Goal: Task Accomplishment & Management: Use online tool/utility

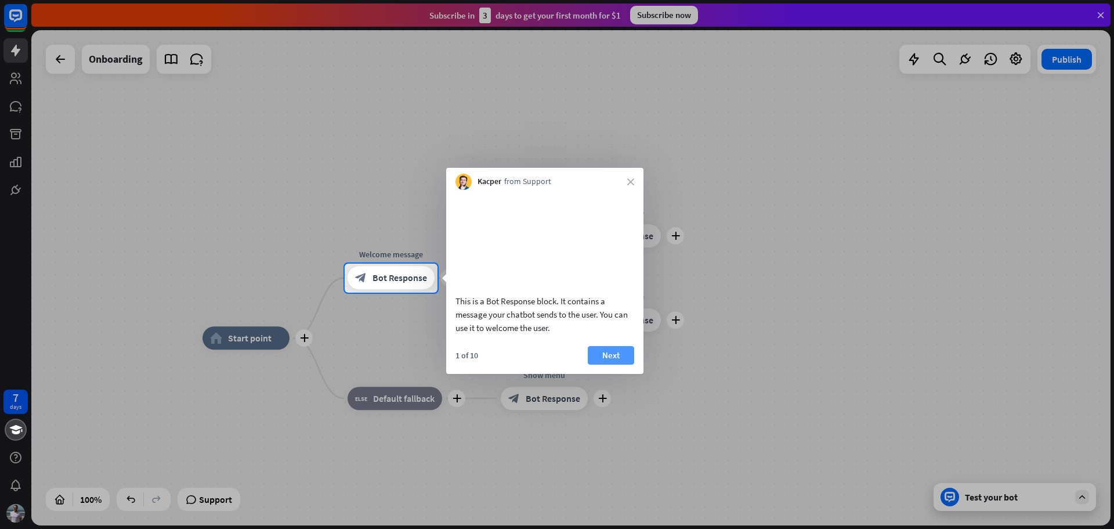
click at [607, 364] on button "Next" at bounding box center [611, 355] width 46 height 19
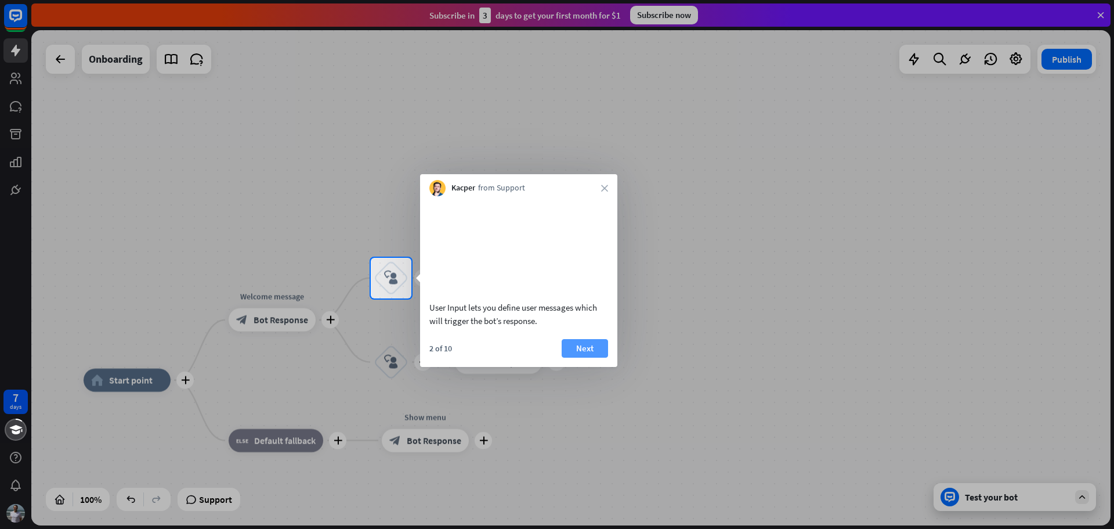
click at [584, 358] on button "Next" at bounding box center [585, 348] width 46 height 19
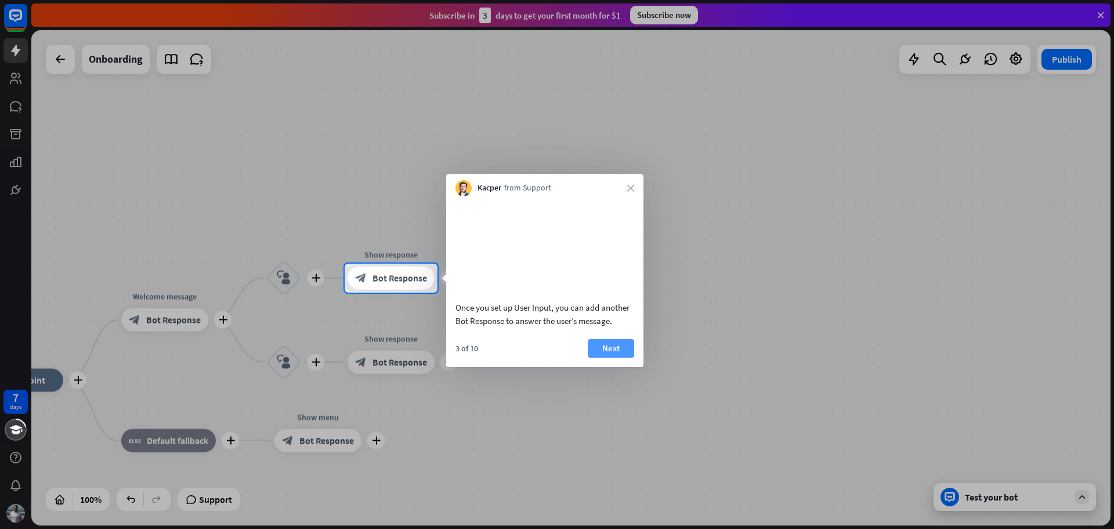
click at [597, 358] on button "Next" at bounding box center [611, 348] width 46 height 19
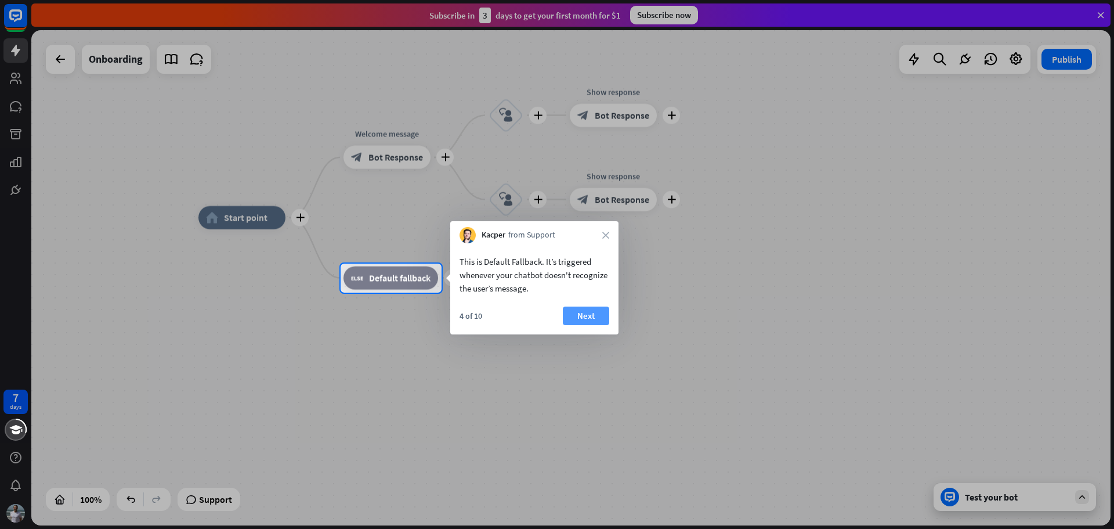
click at [582, 311] on button "Next" at bounding box center [586, 315] width 46 height 19
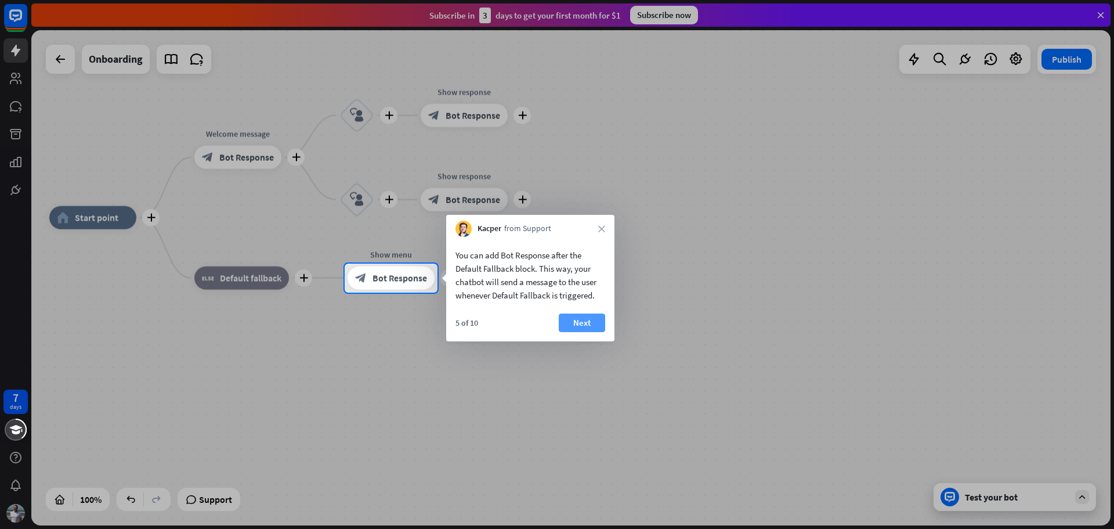
click at [579, 325] on button "Next" at bounding box center [582, 322] width 46 height 19
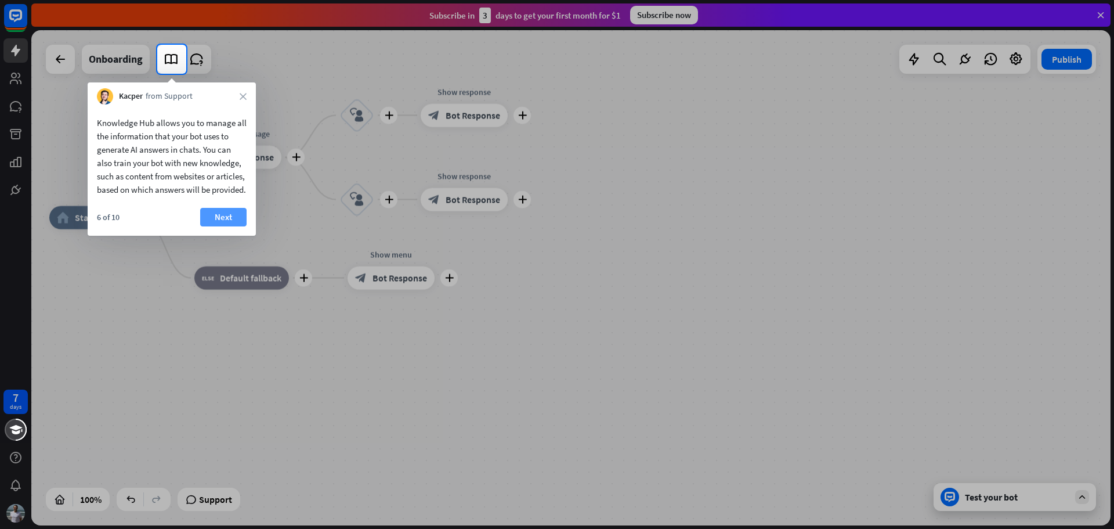
click at [222, 225] on button "Next" at bounding box center [223, 217] width 46 height 19
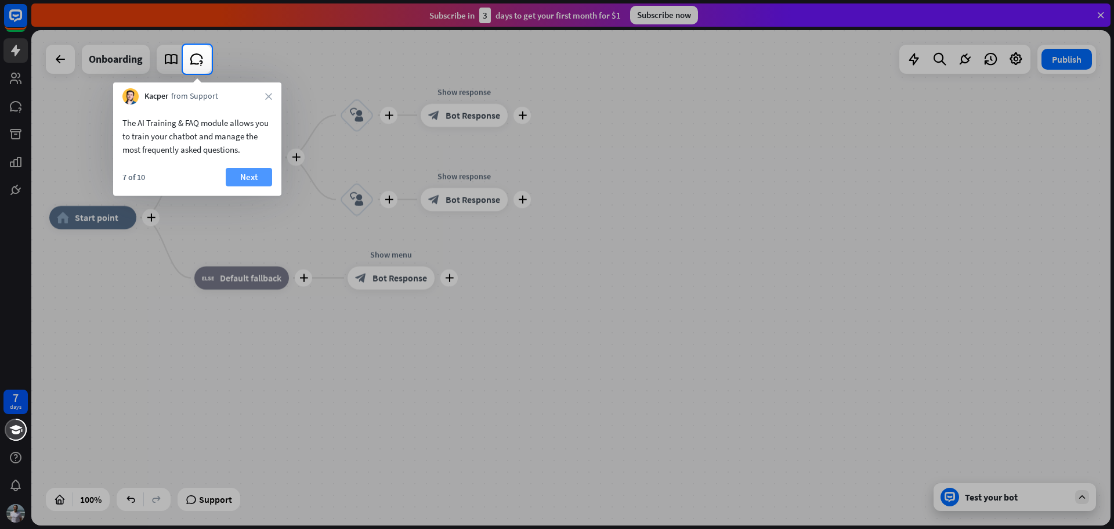
click at [248, 174] on button "Next" at bounding box center [249, 177] width 46 height 19
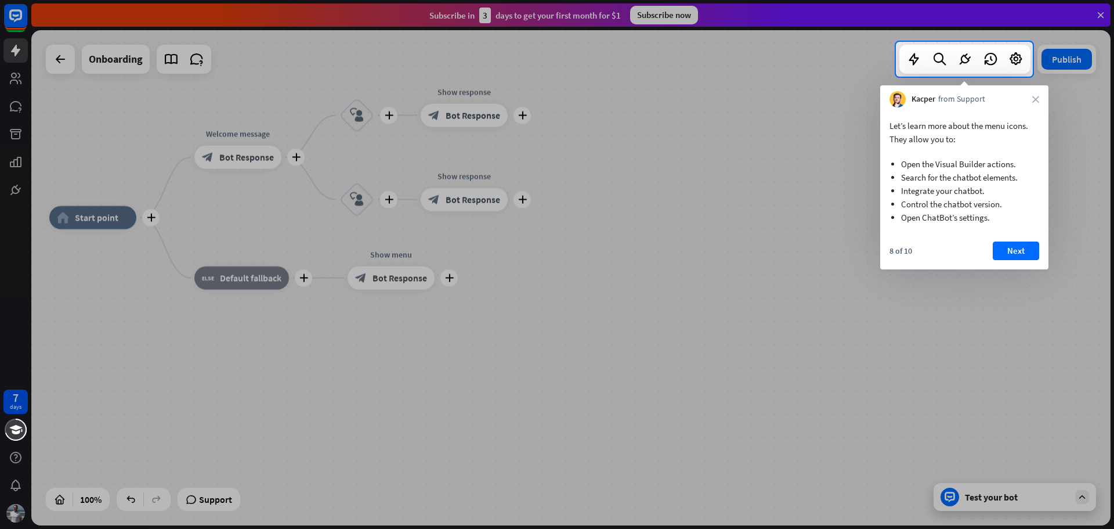
drag, startPoint x: 904, startPoint y: 164, endPoint x: 908, endPoint y: 183, distance: 18.9
click at [908, 183] on ul "Open the Visual Builder actions. Search for the chatbot elements. Integrate you…" at bounding box center [965, 188] width 150 height 84
drag, startPoint x: 922, startPoint y: 183, endPoint x: 951, endPoint y: 189, distance: 29.6
click at [1020, 183] on li "Search for the chatbot elements." at bounding box center [964, 177] width 127 height 13
drag, startPoint x: 903, startPoint y: 203, endPoint x: 990, endPoint y: 198, distance: 87.2
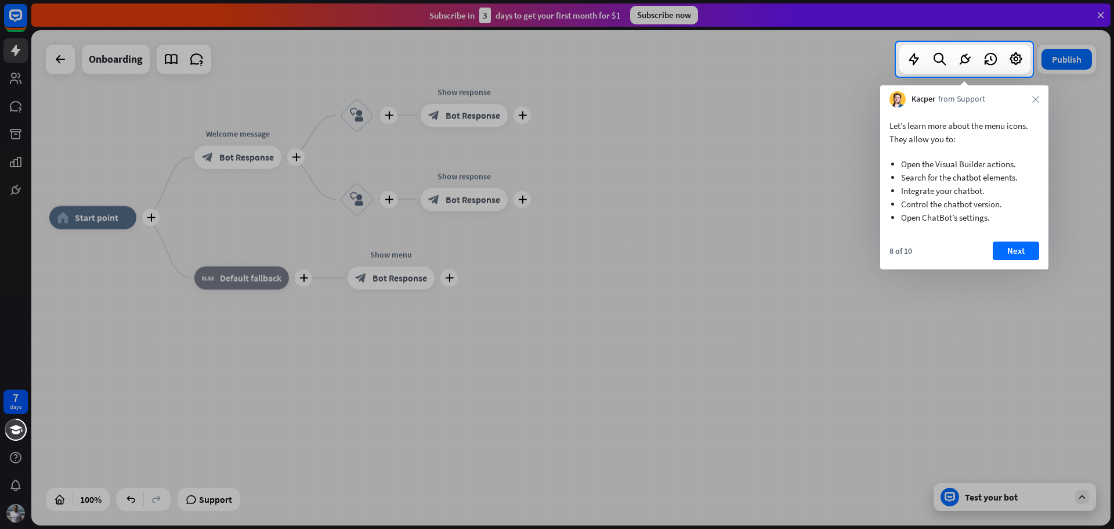
click at [990, 198] on li "Control the chatbot version." at bounding box center [964, 203] width 127 height 13
click at [1011, 250] on button "Next" at bounding box center [1016, 250] width 46 height 19
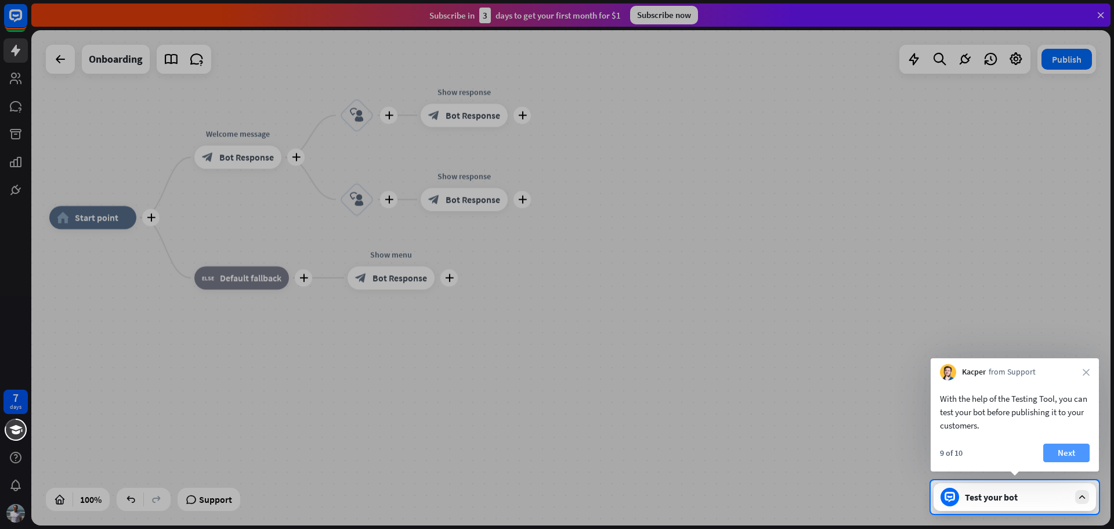
click at [1063, 453] on button "Next" at bounding box center [1067, 452] width 46 height 19
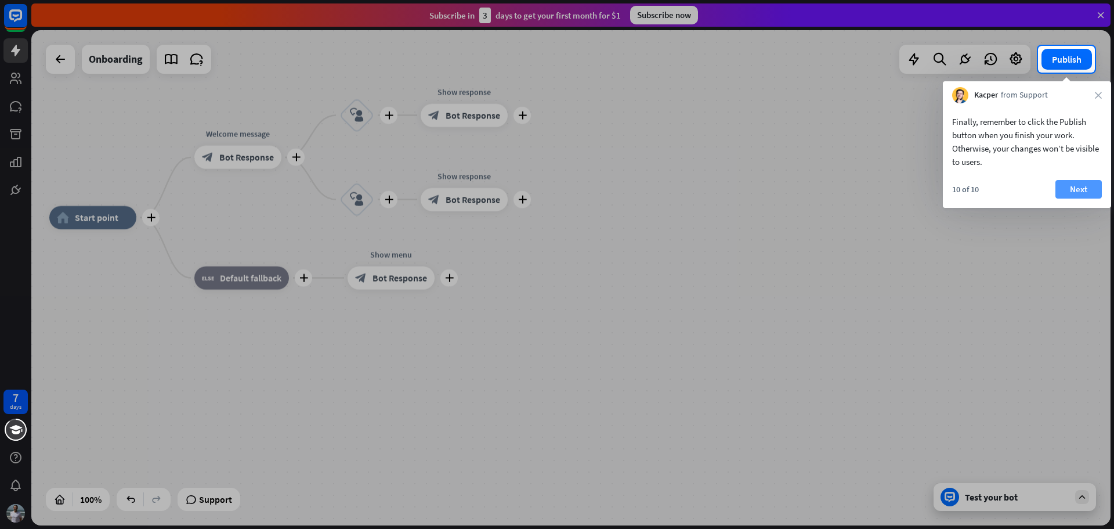
click at [1072, 186] on button "Next" at bounding box center [1079, 189] width 46 height 19
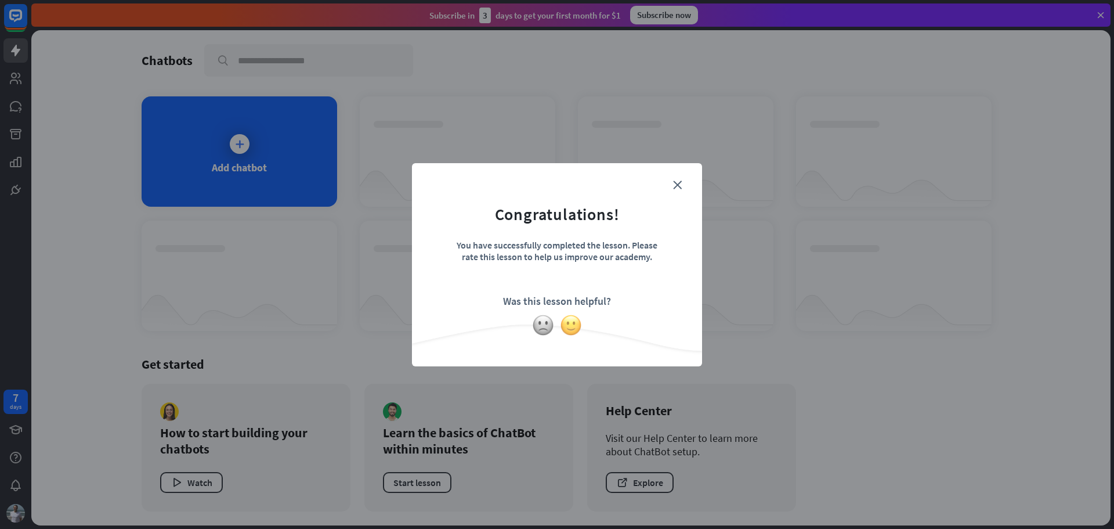
click at [580, 324] on img at bounding box center [571, 325] width 22 height 22
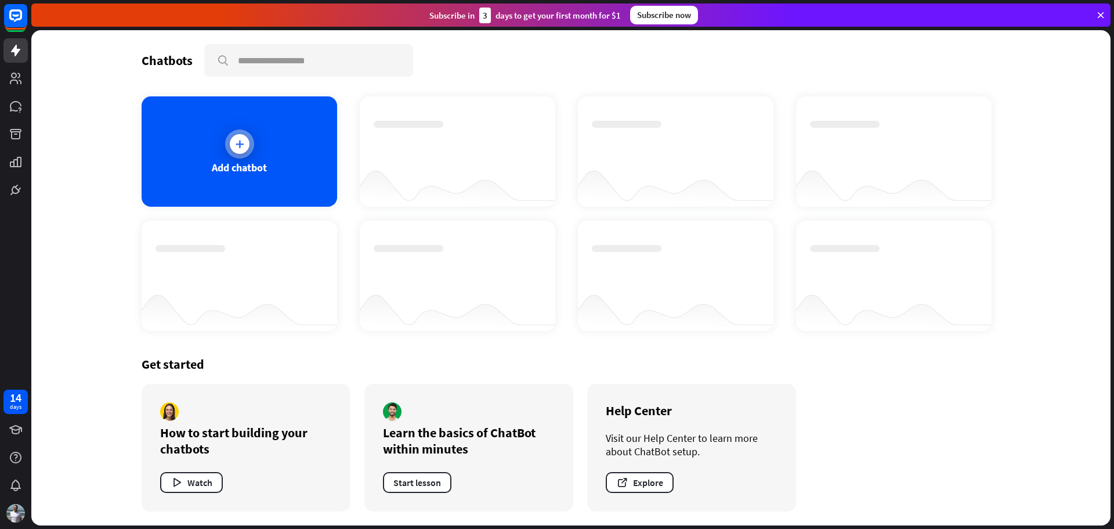
click at [234, 136] on div at bounding box center [240, 144] width 20 height 20
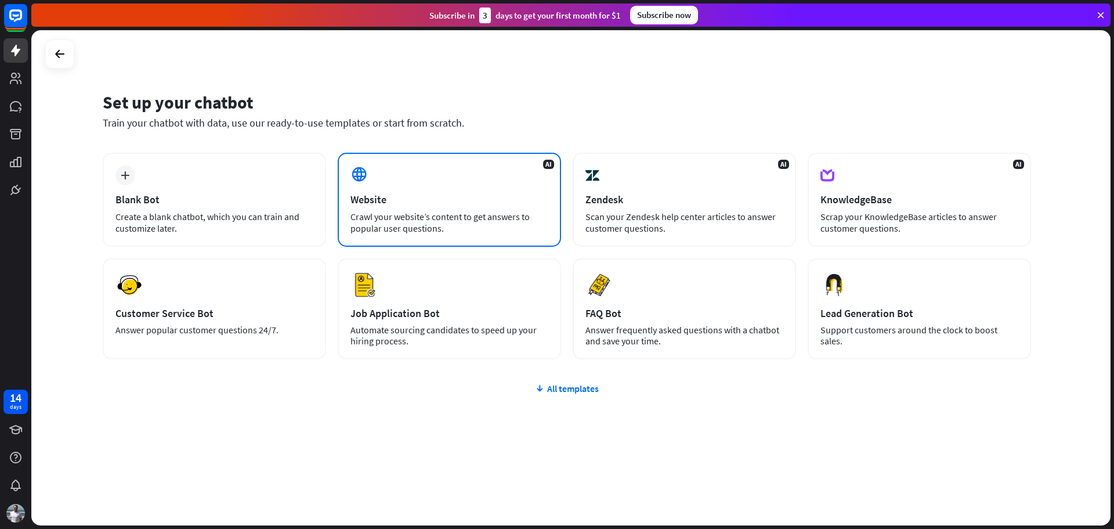
click at [479, 227] on div "Crawl your website’s content to get answers to popular user questions." at bounding box center [450, 222] width 198 height 23
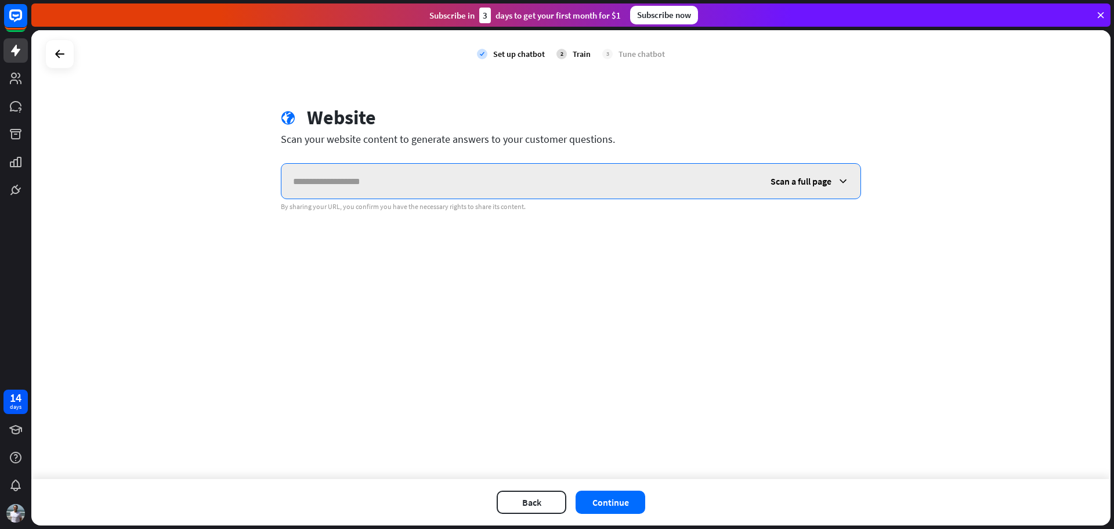
click at [358, 183] on input "text" at bounding box center [520, 181] width 478 height 35
paste input "**********"
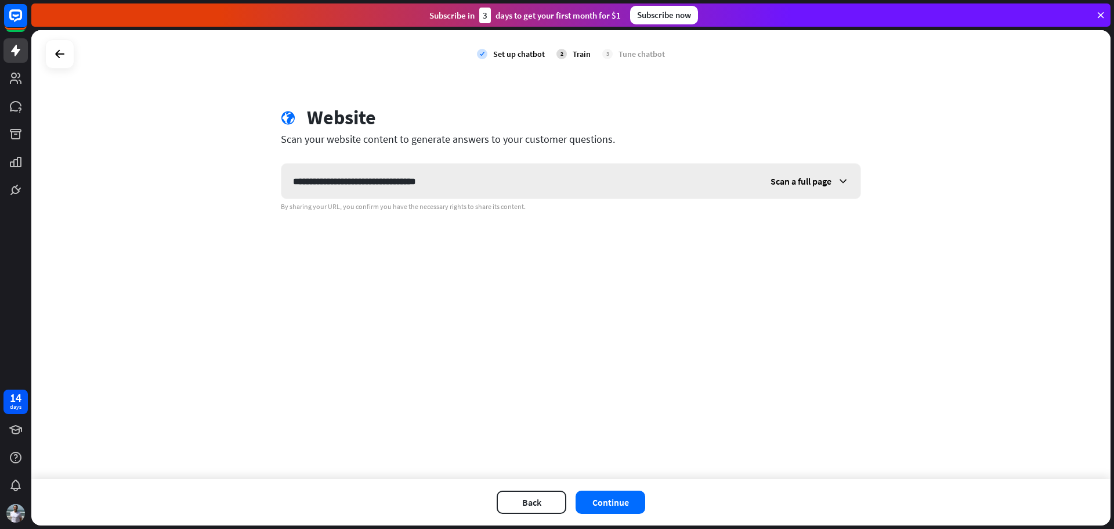
click at [846, 186] on icon at bounding box center [844, 181] width 12 height 12
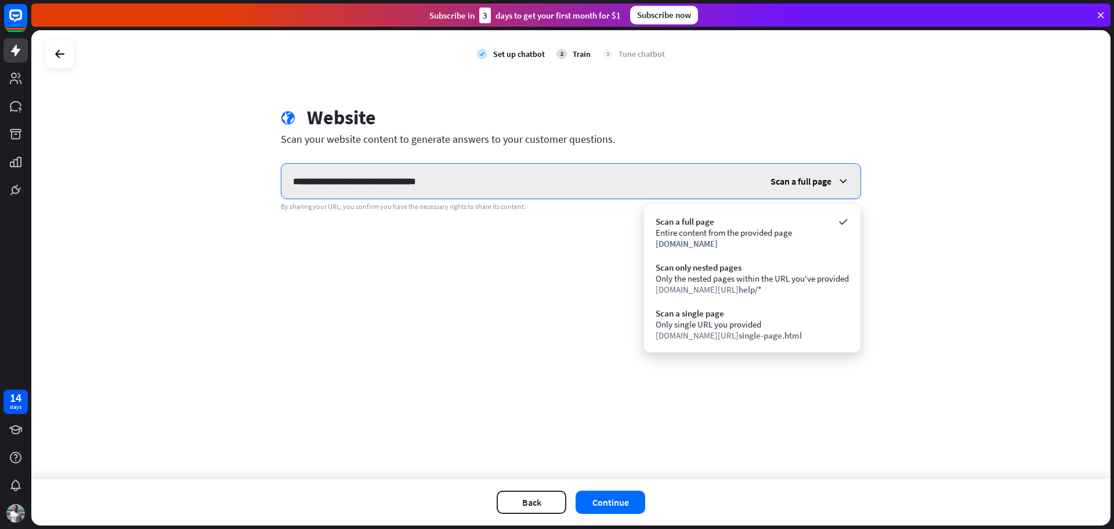
click at [550, 192] on input "**********" at bounding box center [520, 181] width 478 height 35
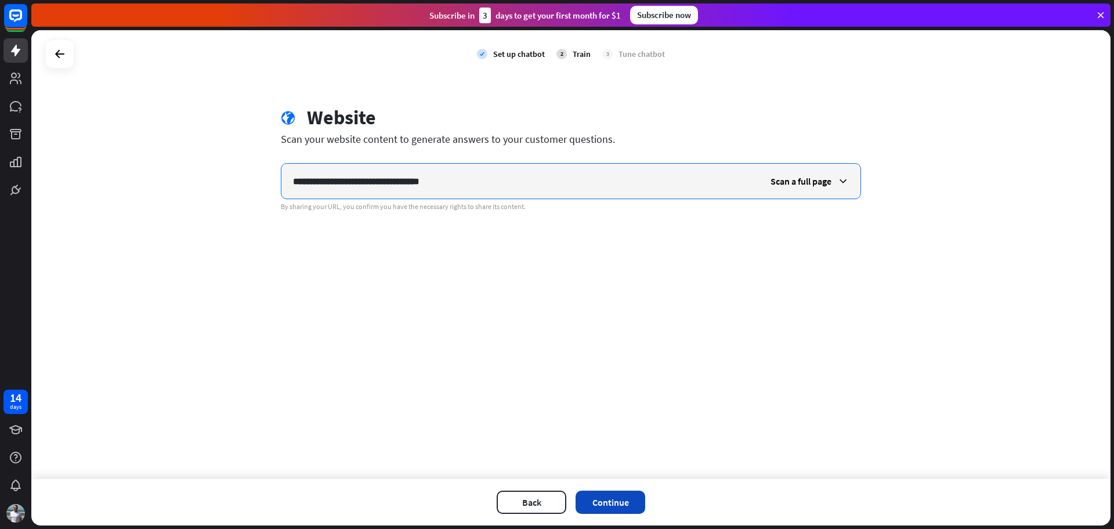
type input "**********"
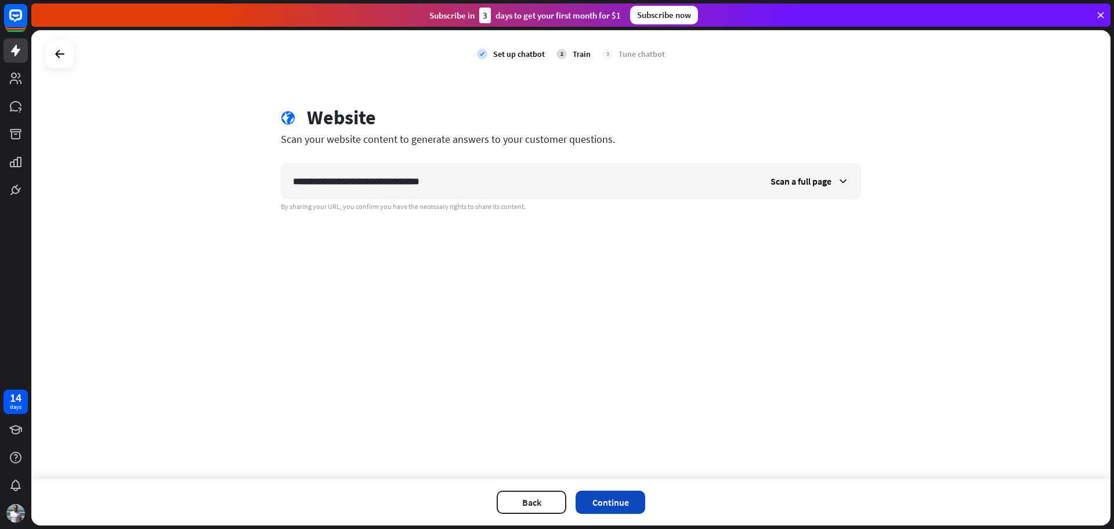
click at [602, 500] on button "Continue" at bounding box center [611, 501] width 70 height 23
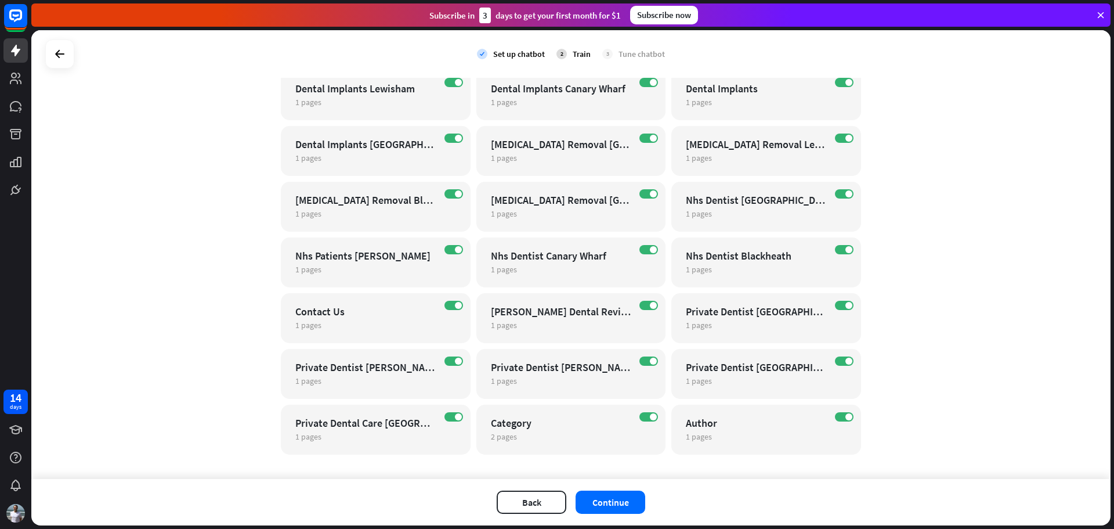
scroll to position [626, 0]
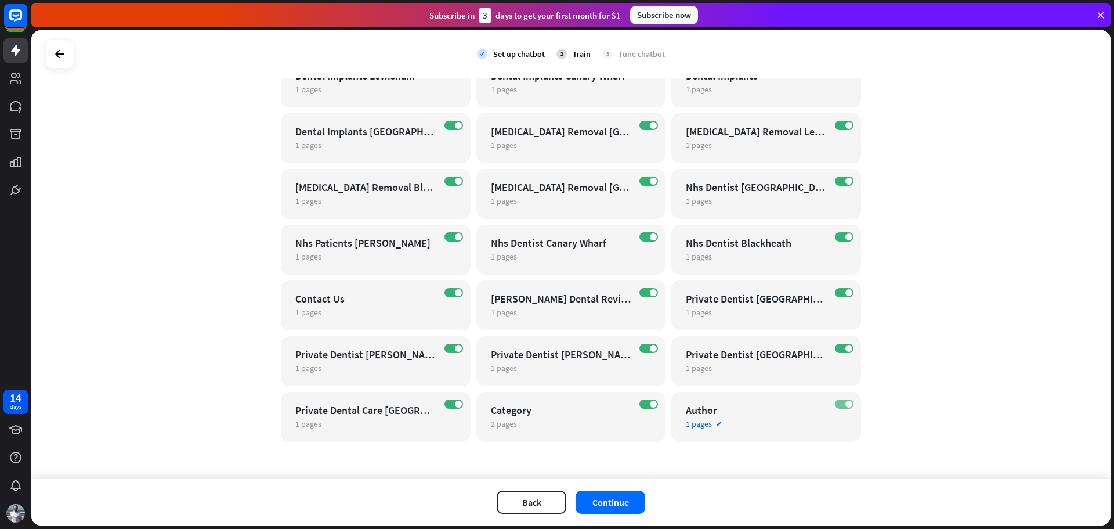
click at [840, 402] on label "ON" at bounding box center [844, 403] width 19 height 9
click at [505, 425] on span "2 pages" at bounding box center [504, 423] width 26 height 10
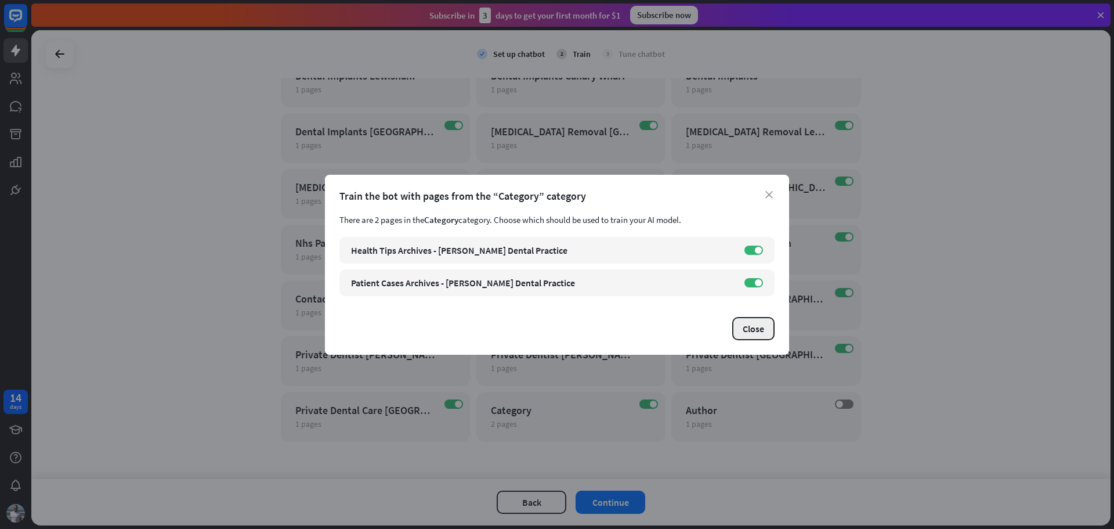
click at [742, 327] on button "Close" at bounding box center [753, 328] width 42 height 23
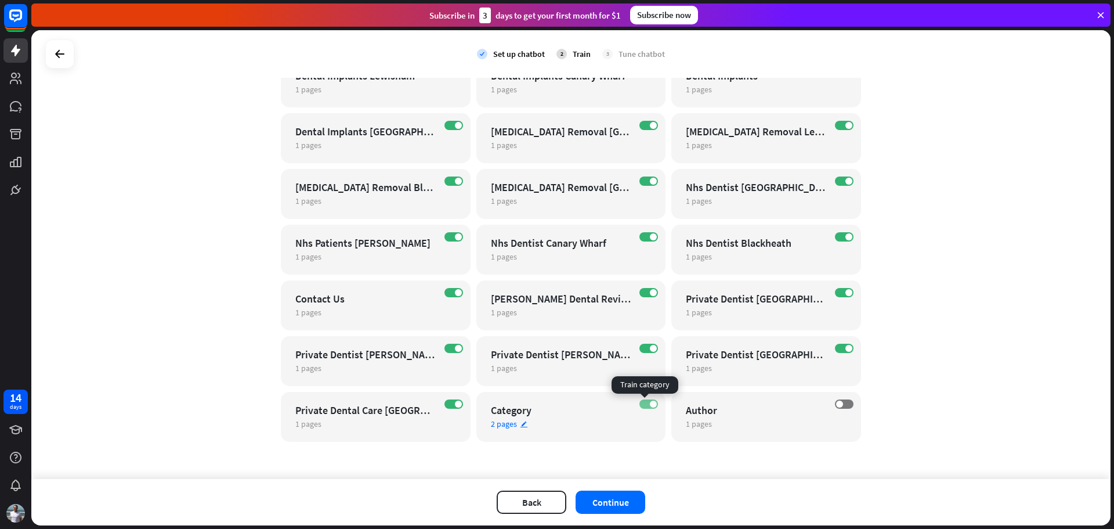
click at [651, 405] on span at bounding box center [653, 403] width 7 height 7
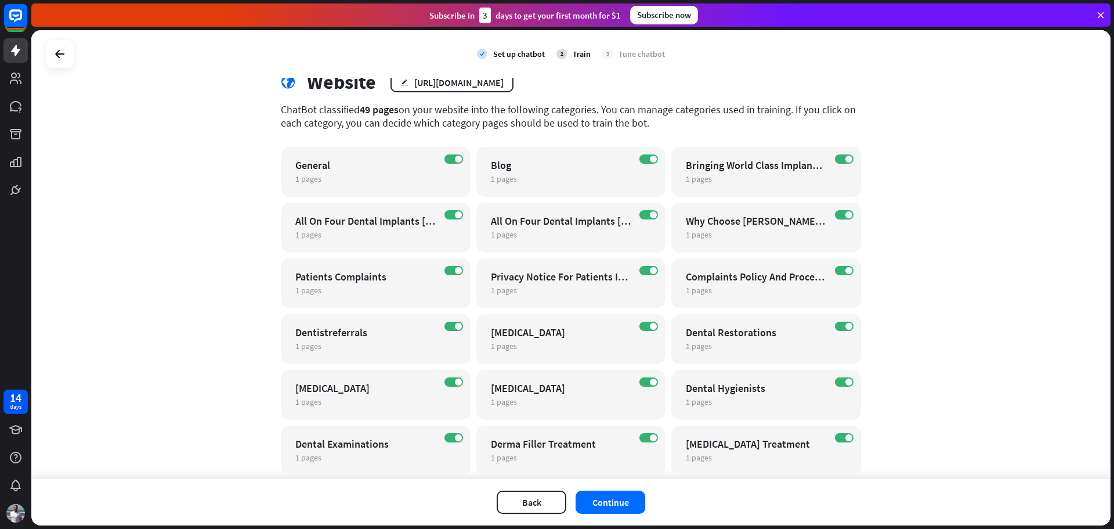
scroll to position [0, 0]
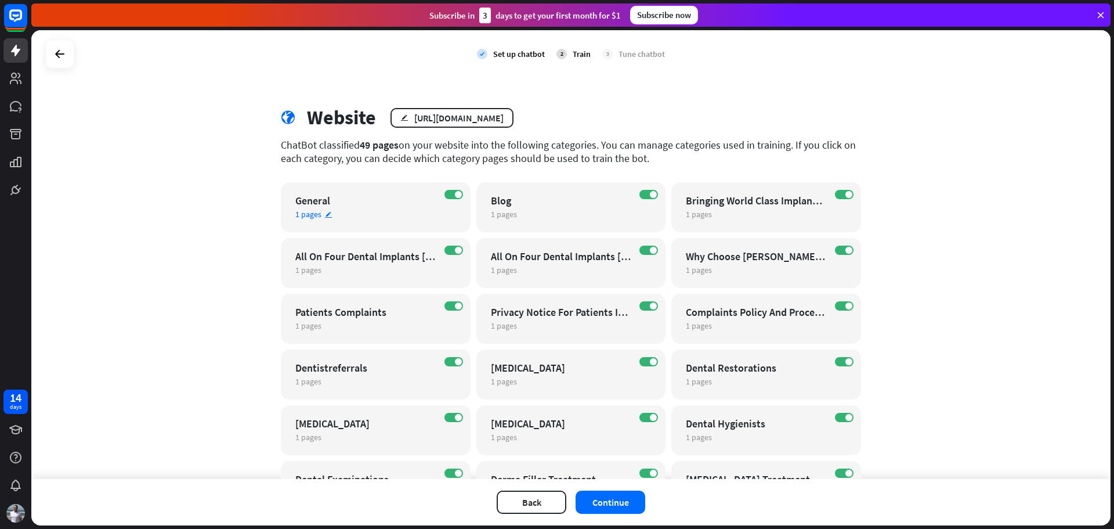
click at [325, 196] on div "General" at bounding box center [365, 200] width 140 height 13
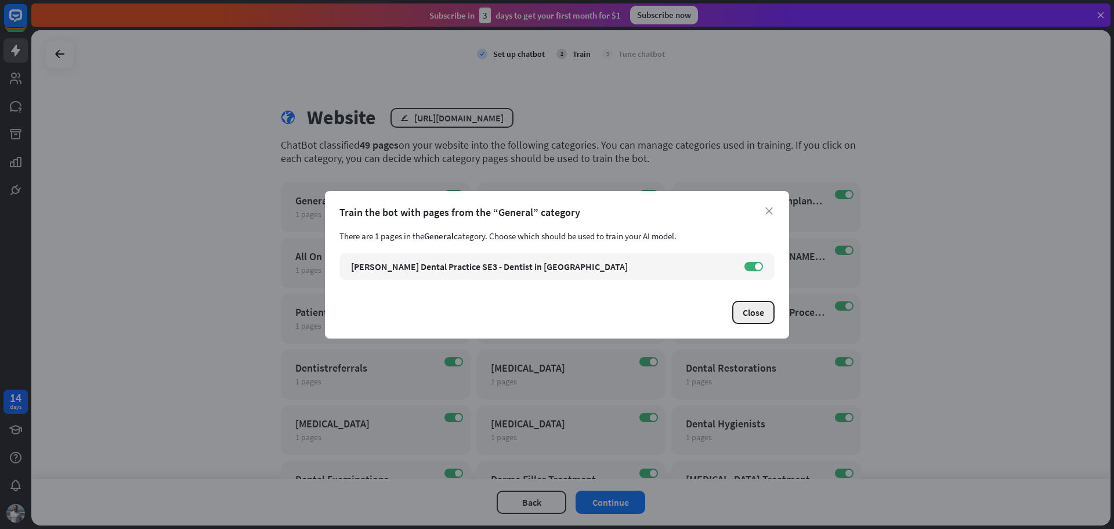
click at [755, 313] on button "Close" at bounding box center [753, 312] width 42 height 23
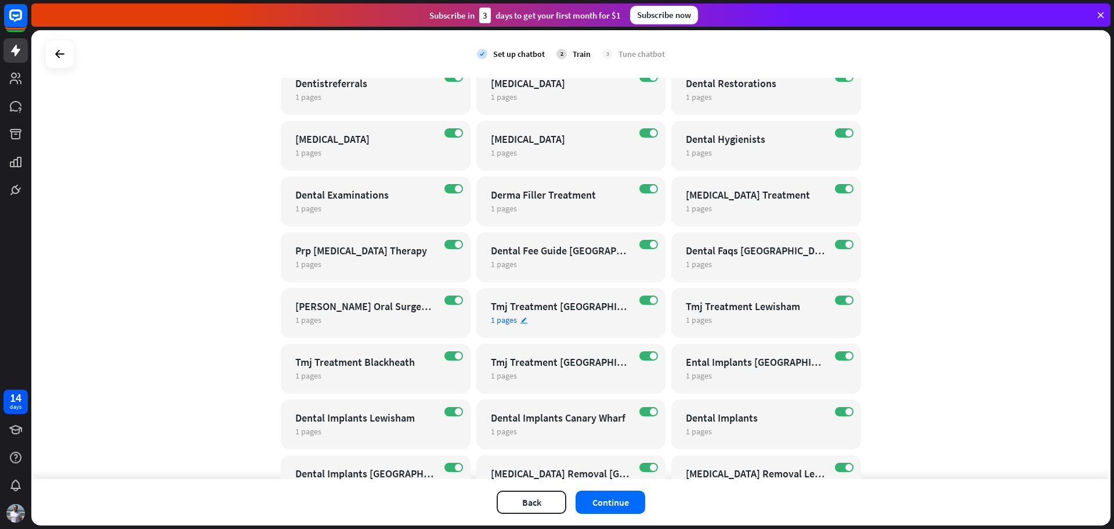
scroll to position [348, 0]
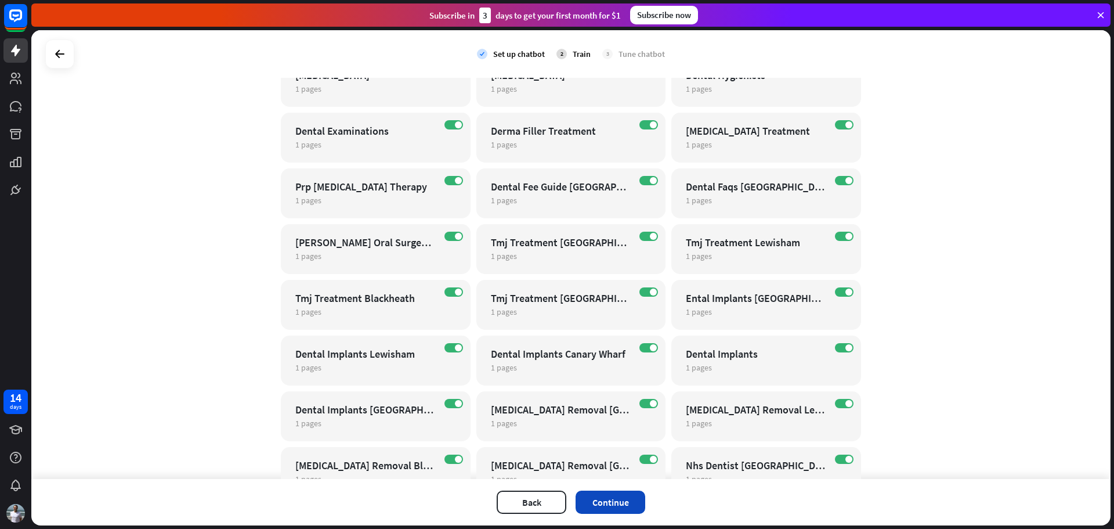
click at [601, 511] on button "Continue" at bounding box center [611, 501] width 70 height 23
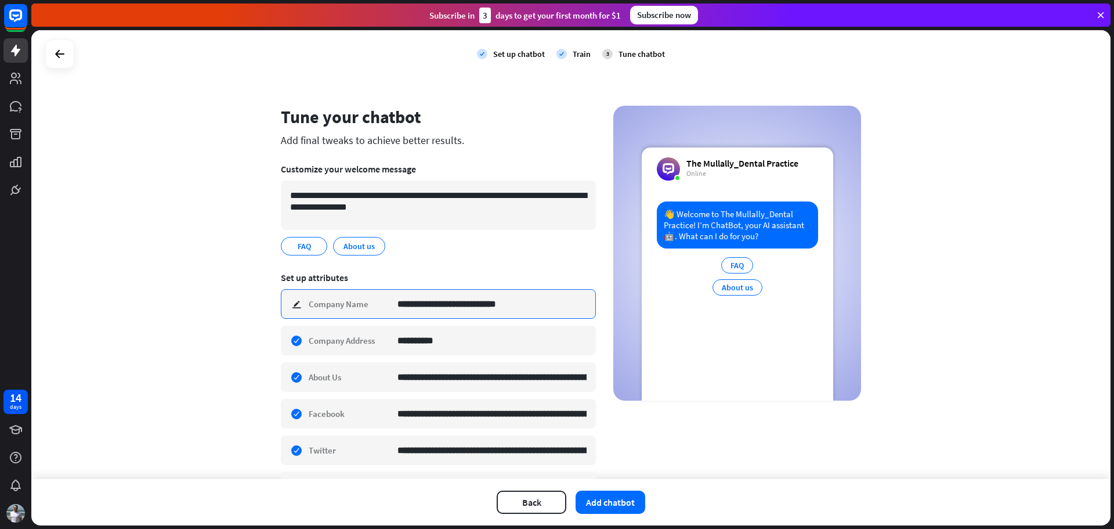
click at [418, 304] on input "**********" at bounding box center [492, 304] width 189 height 28
click at [409, 304] on input "**********" at bounding box center [492, 304] width 189 height 28
click at [432, 308] on input "**********" at bounding box center [492, 304] width 189 height 28
click at [429, 305] on input "**********" at bounding box center [492, 304] width 189 height 28
type input "**********"
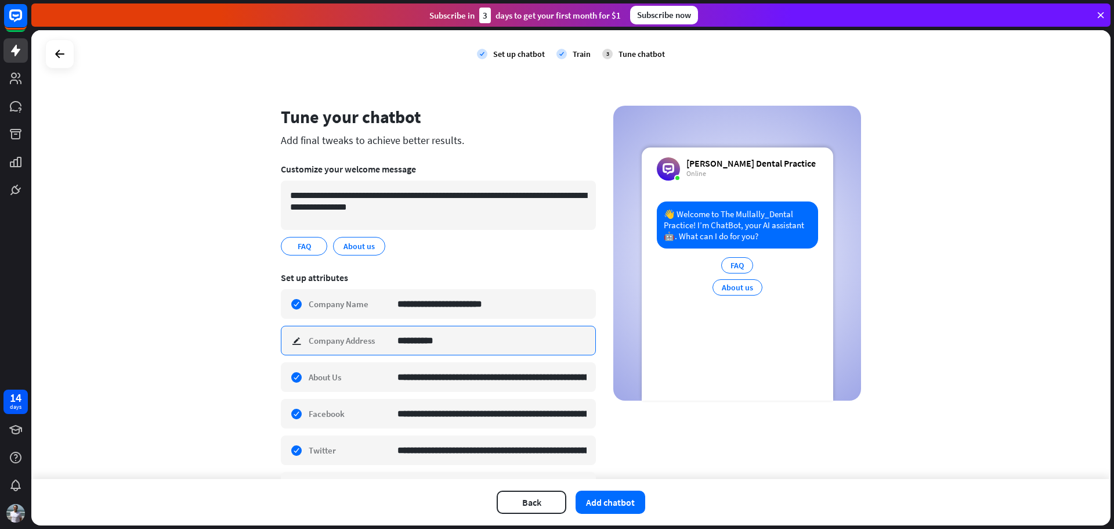
click at [463, 339] on input "**********" at bounding box center [492, 340] width 189 height 28
click at [233, 322] on div "**********" at bounding box center [571, 254] width 1080 height 449
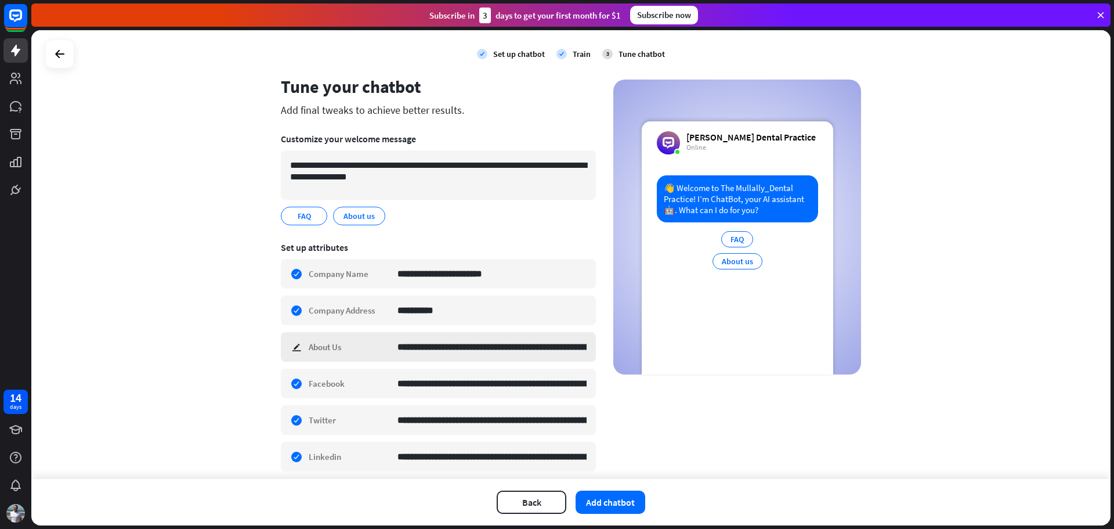
scroll to position [58, 0]
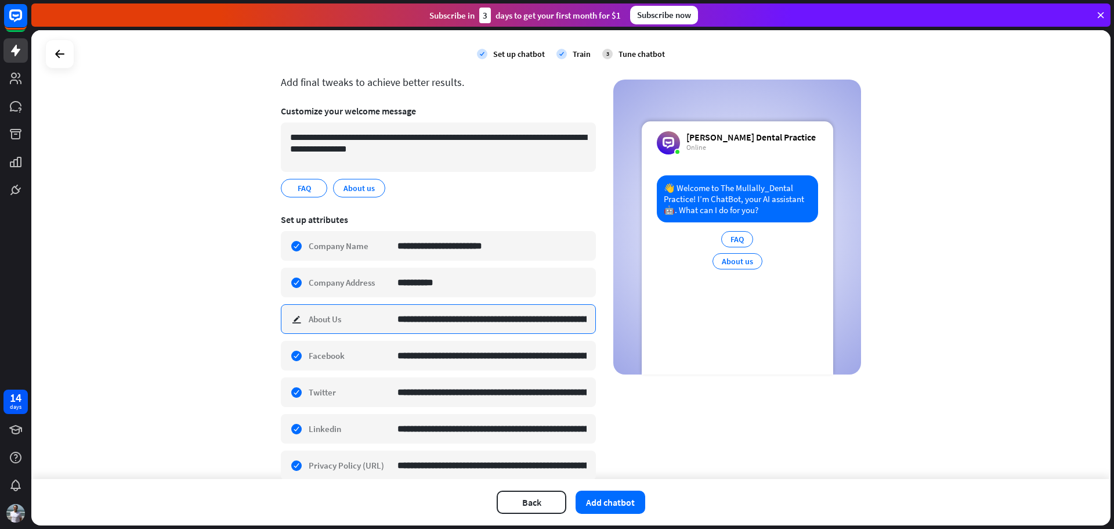
click at [530, 320] on input "**********" at bounding box center [492, 319] width 189 height 28
drag, startPoint x: 556, startPoint y: 319, endPoint x: 660, endPoint y: 316, distance: 104.0
click at [660, 316] on div "**********" at bounding box center [571, 290] width 580 height 484
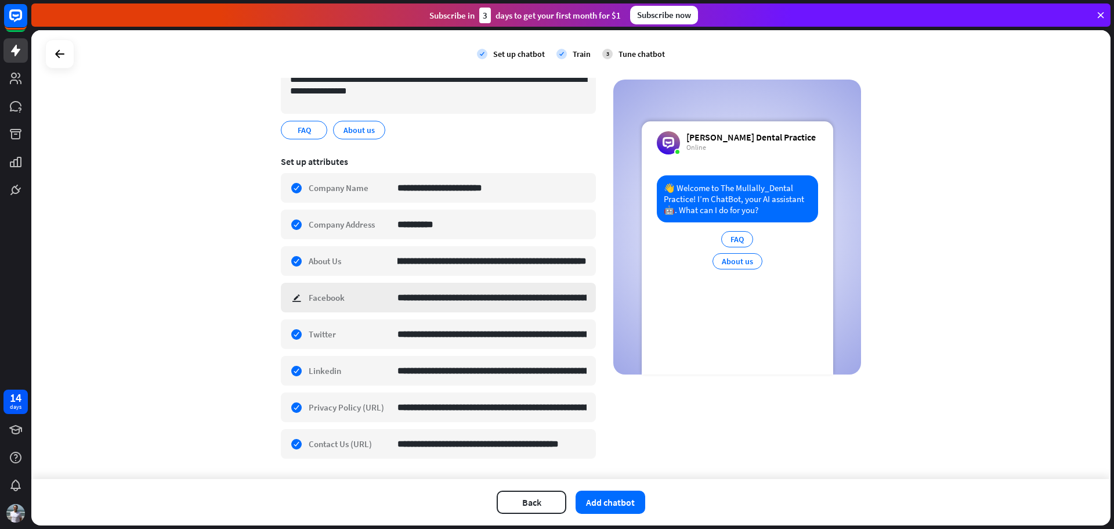
scroll to position [0, 0]
click at [290, 298] on div "**********" at bounding box center [438, 298] width 315 height 30
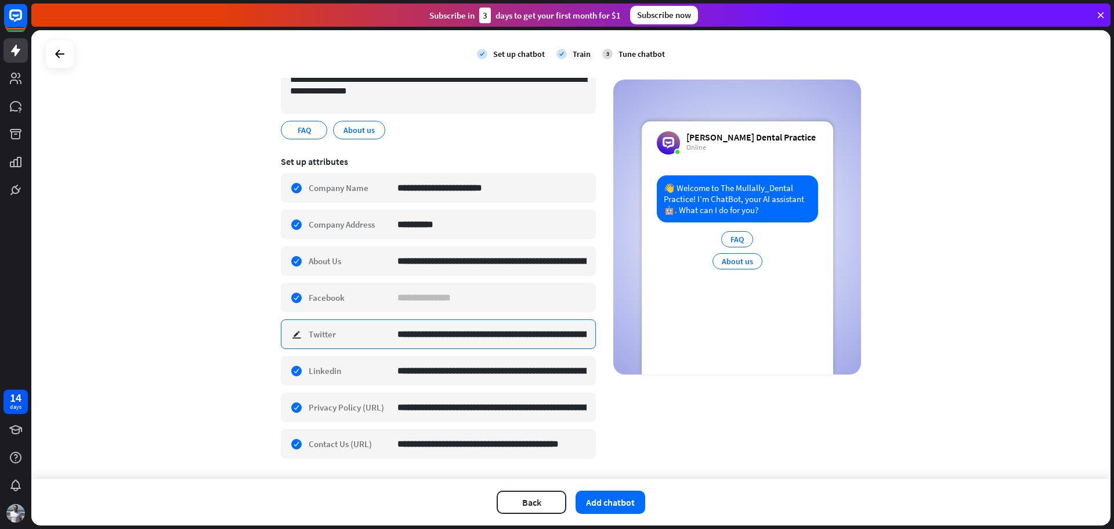
click at [447, 330] on input "**********" at bounding box center [492, 334] width 189 height 28
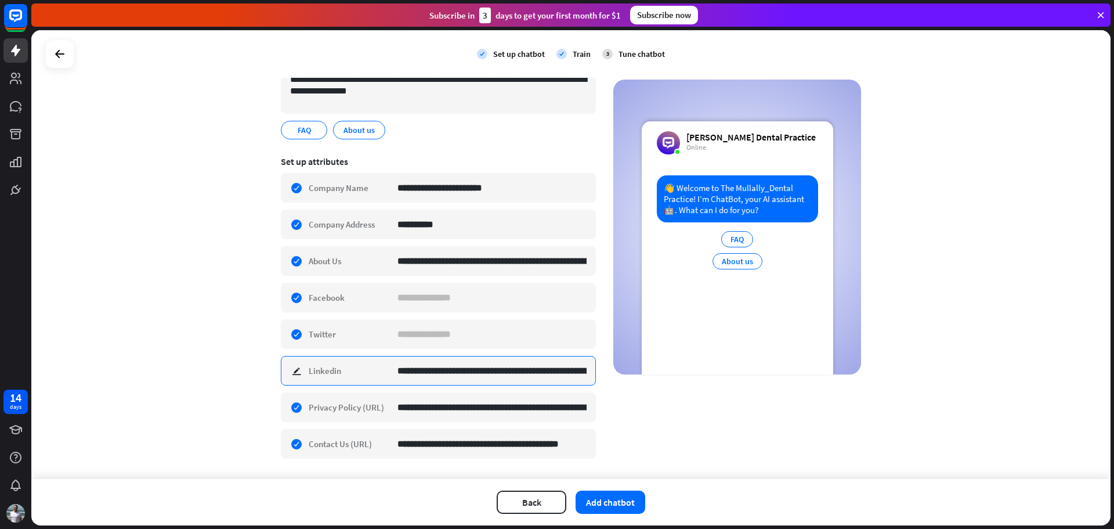
click at [440, 375] on input "**********" at bounding box center [492, 370] width 189 height 28
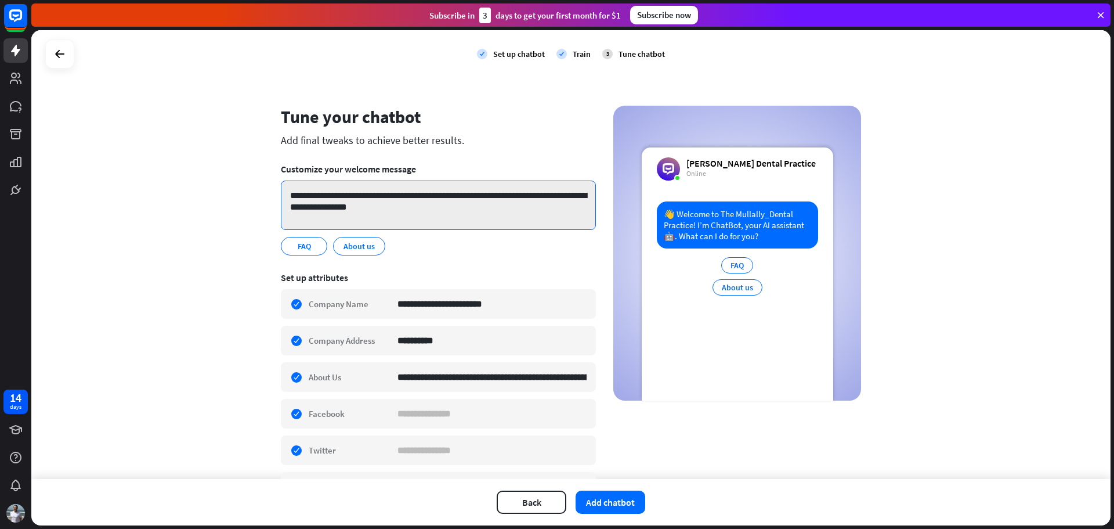
click at [412, 200] on textarea "**********" at bounding box center [438, 205] width 315 height 49
click at [402, 195] on textarea "**********" at bounding box center [438, 205] width 315 height 49
click at [486, 194] on textarea "**********" at bounding box center [438, 205] width 315 height 49
click at [533, 195] on textarea "**********" at bounding box center [438, 205] width 315 height 49
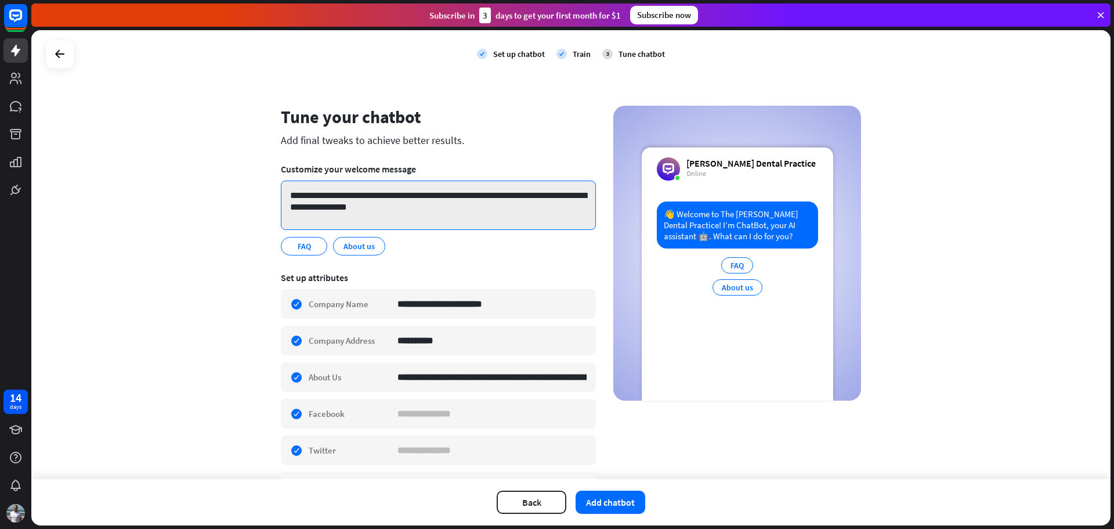
click at [533, 195] on textarea "**********" at bounding box center [438, 205] width 315 height 49
click at [537, 217] on textarea "**********" at bounding box center [438, 205] width 315 height 49
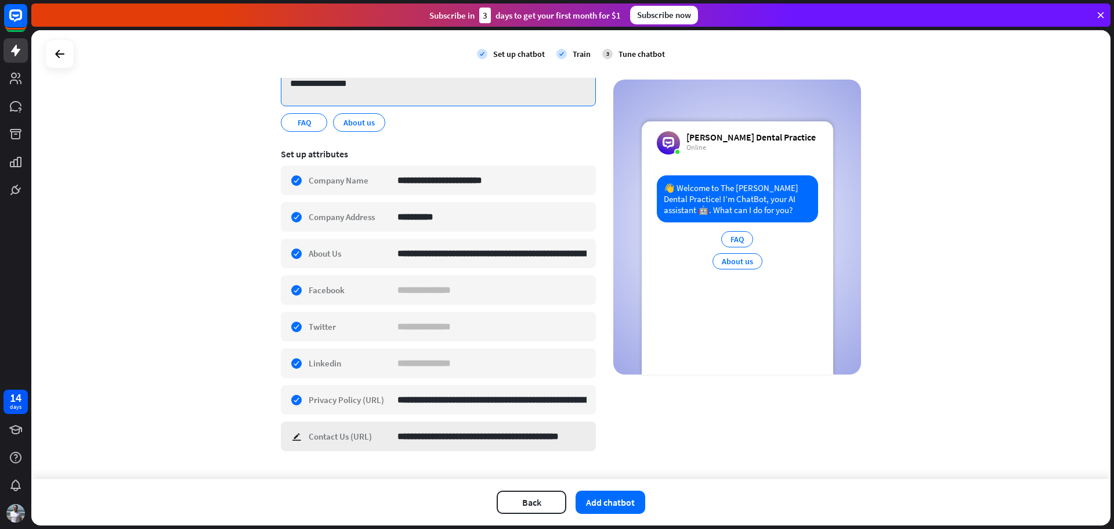
scroll to position [148, 0]
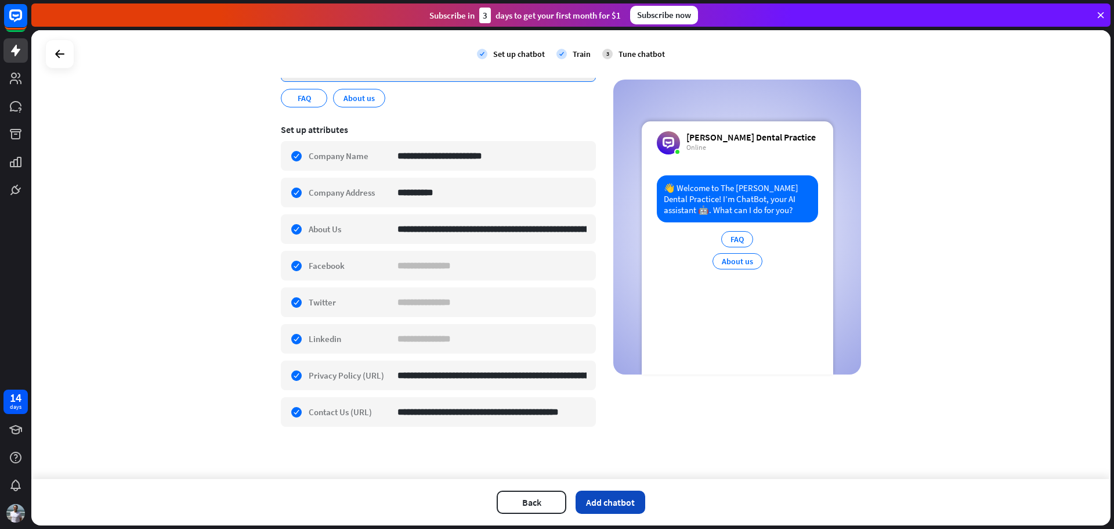
type textarea "**********"
click at [599, 499] on button "Add chatbot" at bounding box center [611, 501] width 70 height 23
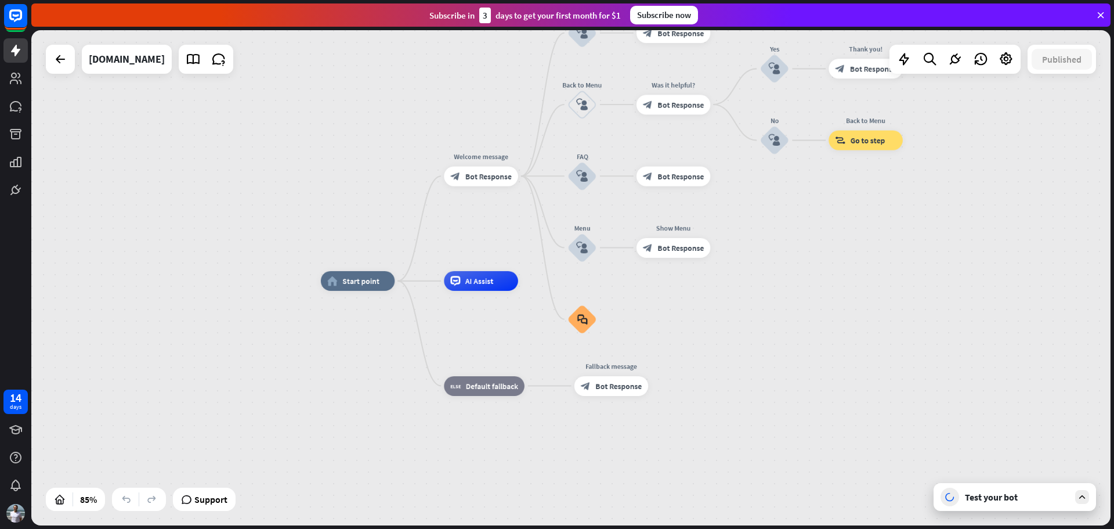
click at [852, 315] on div "home_2 Start point Welcome message block_bot_response Bot Response About us blo…" at bounding box center [780, 491] width 918 height 421
click at [626, 395] on div "Edit name more_horiz plus Fallback message block_bot_response Bot Response" at bounding box center [612, 386] width 74 height 20
click at [587, 388] on icon "block_bot_response" at bounding box center [586, 386] width 10 height 10
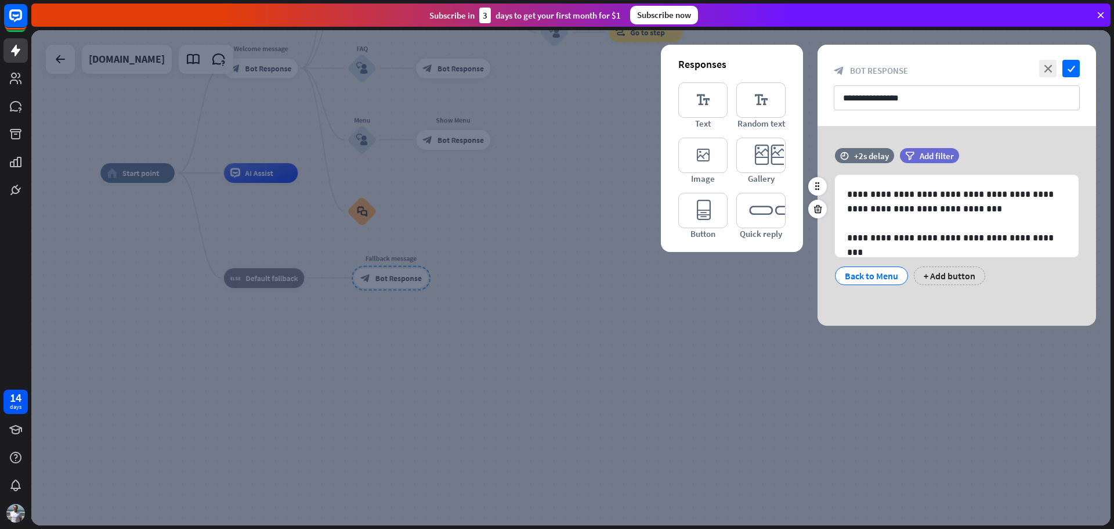
click at [861, 277] on div "Back to Menu" at bounding box center [871, 275] width 53 height 17
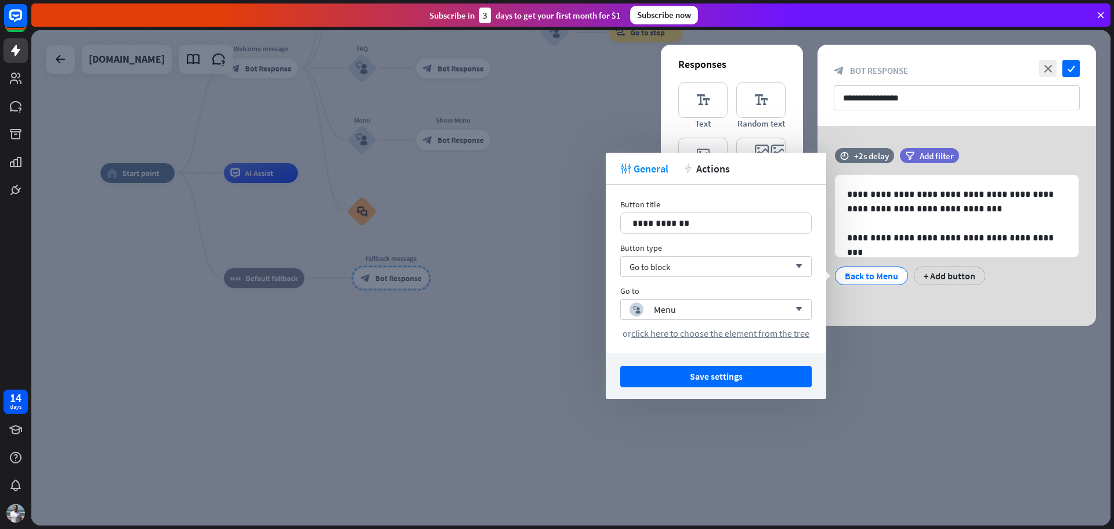
click at [937, 369] on div at bounding box center [571, 277] width 1080 height 495
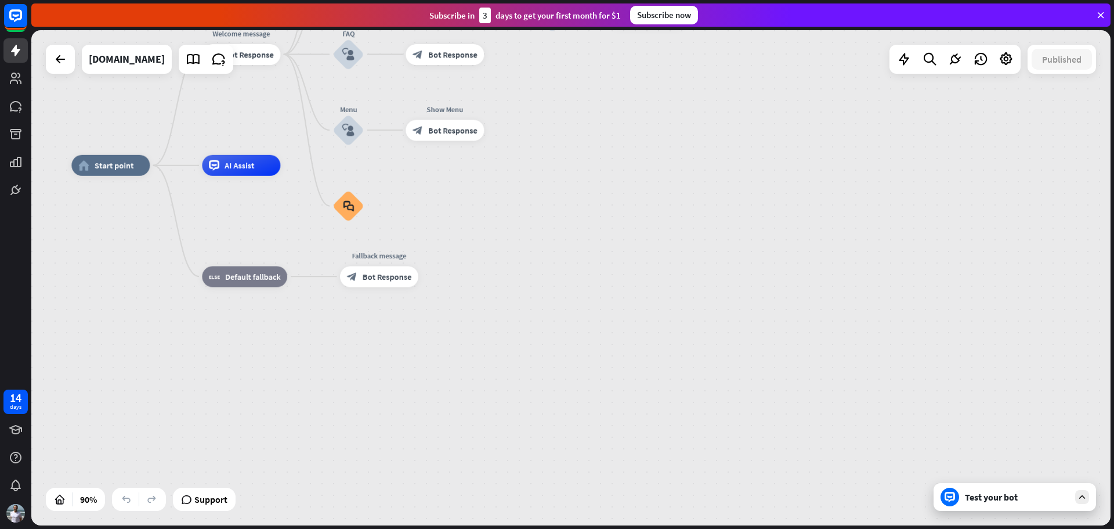
click at [986, 501] on div "Test your bot" at bounding box center [1017, 497] width 104 height 12
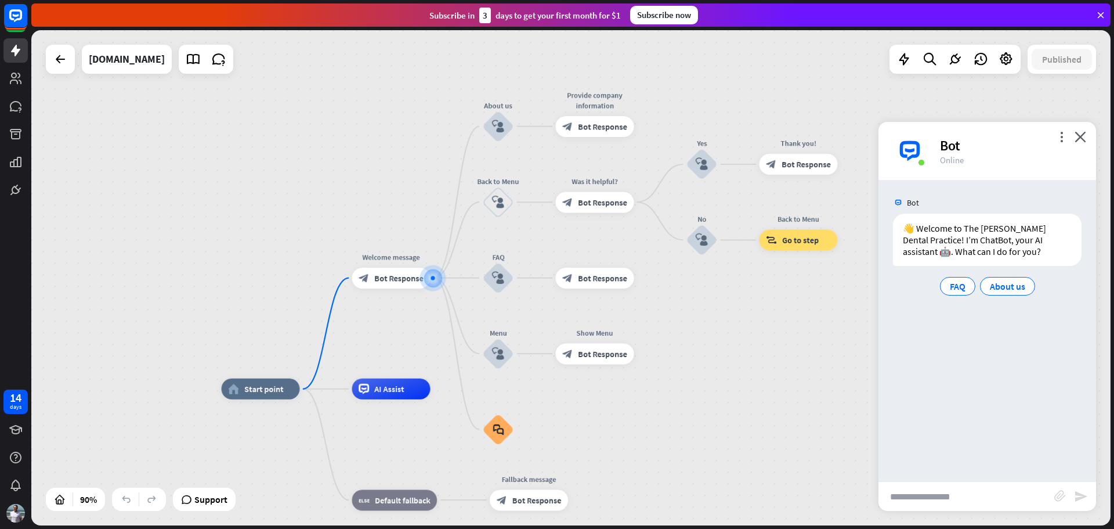
click at [927, 501] on input "text" at bounding box center [967, 496] width 176 height 29
type input "**********"
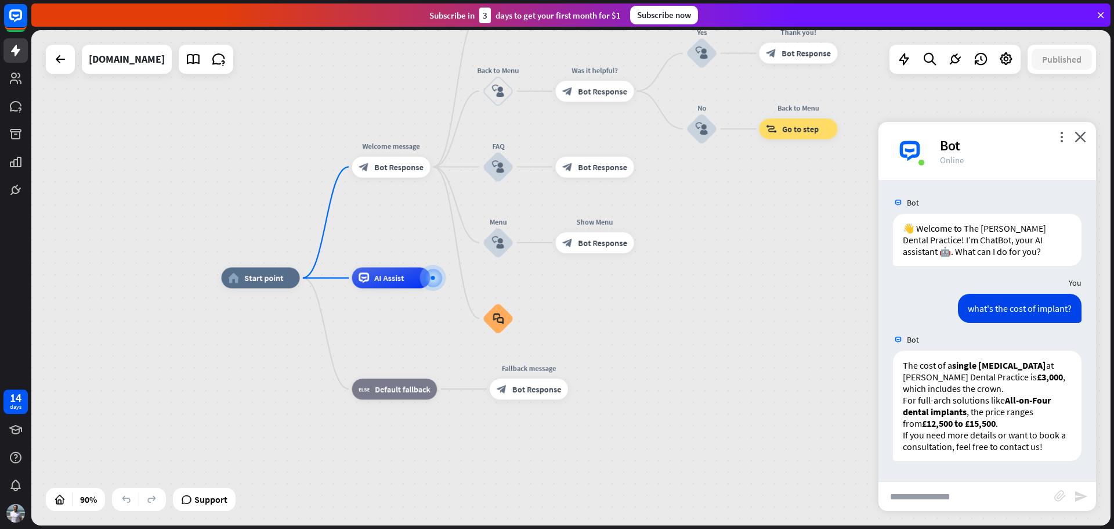
click at [926, 496] on input "text" at bounding box center [967, 496] width 176 height 29
type input "**********"
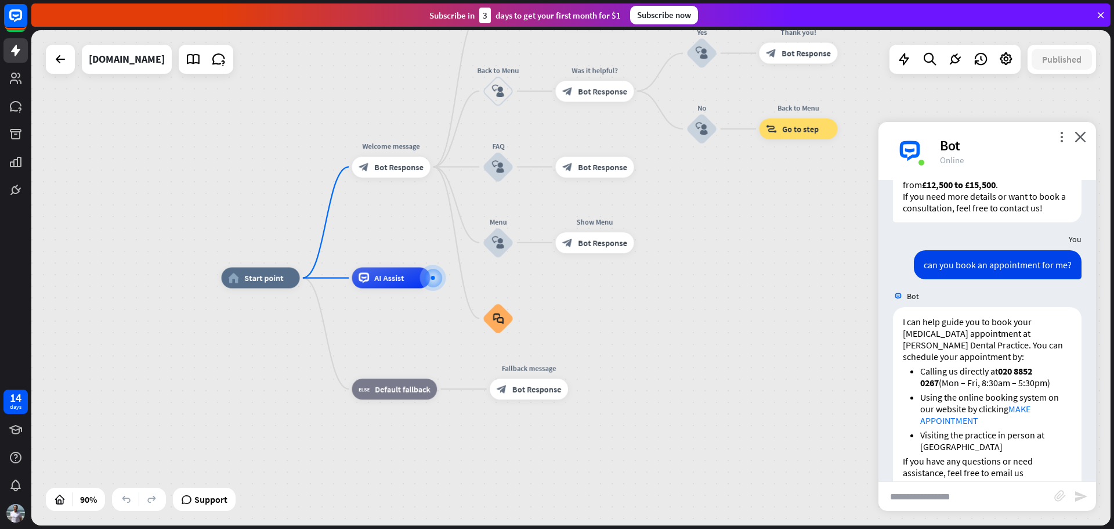
scroll to position [297, 0]
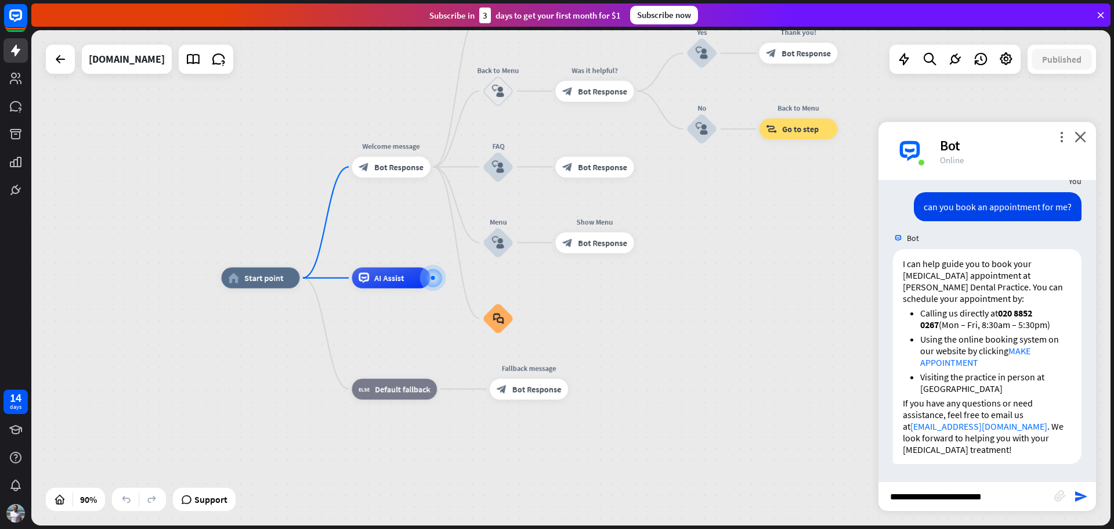
type input "**********"
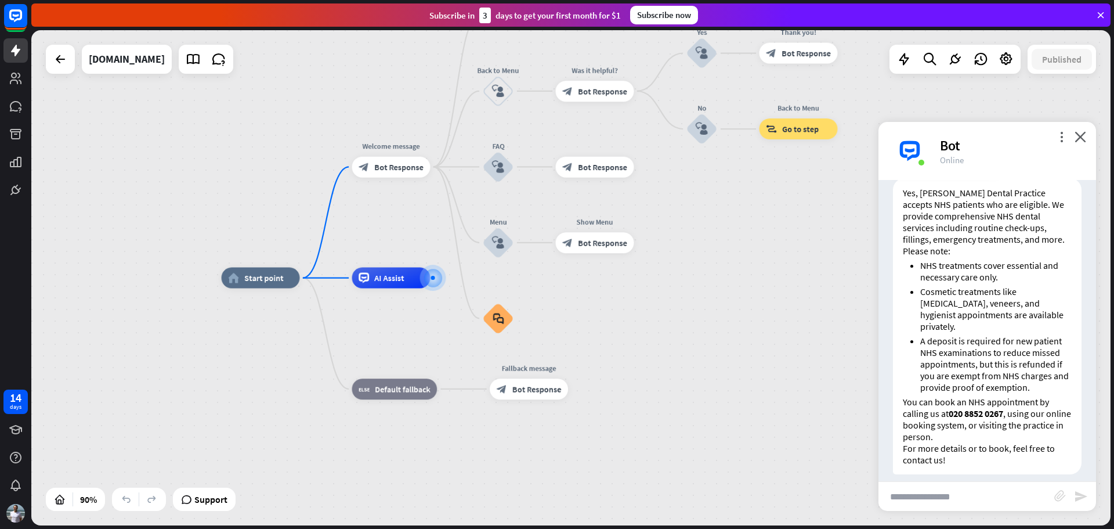
scroll to position [677, 0]
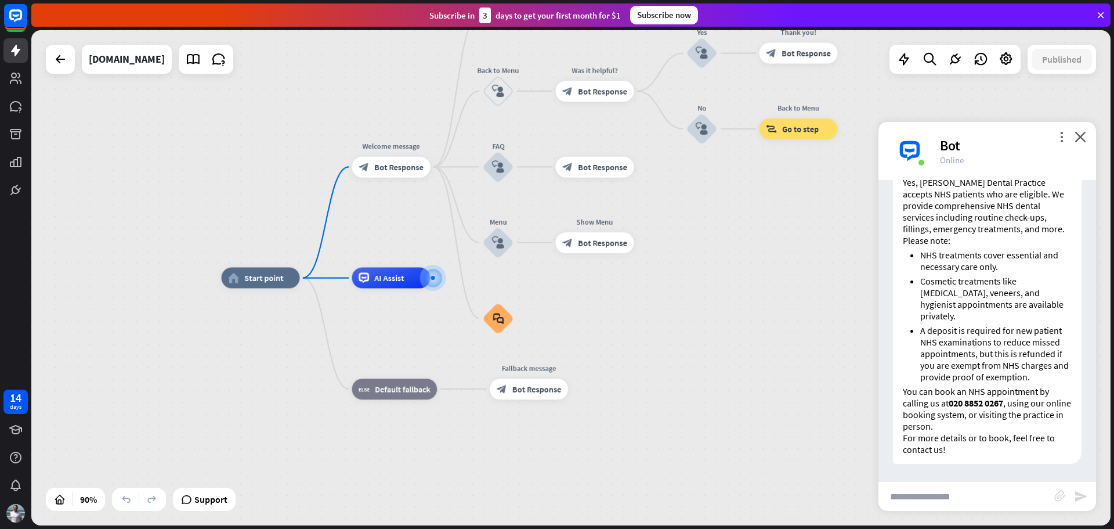
click at [938, 490] on input "text" at bounding box center [967, 496] width 176 height 29
type input "**********"
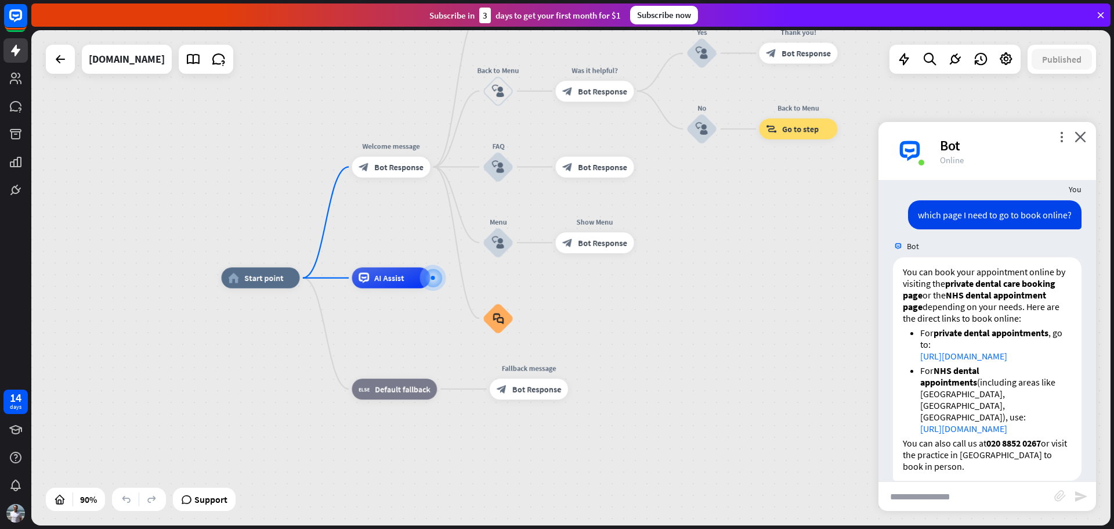
scroll to position [974, 0]
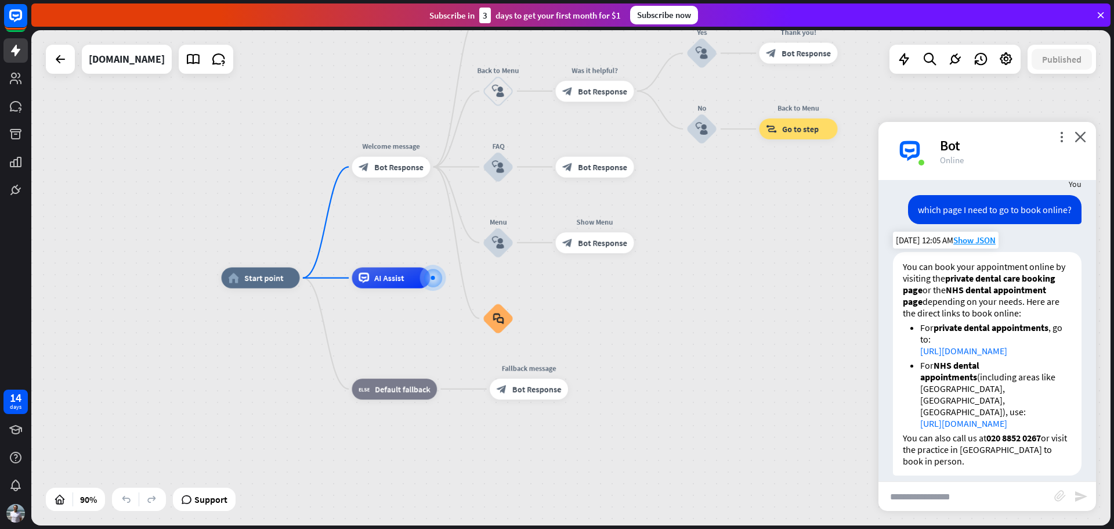
click at [953, 417] on link "[URL][DOMAIN_NAME]" at bounding box center [964, 423] width 87 height 12
click at [994, 356] on link "[URL][DOMAIN_NAME]" at bounding box center [964, 351] width 87 height 12
click at [956, 145] on div "Bot" at bounding box center [1011, 145] width 142 height 18
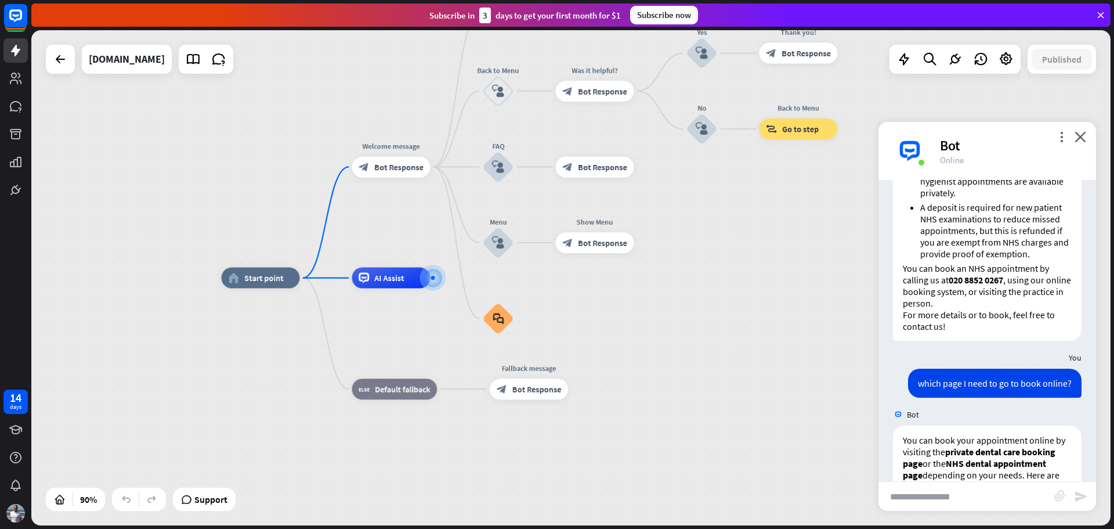
scroll to position [800, 0]
click at [1057, 134] on icon "more_vert" at bounding box center [1061, 136] width 11 height 11
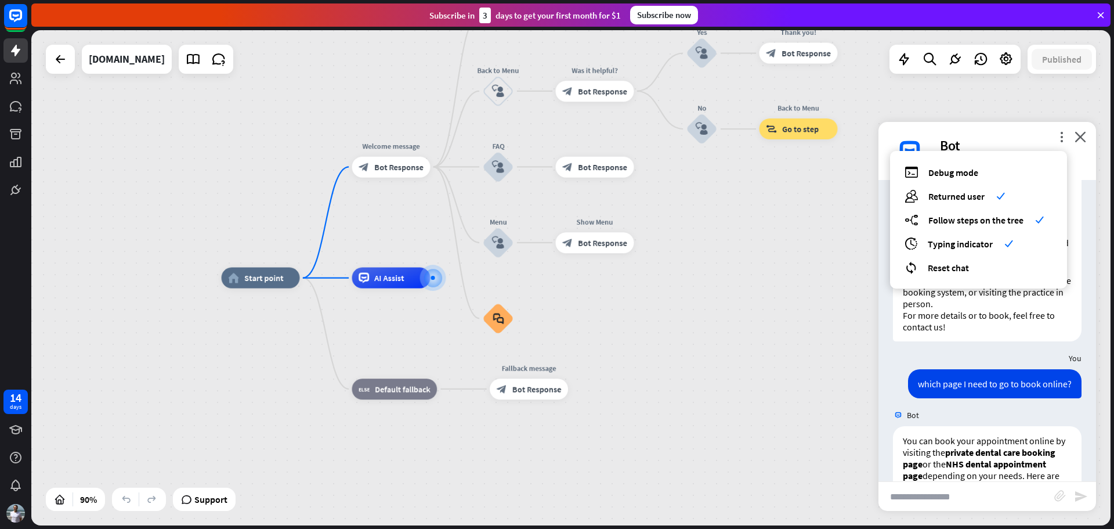
click at [762, 233] on div "home_2 Start point Welcome message block_bot_response Bot Response About us blo…" at bounding box center [571, 277] width 1080 height 495
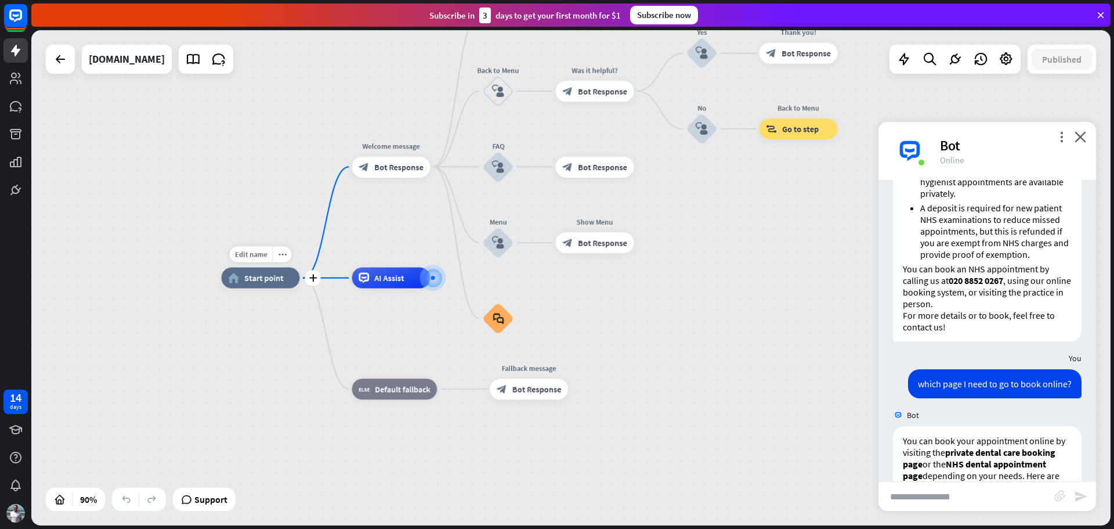
click at [265, 288] on div "home_2 Start point" at bounding box center [261, 278] width 78 height 21
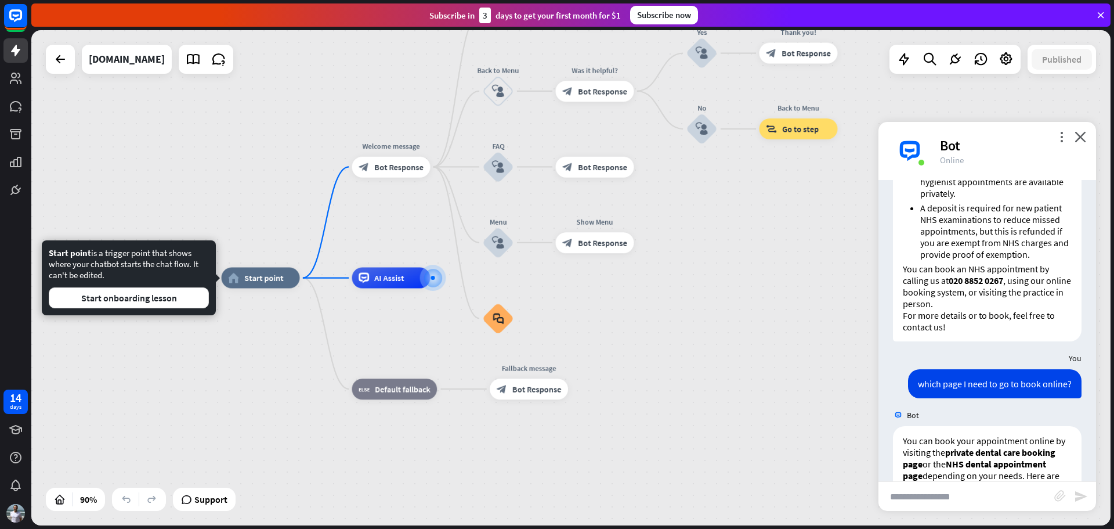
click at [236, 364] on div "home_2 Start point Welcome message block_bot_response Bot Response About us blo…" at bounding box center [708, 501] width 972 height 446
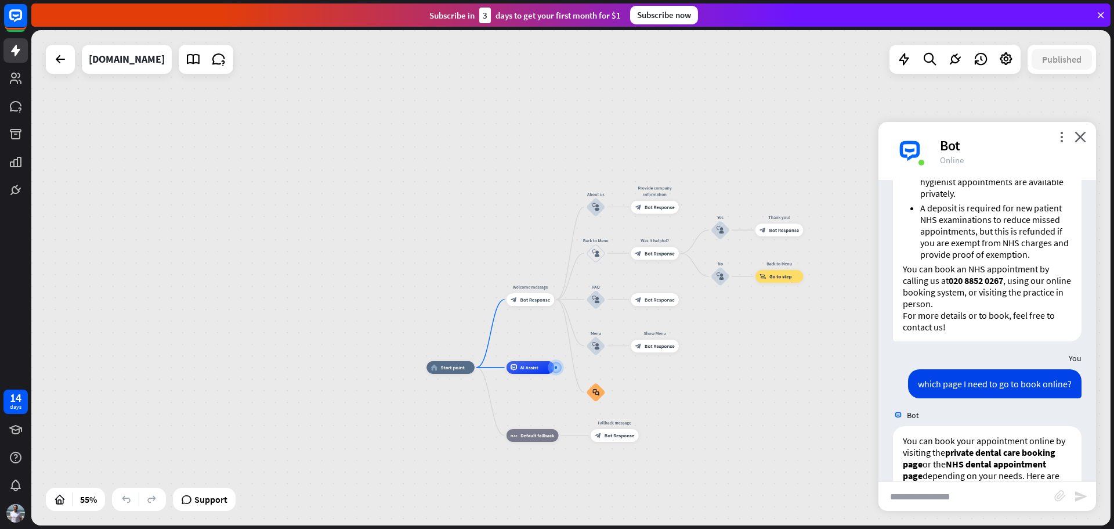
drag, startPoint x: 755, startPoint y: 301, endPoint x: 761, endPoint y: 378, distance: 76.9
click at [761, 378] on div "home_2 Start point Welcome message block_bot_response Bot Response About us blo…" at bounding box center [724, 503] width 594 height 272
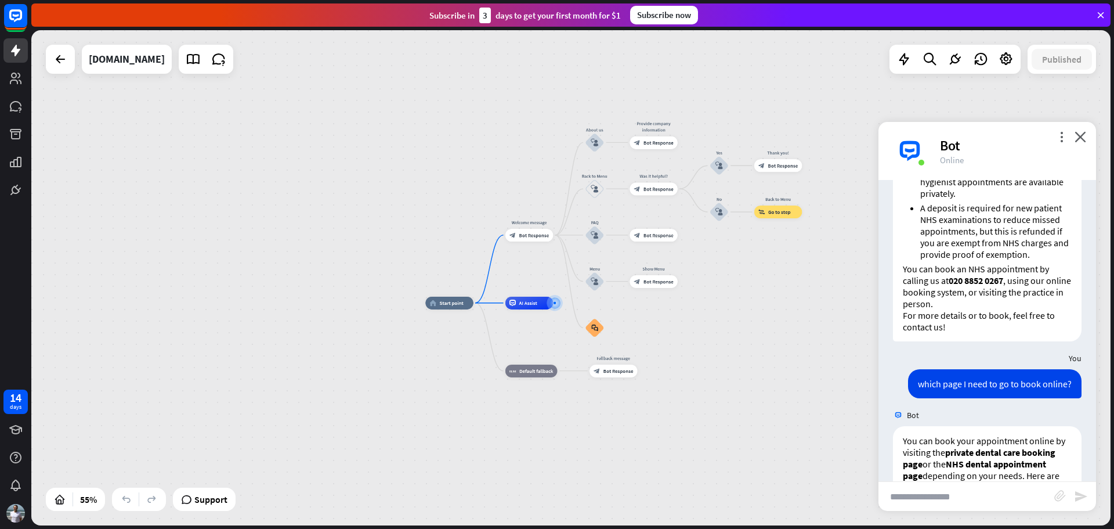
drag, startPoint x: 745, startPoint y: 355, endPoint x: 744, endPoint y: 291, distance: 64.4
click at [744, 291] on div "home_2 Start point Welcome message block_bot_response Bot Response About us blo…" at bounding box center [571, 277] width 1080 height 495
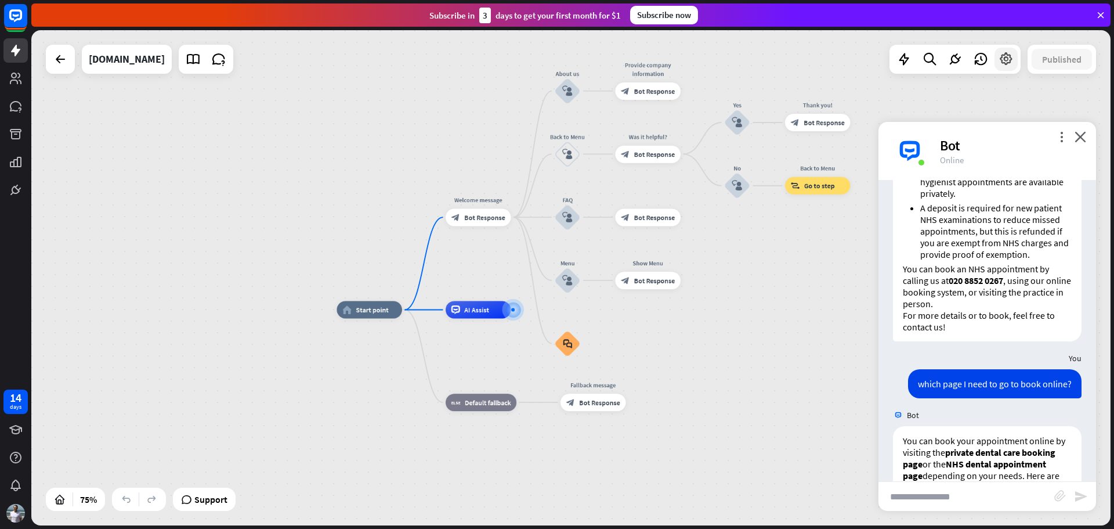
click at [1012, 57] on icon at bounding box center [1006, 59] width 15 height 15
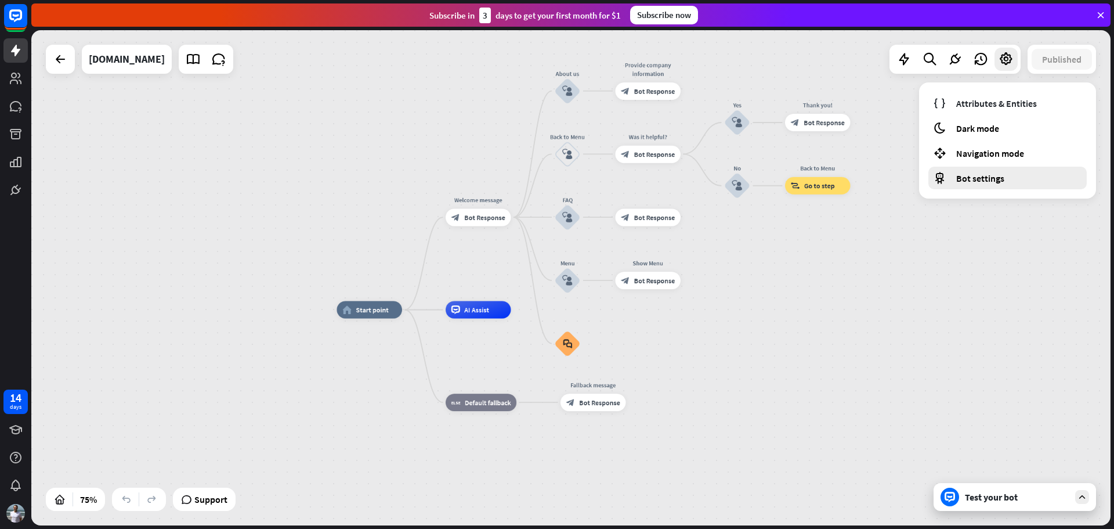
click at [1002, 181] on span "Bot settings" at bounding box center [981, 178] width 48 height 12
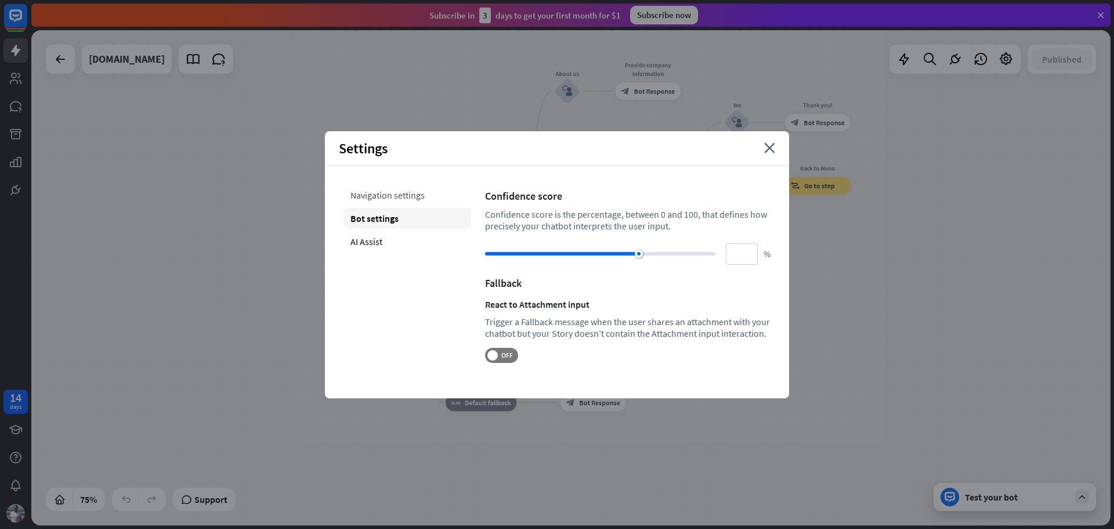
click at [413, 192] on div "Navigation settings" at bounding box center [408, 195] width 128 height 21
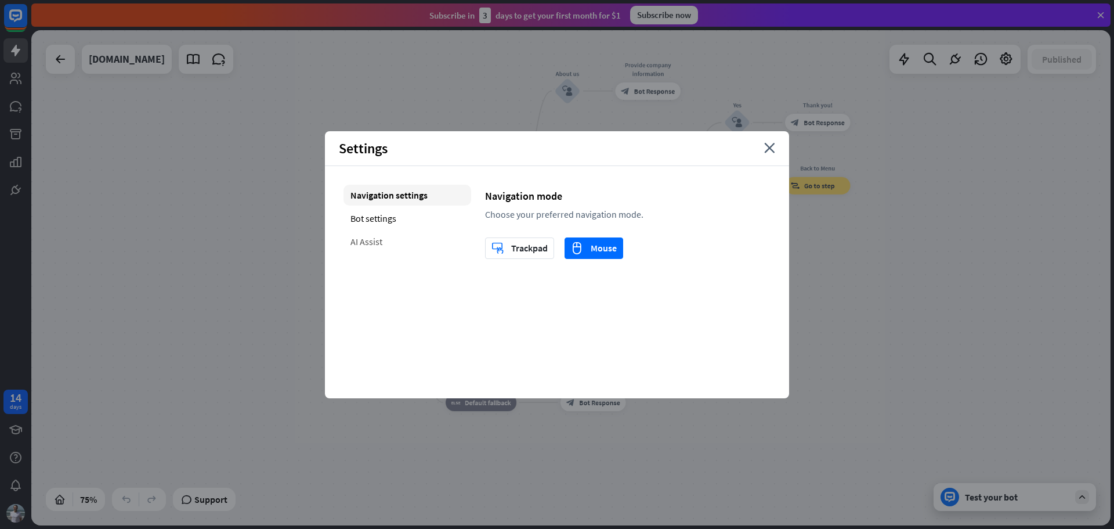
click at [374, 244] on div "AI Assist" at bounding box center [408, 241] width 128 height 21
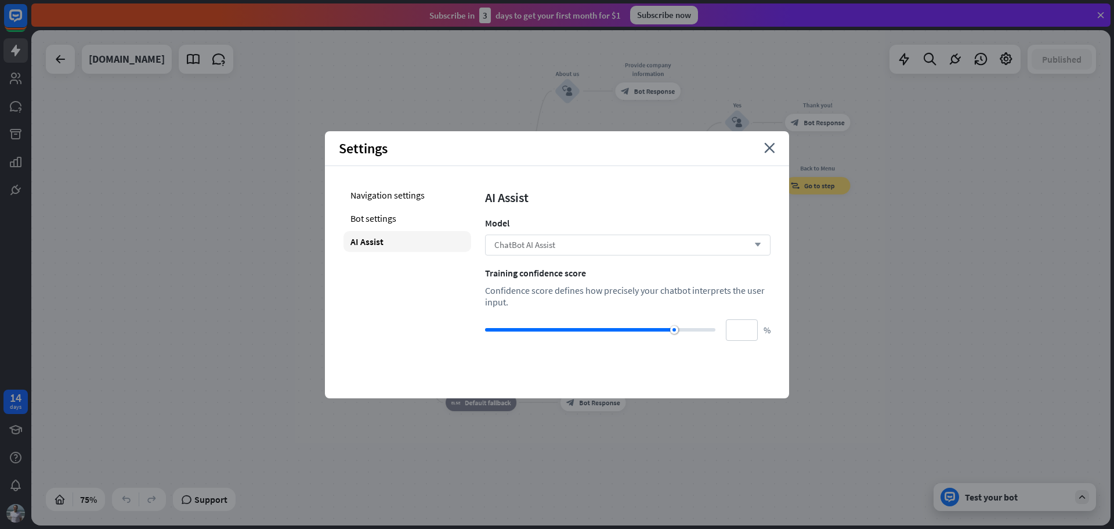
click at [548, 241] on span "ChatBot AI Assist" at bounding box center [525, 244] width 61 height 11
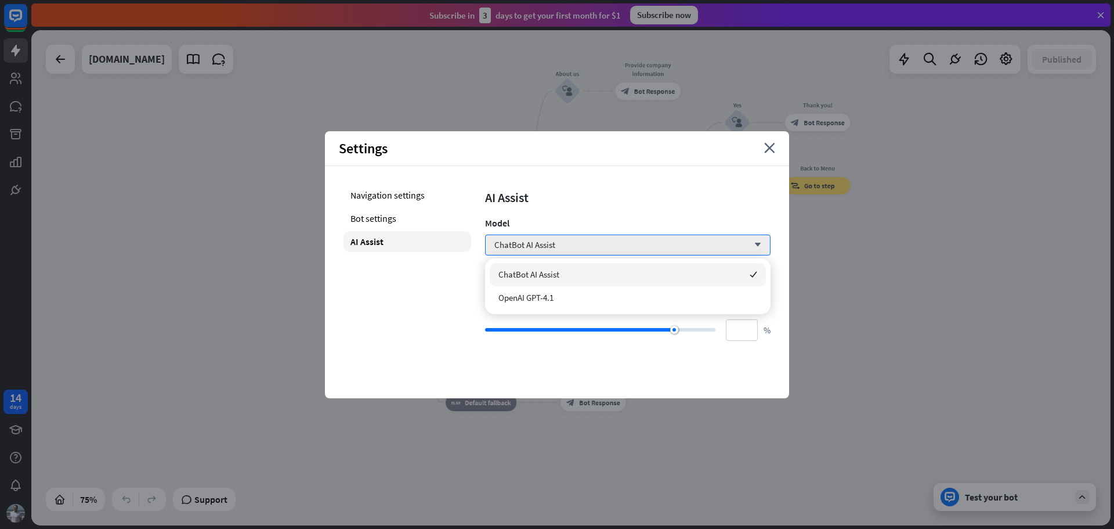
click at [643, 196] on div "AI Assist" at bounding box center [628, 197] width 286 height 16
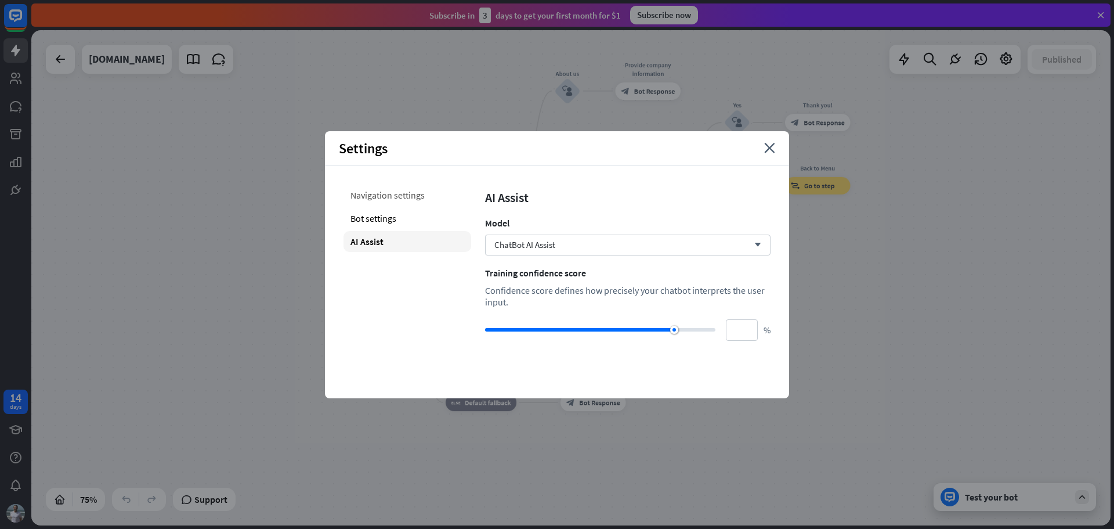
click at [384, 189] on div "Navigation settings" at bounding box center [408, 195] width 128 height 21
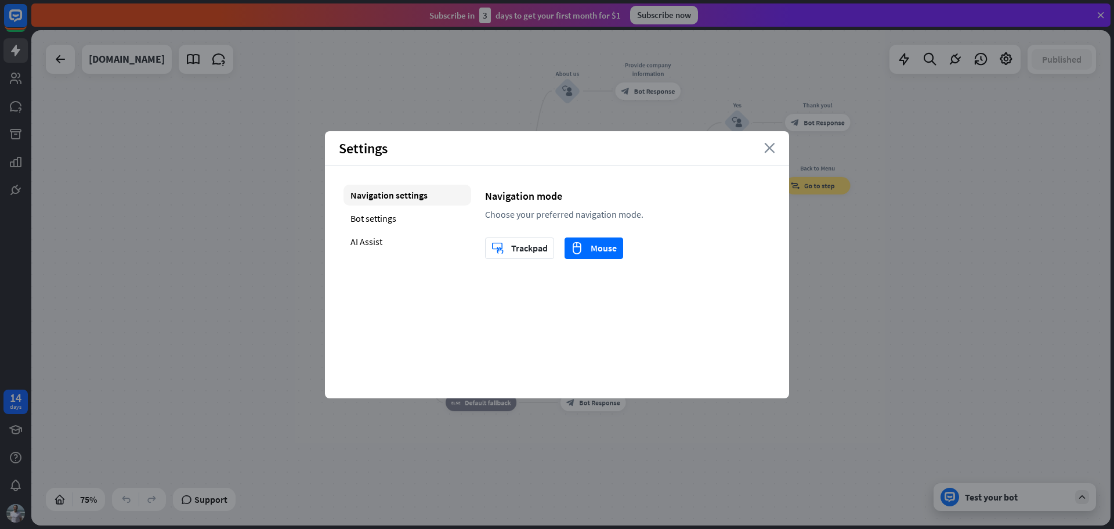
click at [771, 152] on icon "close" at bounding box center [769, 148] width 11 height 10
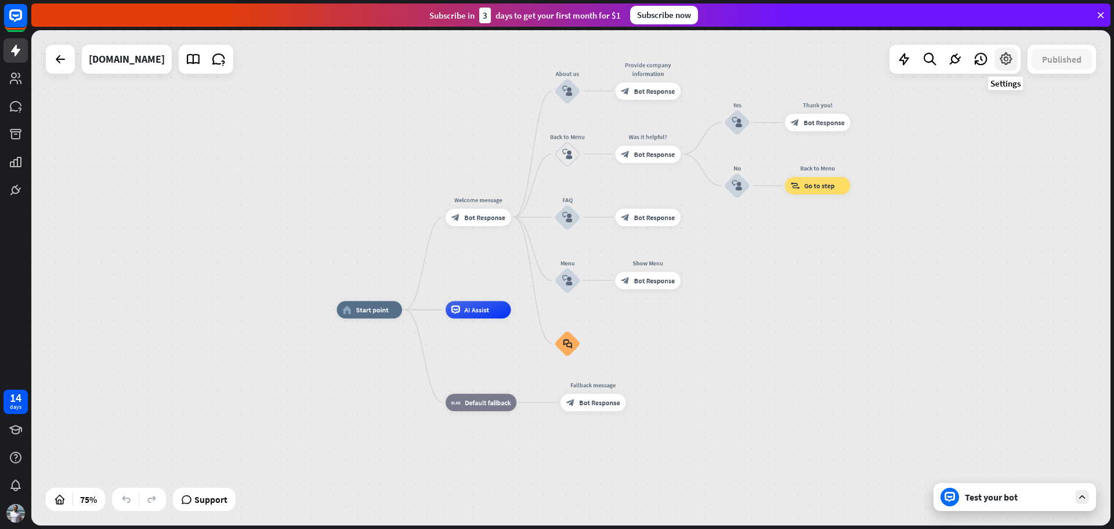
click at [1009, 58] on icon at bounding box center [1006, 59] width 15 height 15
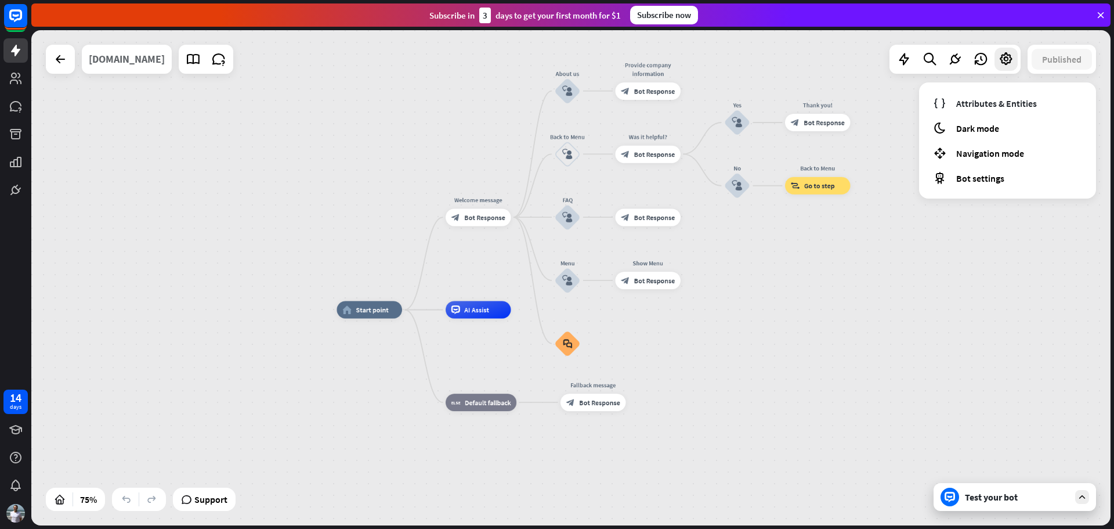
click at [165, 63] on div "[DOMAIN_NAME]" at bounding box center [127, 59] width 76 height 29
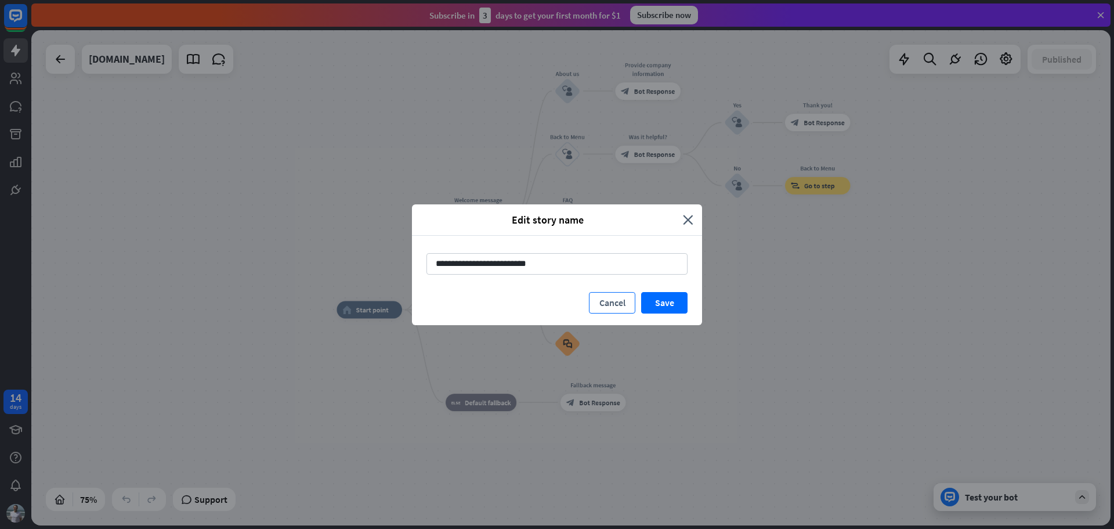
click at [616, 306] on button "Cancel" at bounding box center [612, 302] width 46 height 21
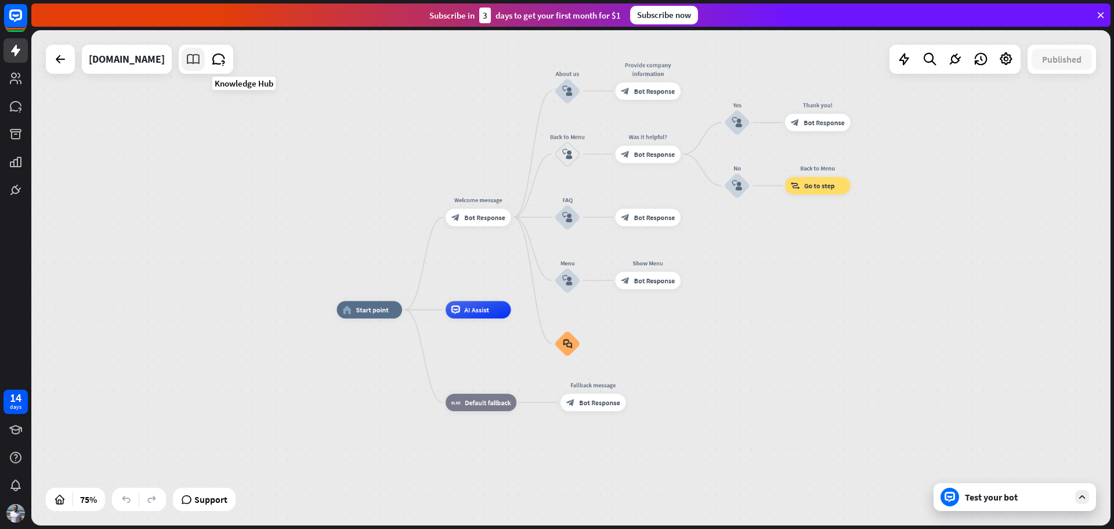
click at [201, 60] on icon at bounding box center [193, 59] width 15 height 15
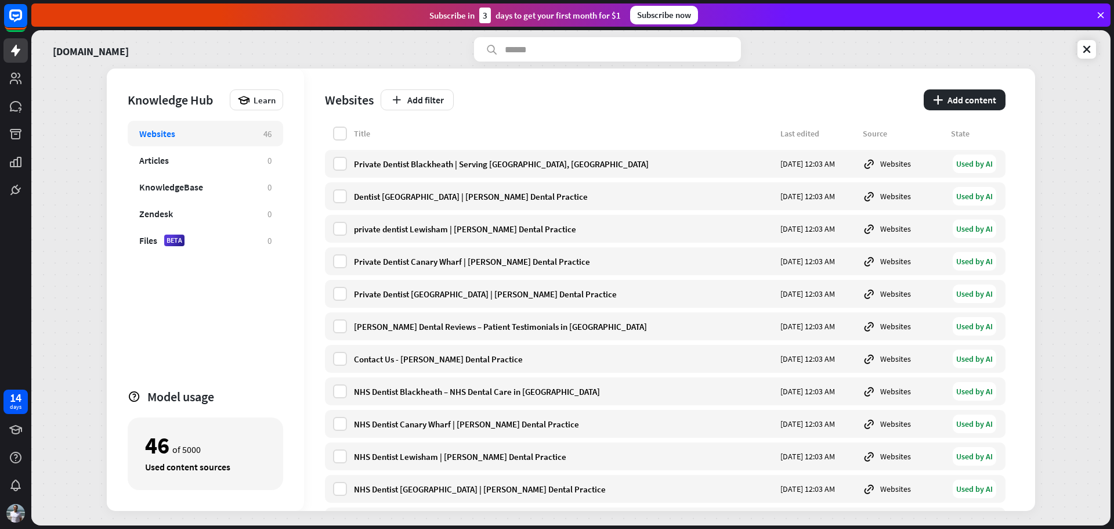
scroll to position [406, 0]
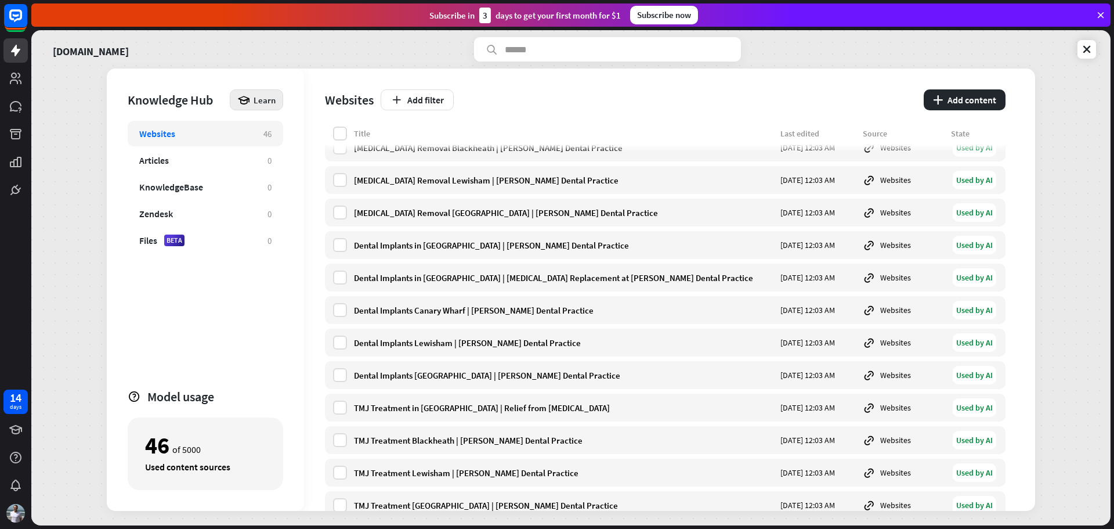
click at [250, 98] on icon at bounding box center [243, 99] width 13 height 13
click at [294, 134] on div "Get started with Knowledge Hub" at bounding box center [306, 132] width 133 height 23
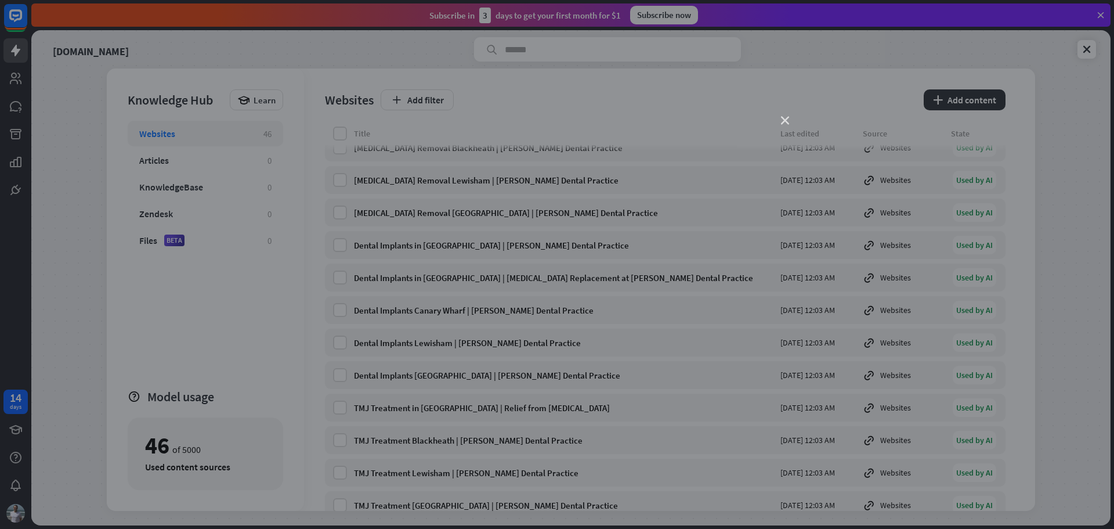
click at [785, 119] on icon "close" at bounding box center [785, 121] width 8 height 8
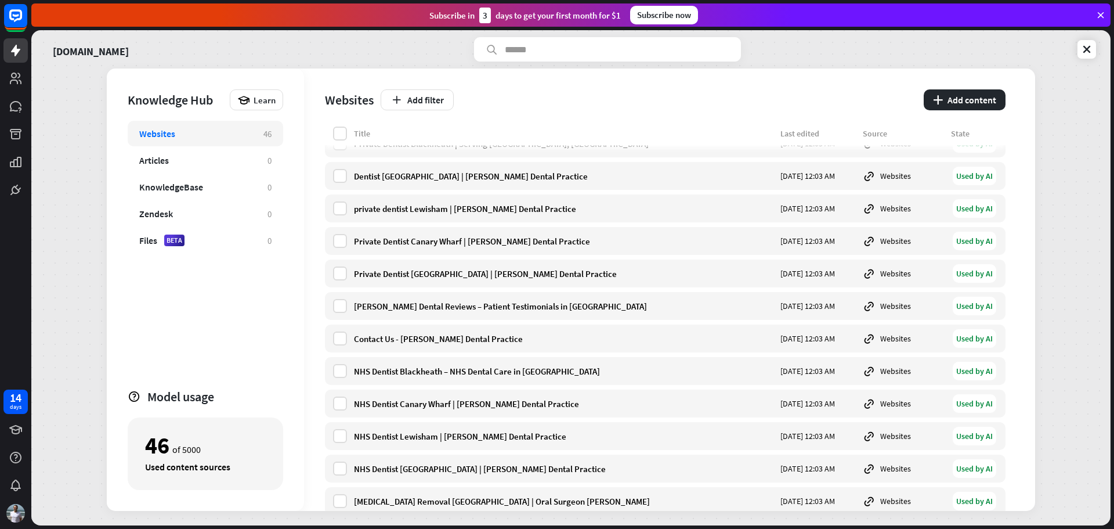
scroll to position [0, 0]
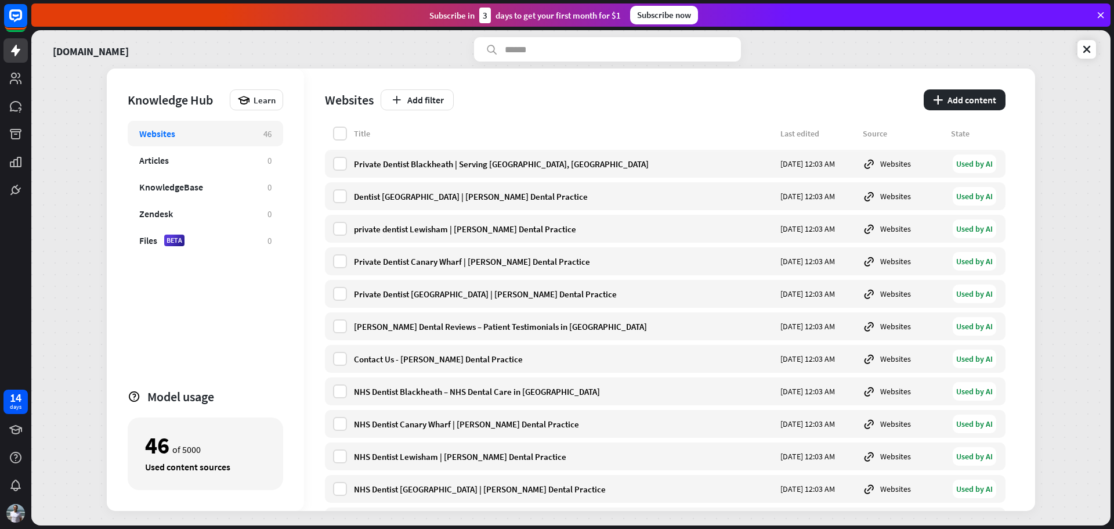
click at [1097, 38] on div "[DOMAIN_NAME] Knowledge Hub Learn Websites 46 Articles 0 KnowledgeBase 0 Zendes…" at bounding box center [571, 277] width 1080 height 495
click at [1082, 52] on icon at bounding box center [1087, 50] width 12 height 12
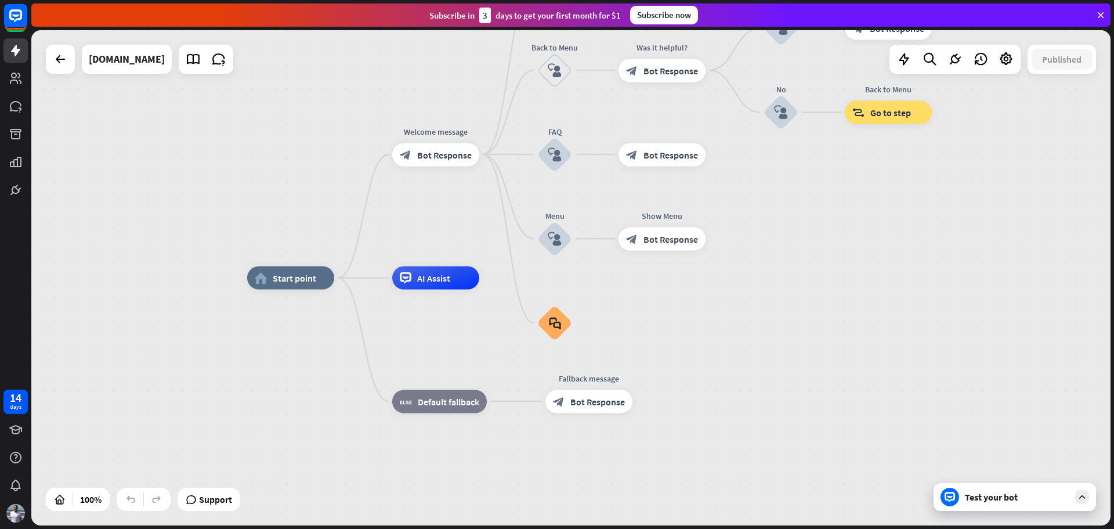
click at [972, 501] on div "Test your bot" at bounding box center [1017, 497] width 104 height 12
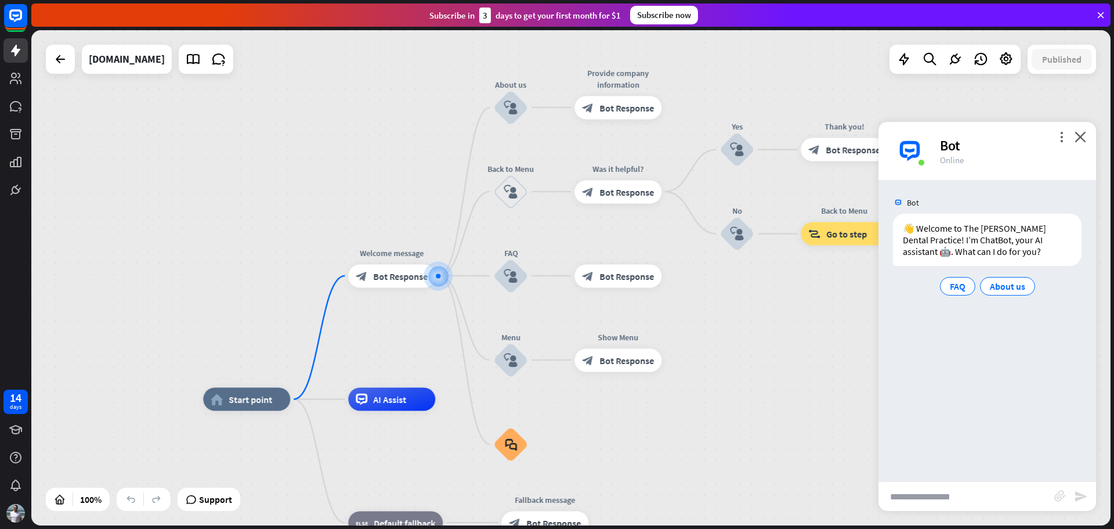
click at [950, 151] on div "Bot" at bounding box center [1011, 145] width 142 height 18
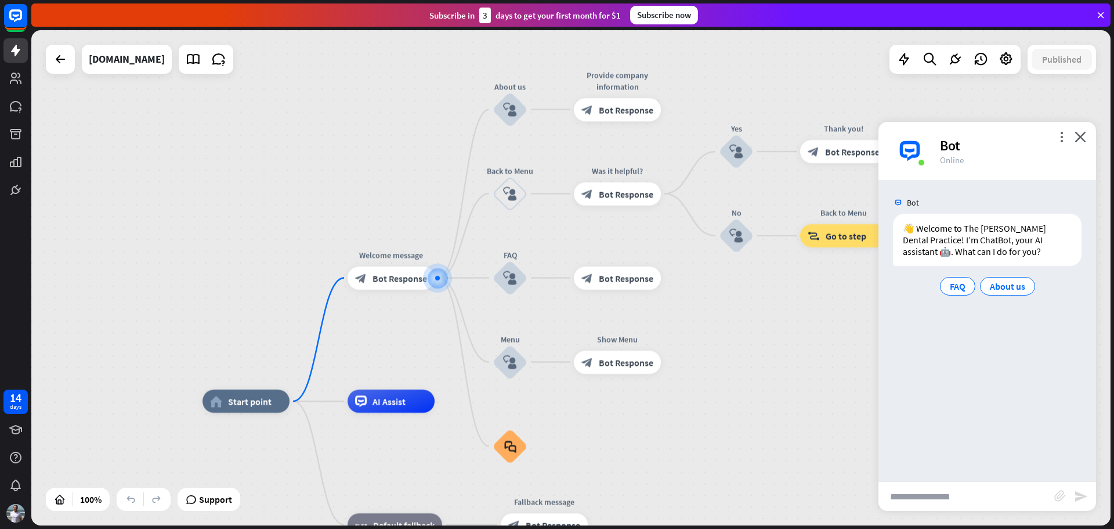
click at [903, 142] on img at bounding box center [910, 150] width 35 height 35
click at [966, 252] on div "👋 Welcome to The [PERSON_NAME] Dental Practice! I’m ChatBot, your AI assistant …" at bounding box center [987, 240] width 189 height 52
click at [377, 286] on div "block_bot_response Bot Response" at bounding box center [391, 277] width 87 height 23
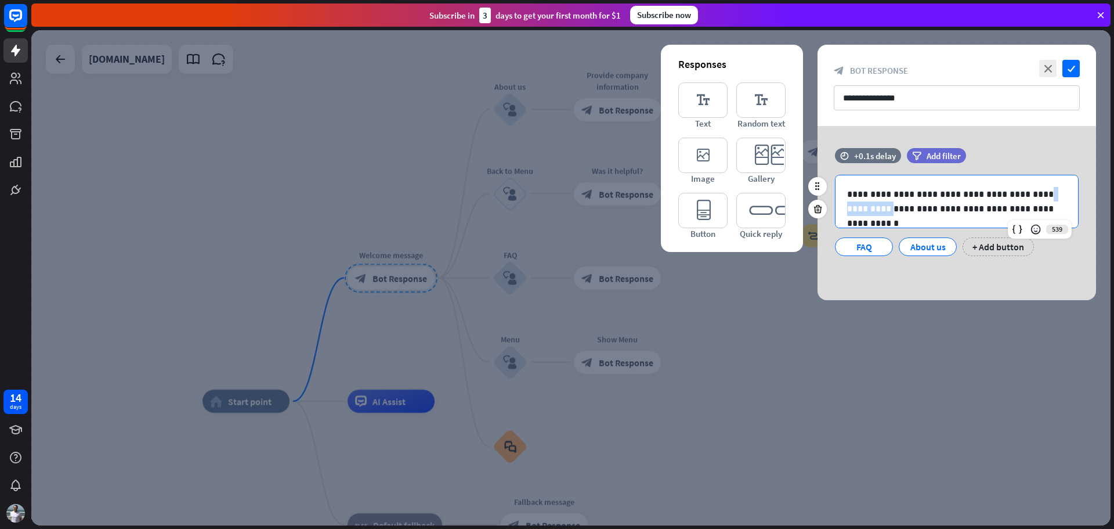
drag, startPoint x: 1020, startPoint y: 193, endPoint x: 879, endPoint y: 209, distance: 142.5
click at [879, 209] on p "**********" at bounding box center [956, 201] width 219 height 29
click at [864, 209] on p "**********" at bounding box center [956, 201] width 219 height 29
click at [850, 209] on p "**********" at bounding box center [956, 201] width 219 height 29
drag, startPoint x: 848, startPoint y: 209, endPoint x: 879, endPoint y: 207, distance: 30.8
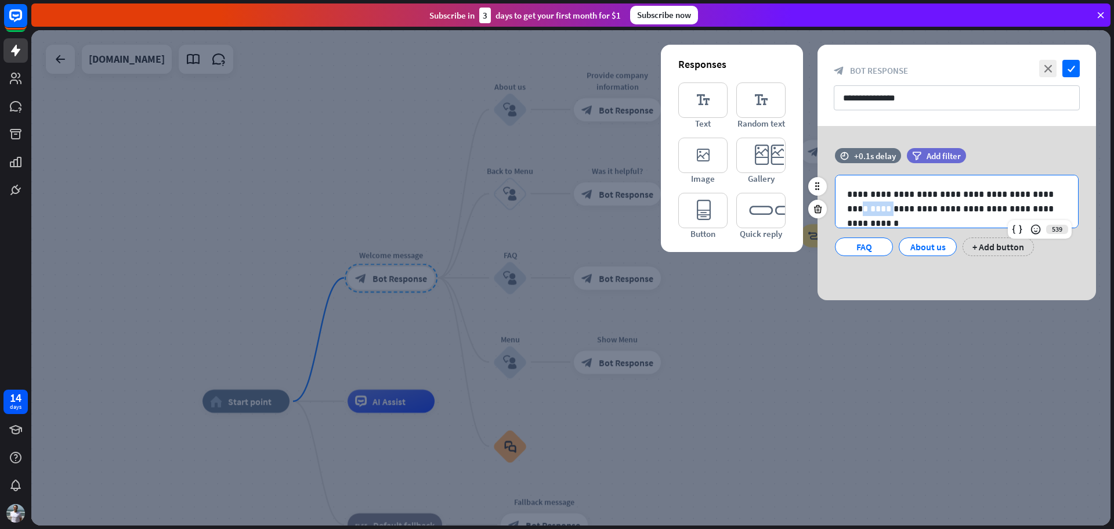
click at [879, 207] on p "**********" at bounding box center [956, 201] width 219 height 29
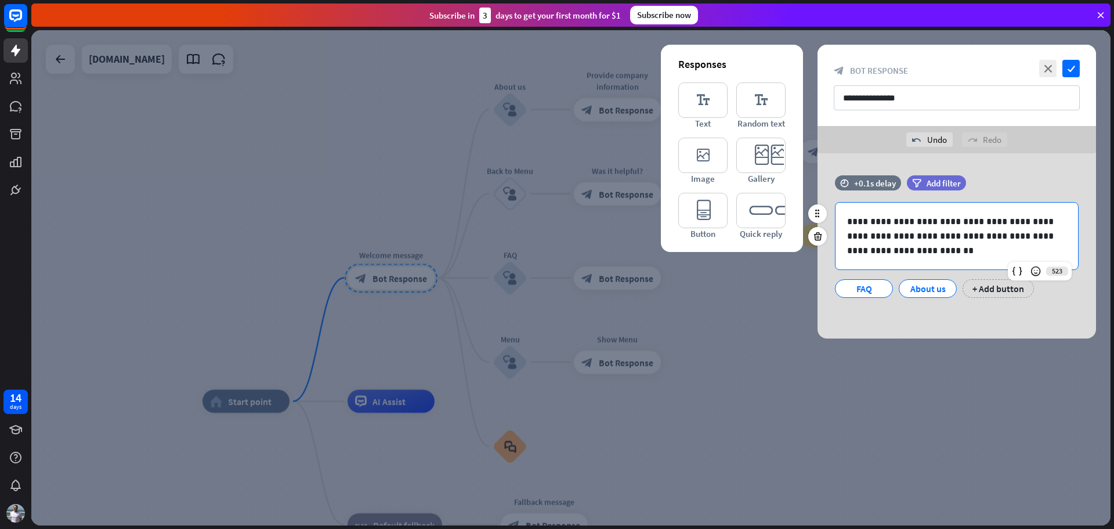
click at [880, 237] on p "**********" at bounding box center [956, 236] width 219 height 44
drag, startPoint x: 948, startPoint y: 240, endPoint x: 1010, endPoint y: 235, distance: 62.9
click at [1010, 235] on p "**********" at bounding box center [956, 236] width 219 height 44
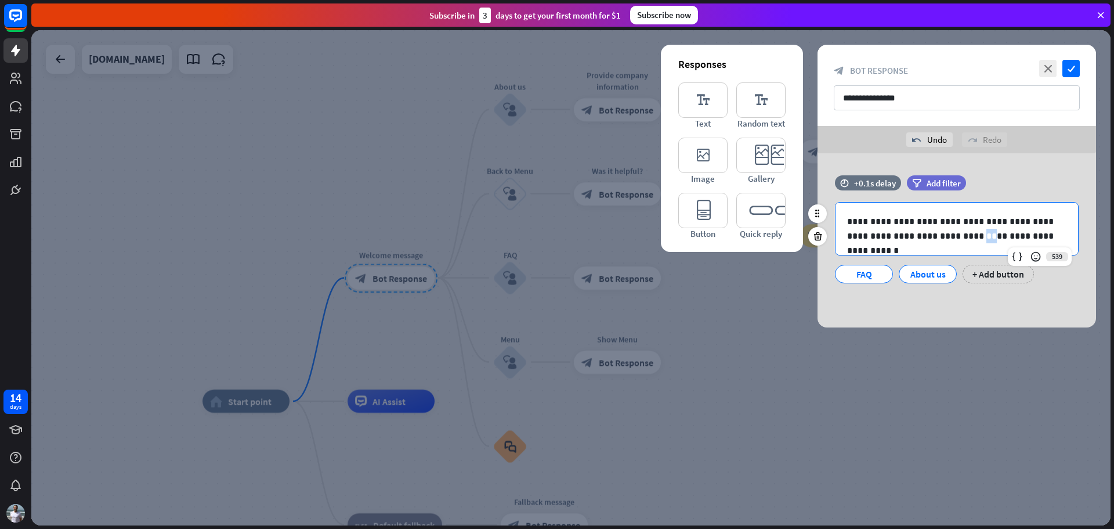
drag, startPoint x: 949, startPoint y: 237, endPoint x: 955, endPoint y: 234, distance: 6.8
click at [955, 234] on p "**********" at bounding box center [956, 228] width 219 height 29
click at [1033, 255] on icon at bounding box center [1036, 257] width 12 height 12
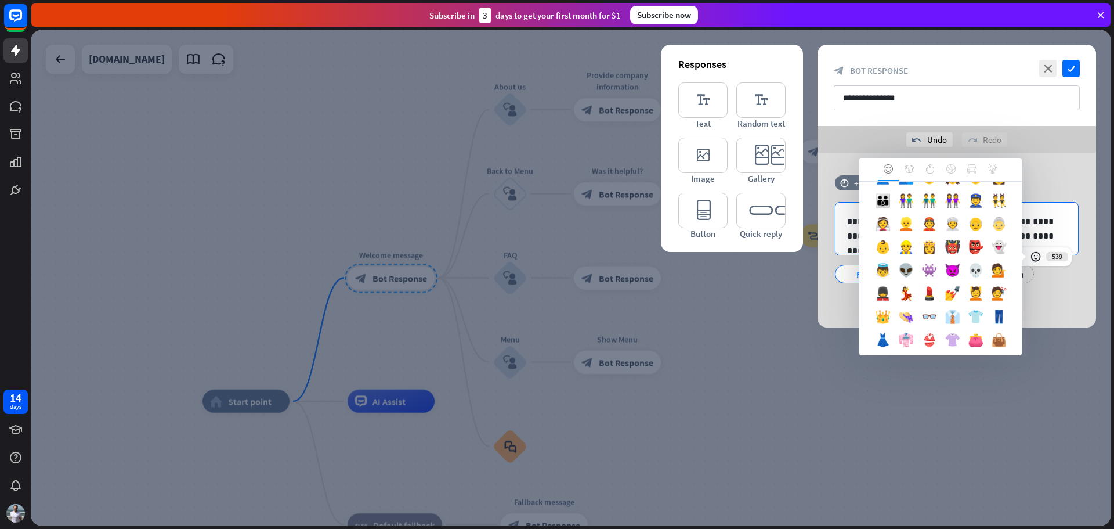
scroll to position [391, 0]
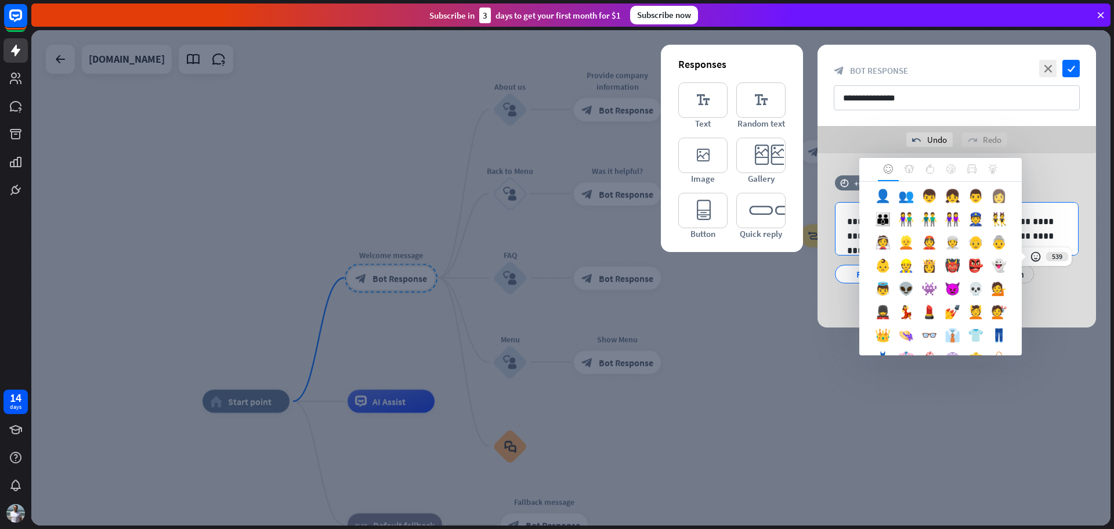
click at [987, 210] on div "👩" at bounding box center [998, 198] width 23 height 23
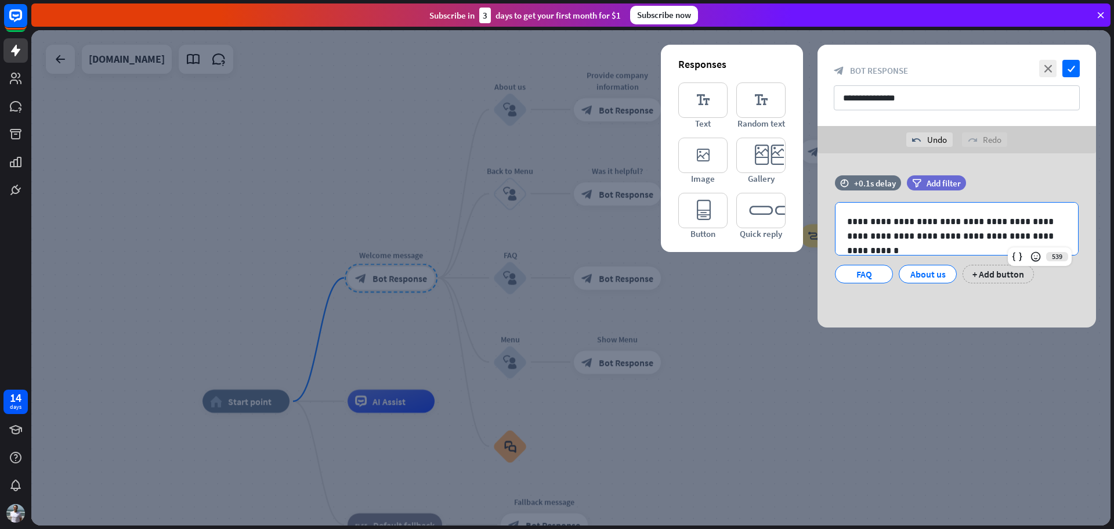
click at [991, 305] on div "**********" at bounding box center [957, 240] width 279 height 174
click at [920, 276] on div "About us" at bounding box center [928, 273] width 38 height 17
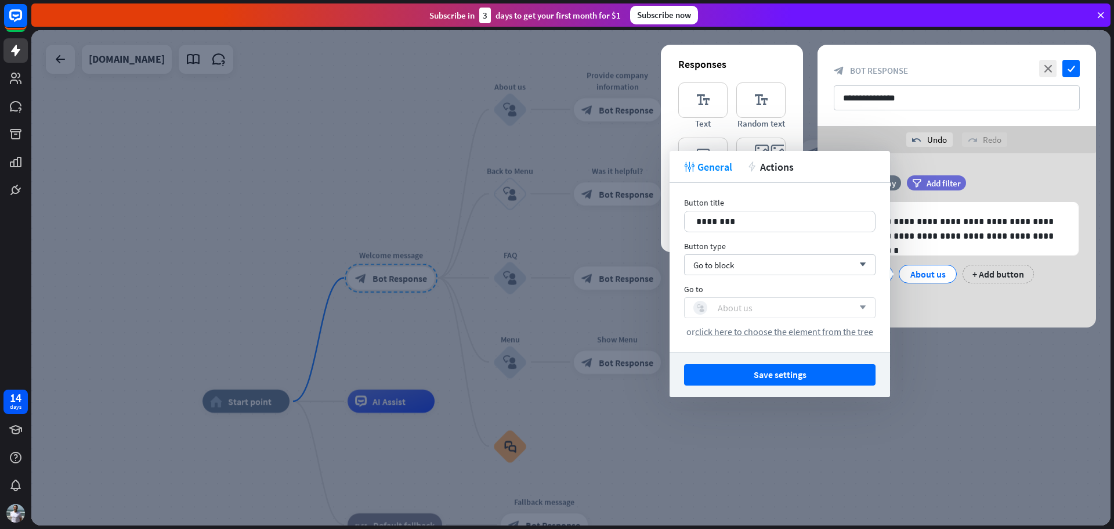
click at [823, 312] on div "block_user_input About us" at bounding box center [774, 308] width 160 height 14
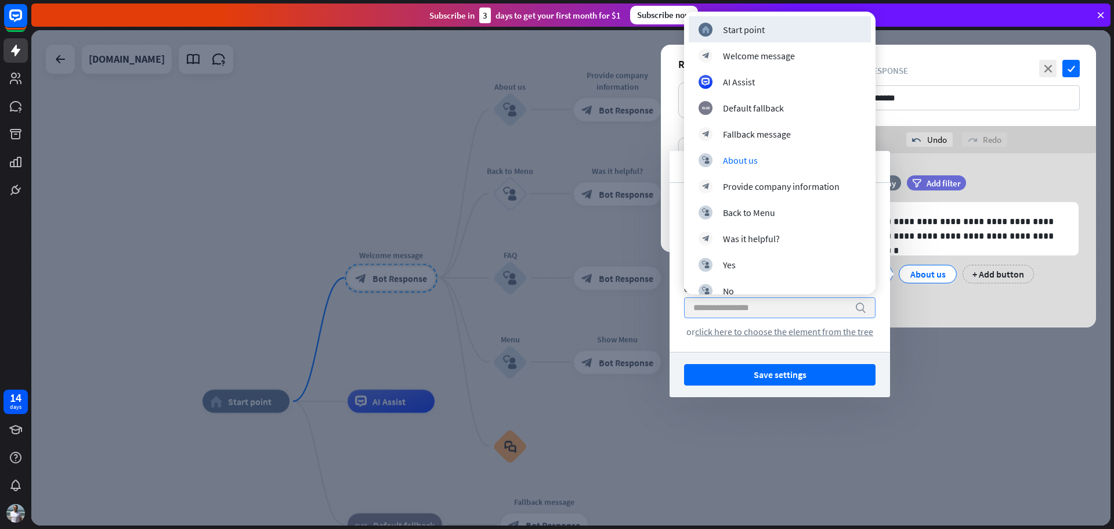
click at [982, 404] on div at bounding box center [571, 277] width 1080 height 495
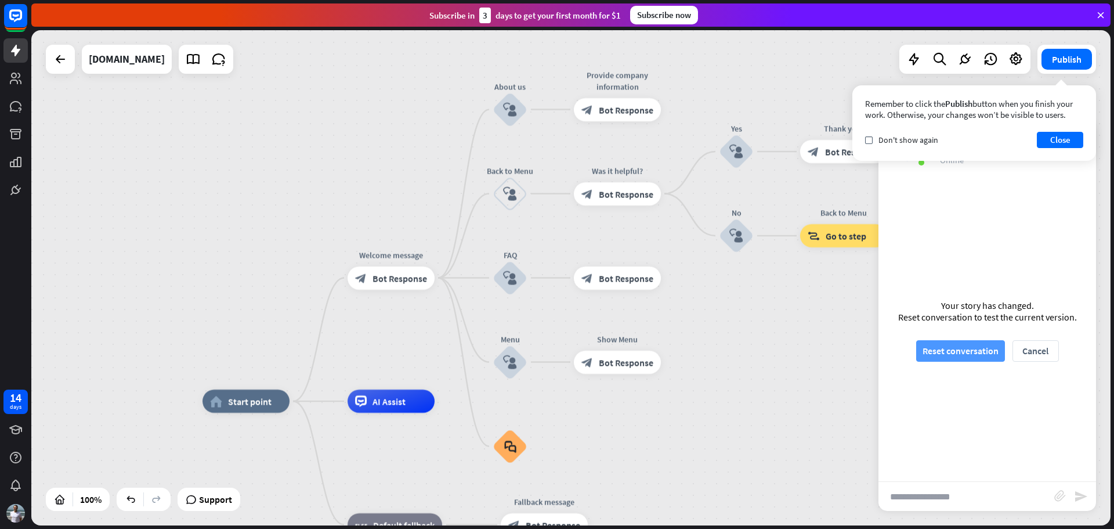
click at [947, 351] on button "Reset conversation" at bounding box center [960, 350] width 89 height 21
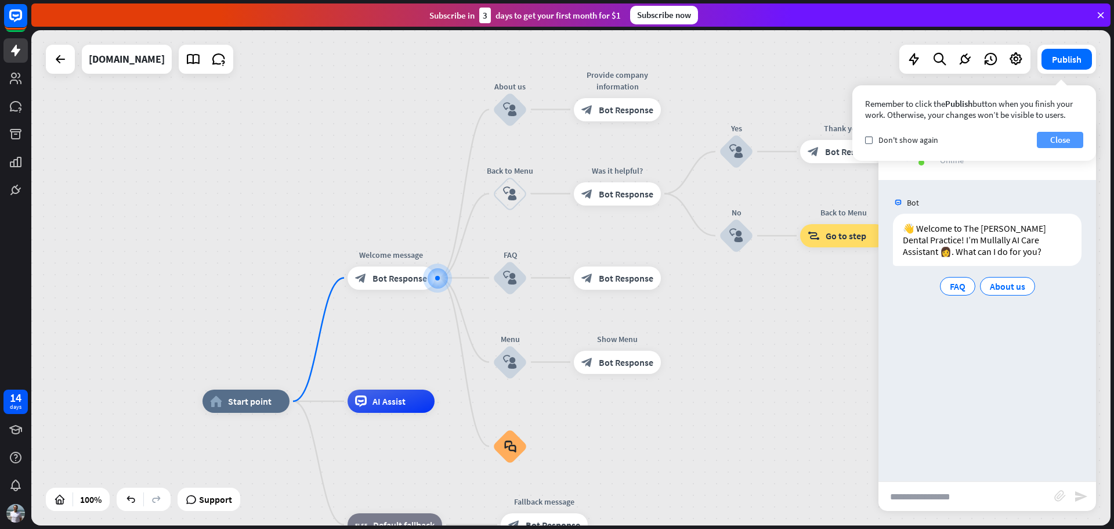
click at [1060, 145] on button "Close" at bounding box center [1060, 140] width 46 height 16
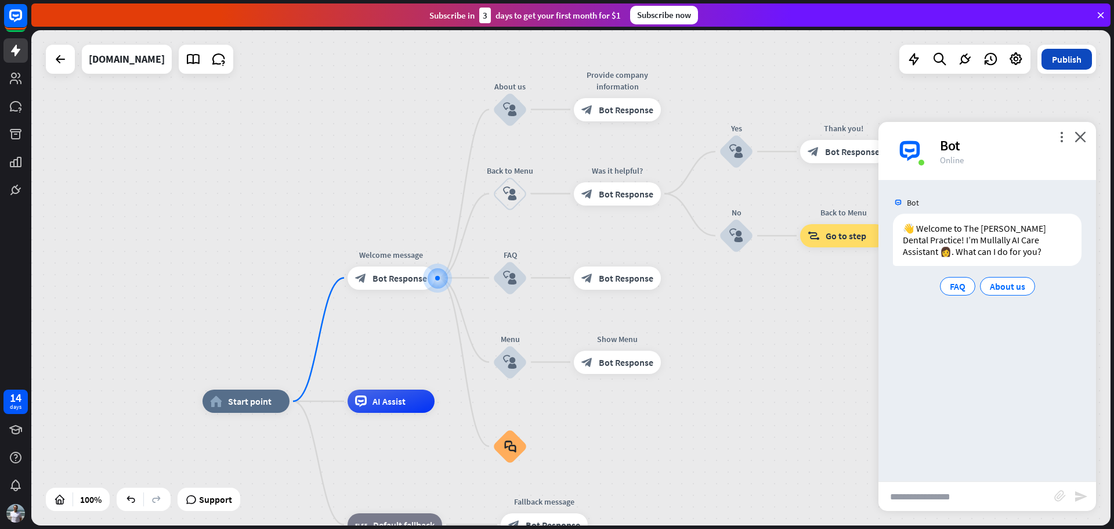
click at [1059, 58] on button "Publish" at bounding box center [1067, 59] width 50 height 21
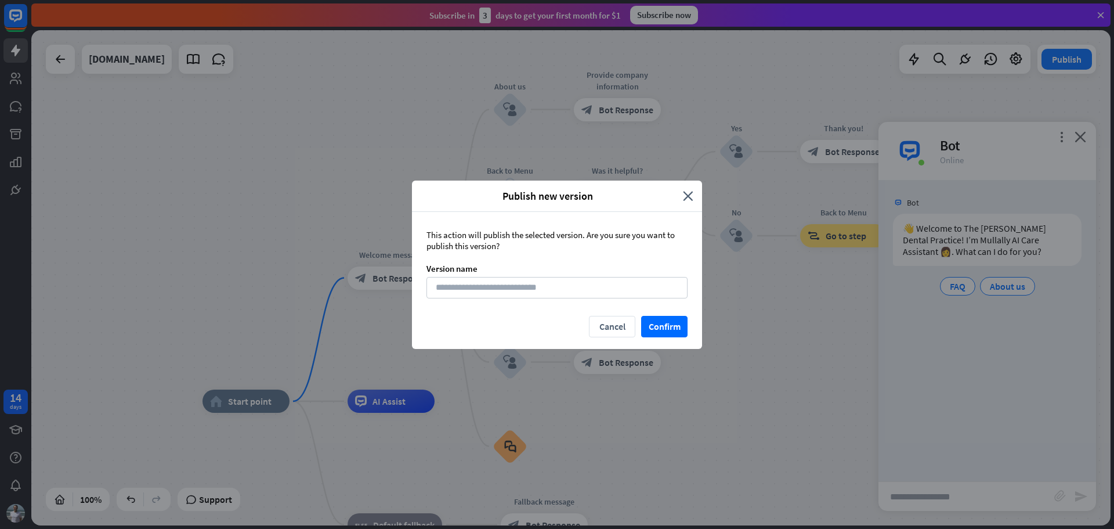
click at [497, 299] on div "This action will publish the selected version. Are you sure you want to publish…" at bounding box center [557, 264] width 290 height 104
click at [492, 293] on input at bounding box center [557, 287] width 261 height 21
type input "**"
click at [664, 324] on button "Confirm" at bounding box center [664, 326] width 46 height 21
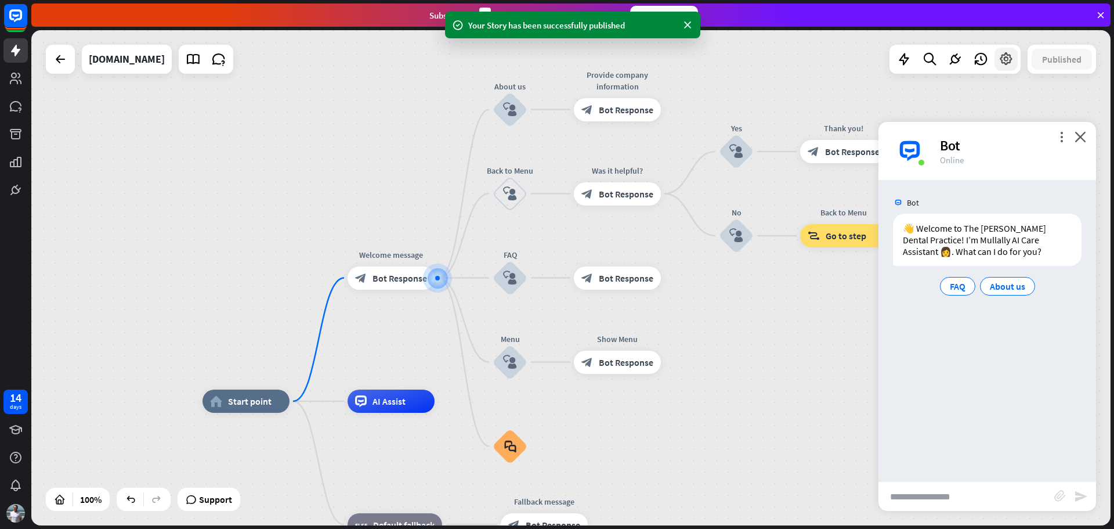
click at [1008, 65] on icon at bounding box center [1006, 59] width 15 height 15
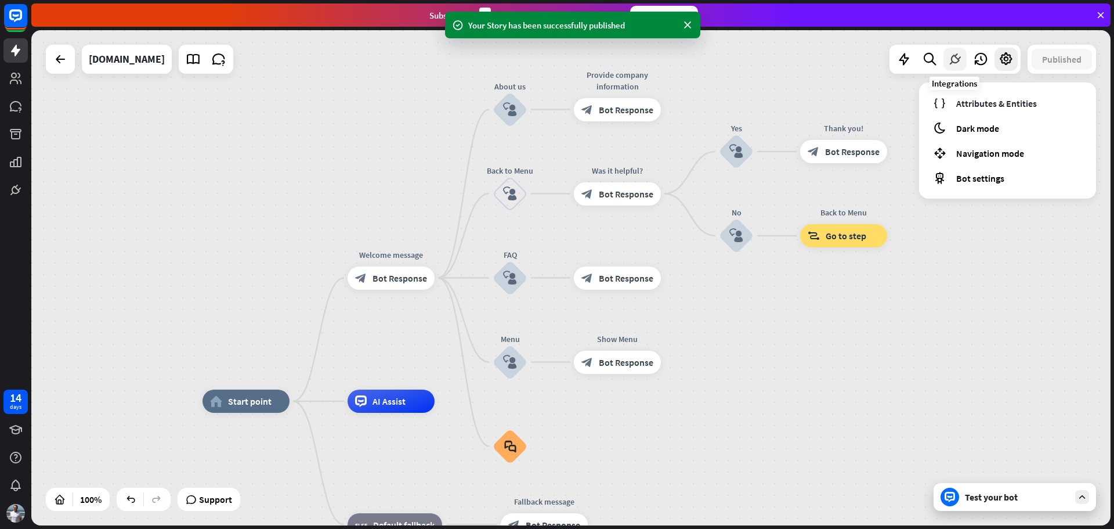
click at [948, 59] on icon at bounding box center [955, 59] width 15 height 15
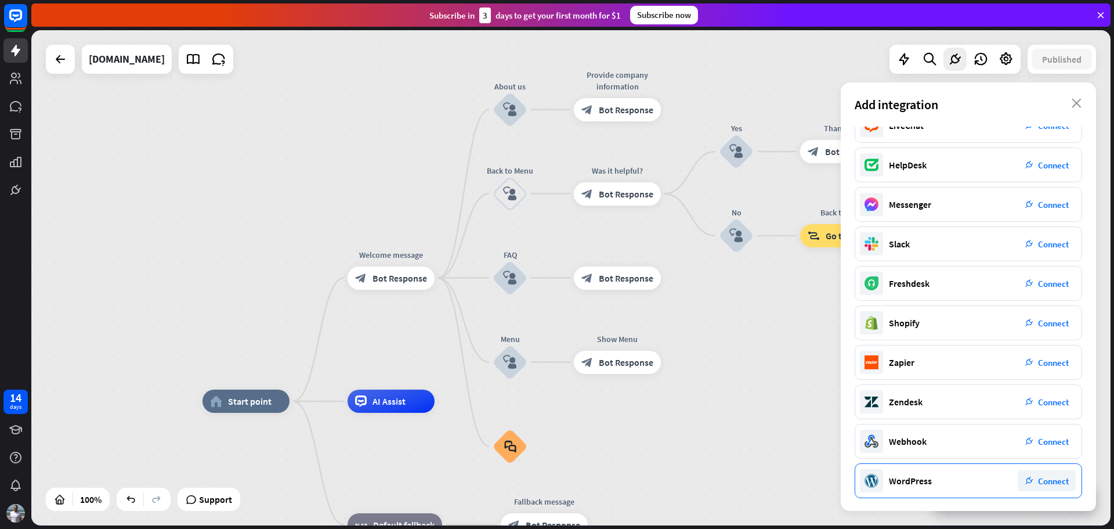
scroll to position [59, 0]
click at [1054, 487] on div "plug_integration Connect" at bounding box center [1047, 479] width 58 height 21
click at [804, 48] on div "home_2 Start point Welcome message block_bot_response Bot Response About us blo…" at bounding box center [571, 277] width 1080 height 495
click at [1075, 98] on div "Add integration close" at bounding box center [968, 104] width 255 height 44
click at [1075, 102] on icon "close" at bounding box center [1077, 103] width 10 height 9
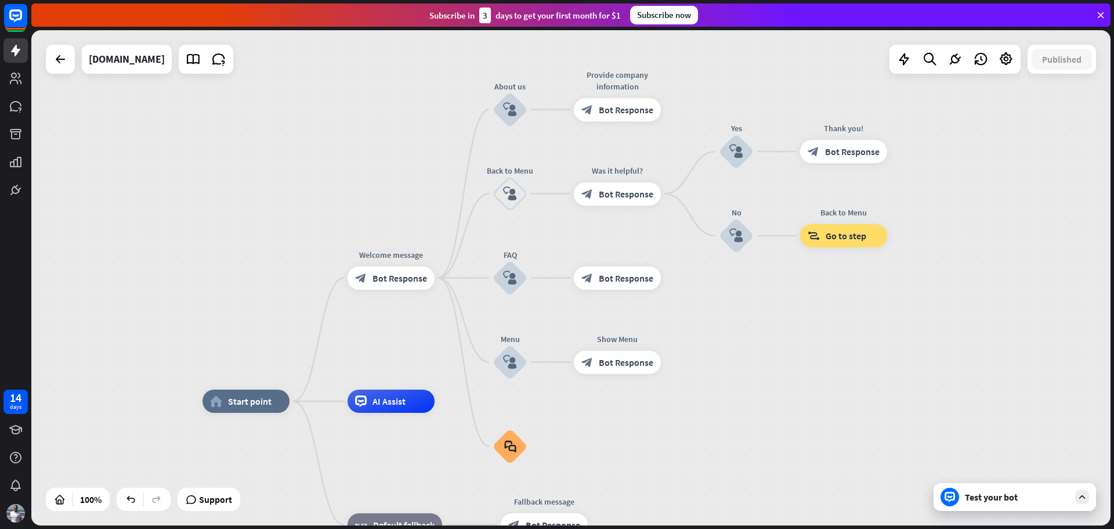
click at [997, 506] on div "Test your bot" at bounding box center [1015, 497] width 163 height 28
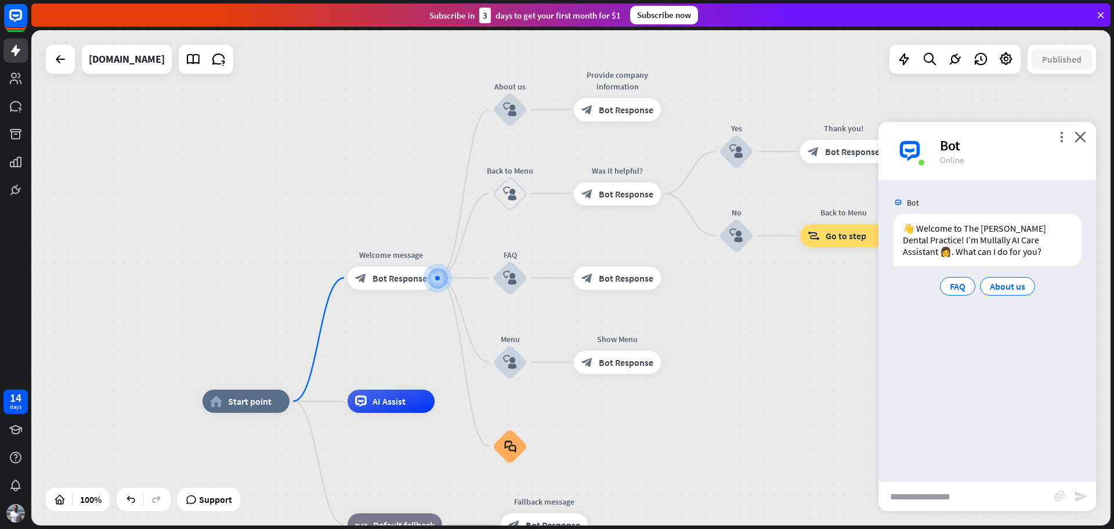
click at [955, 486] on input "text" at bounding box center [967, 496] width 176 height 29
click at [952, 508] on input "text" at bounding box center [967, 496] width 176 height 29
type input "**********"
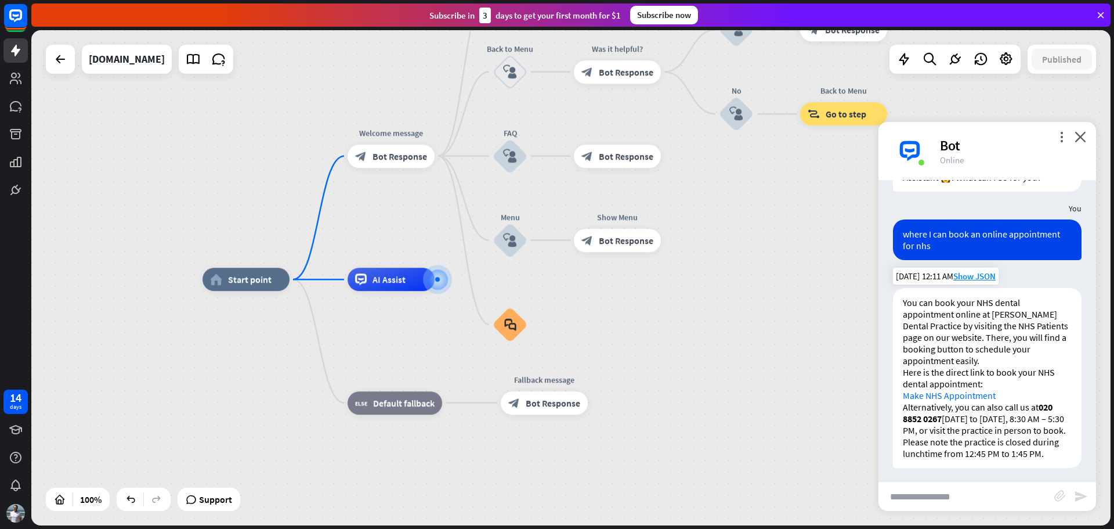
scroll to position [90, 0]
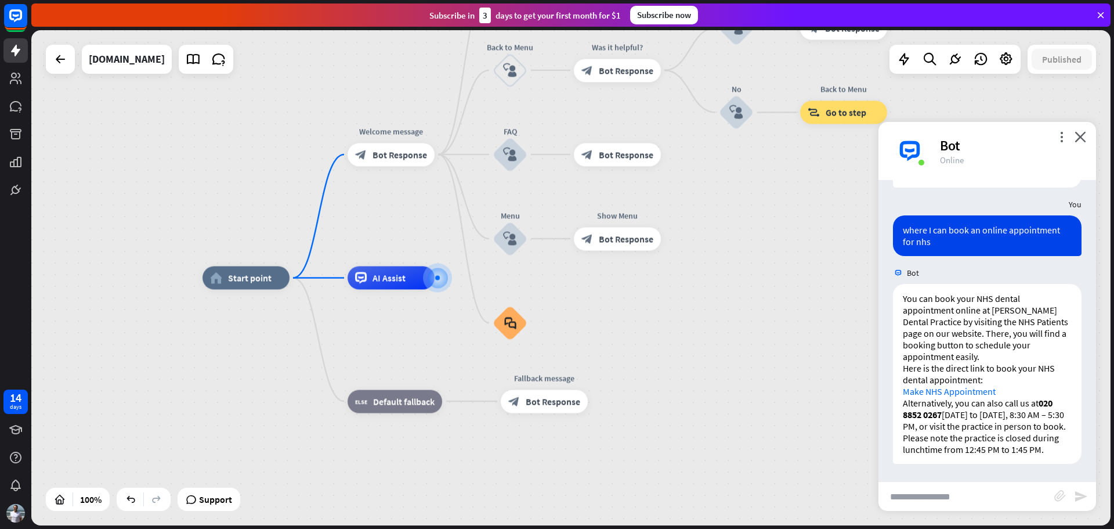
click at [942, 490] on input "text" at bounding box center [967, 496] width 176 height 29
type input "**********"
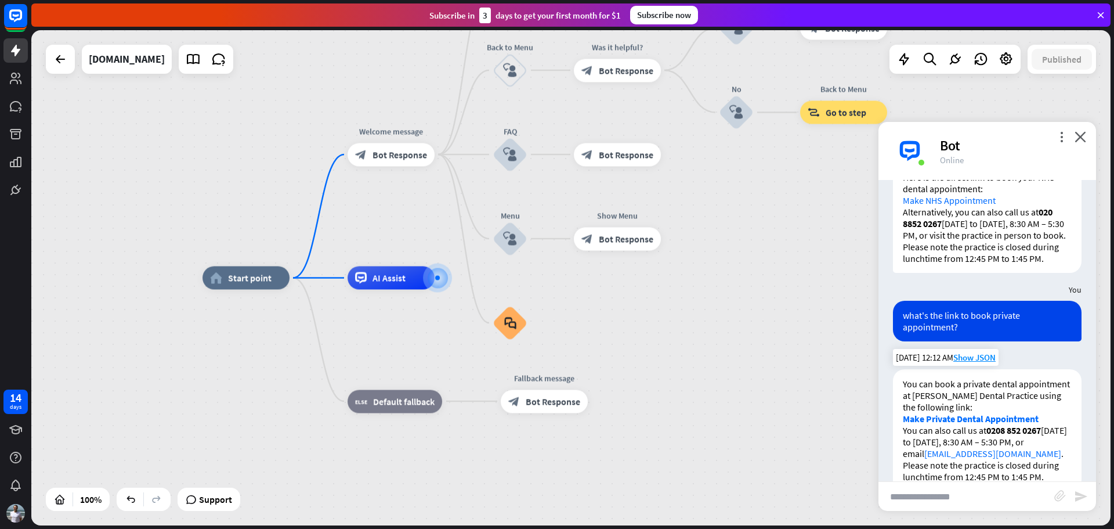
scroll to position [308, 0]
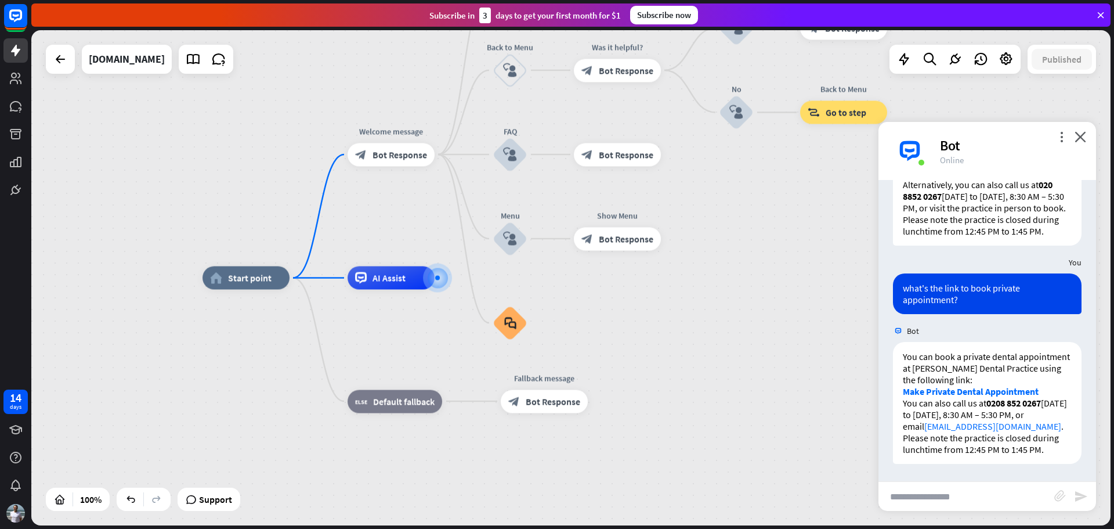
click at [923, 497] on input "text" at bounding box center [967, 496] width 176 height 29
click at [911, 496] on input "**********" at bounding box center [967, 496] width 176 height 29
type input "**********"
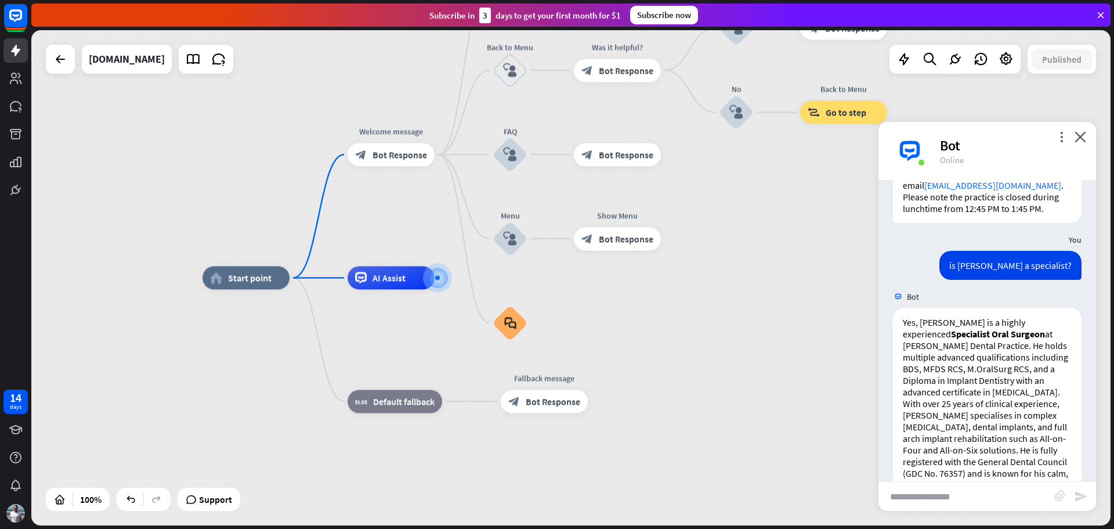
scroll to position [596, 0]
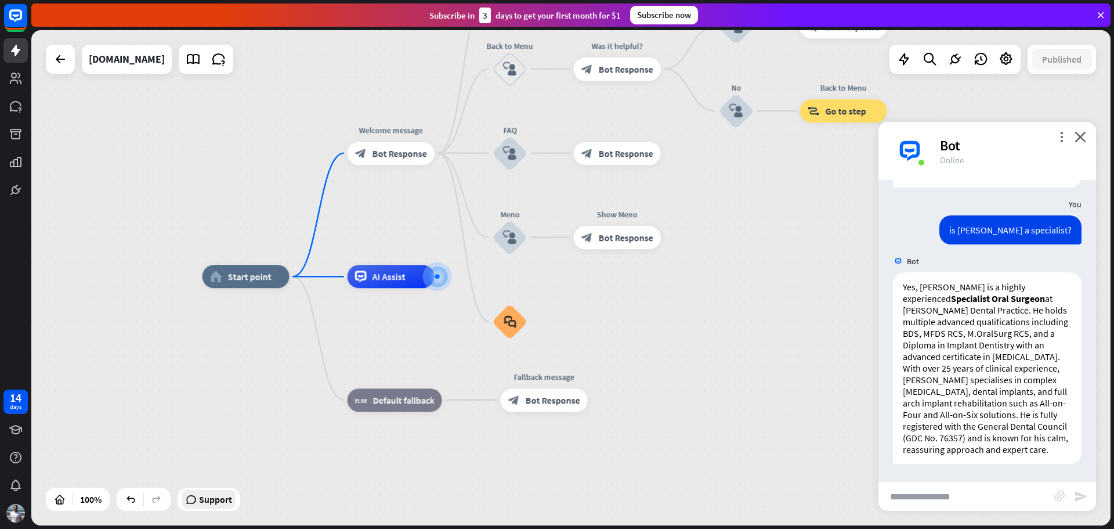
click at [208, 508] on span "Support" at bounding box center [215, 499] width 33 height 19
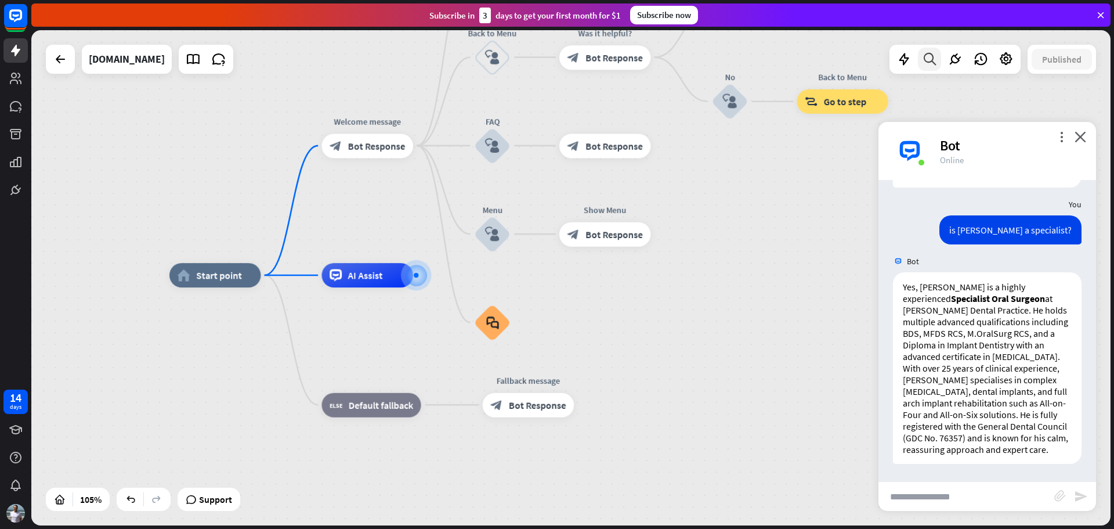
click at [929, 63] on icon at bounding box center [930, 59] width 16 height 15
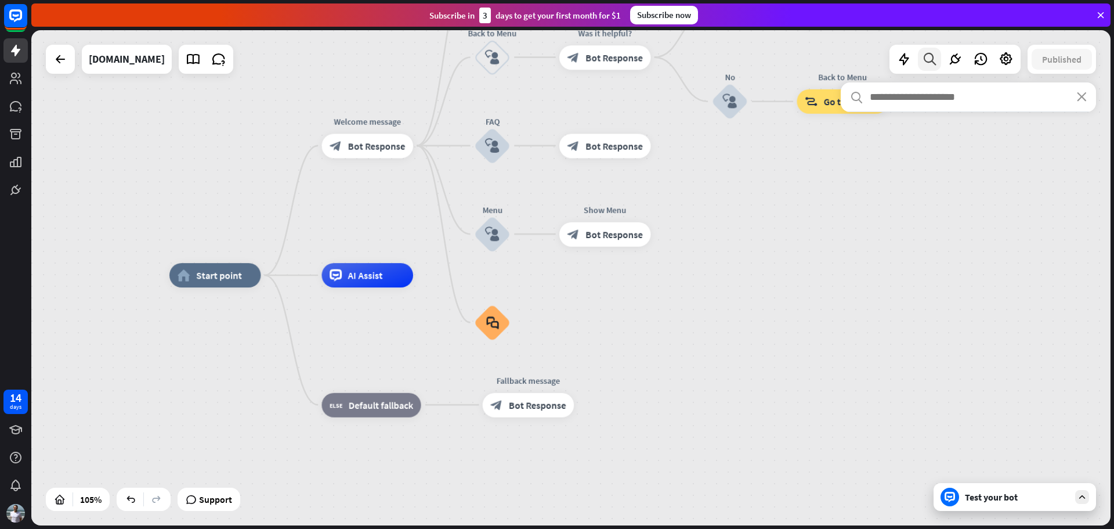
click at [929, 63] on icon at bounding box center [930, 59] width 16 height 15
click at [906, 59] on icon at bounding box center [904, 59] width 15 height 15
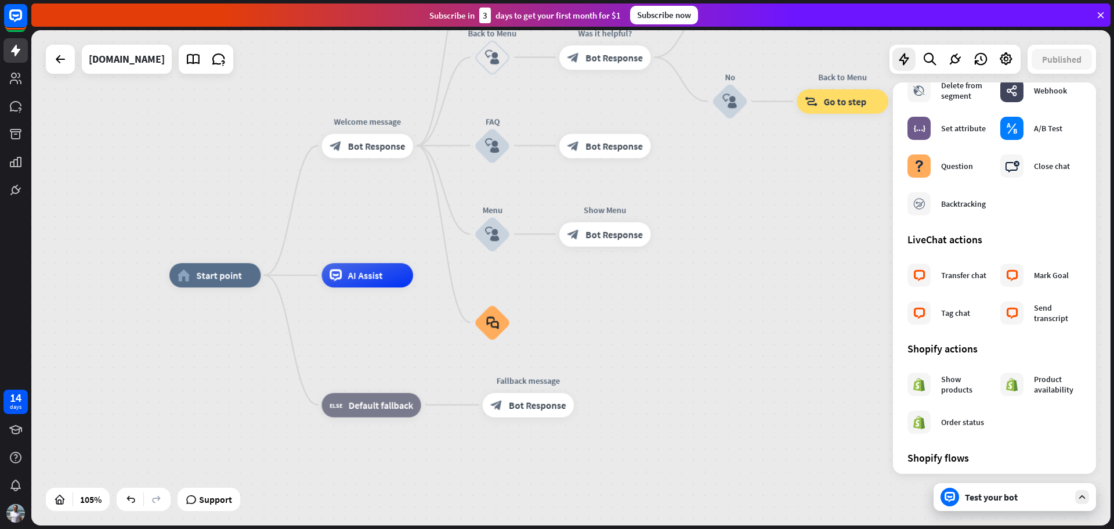
scroll to position [290, 0]
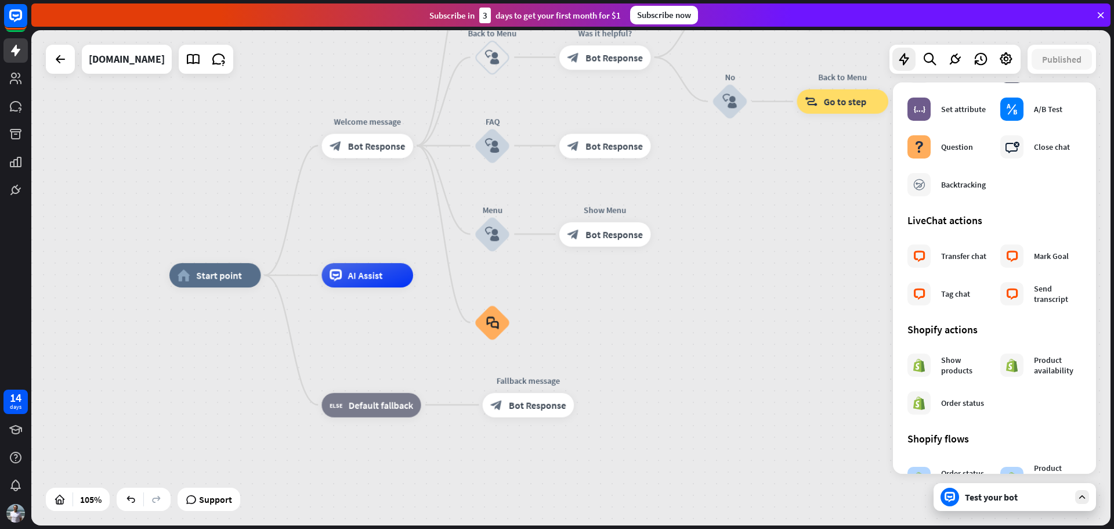
click at [1001, 504] on div "Test your bot" at bounding box center [1015, 497] width 163 height 28
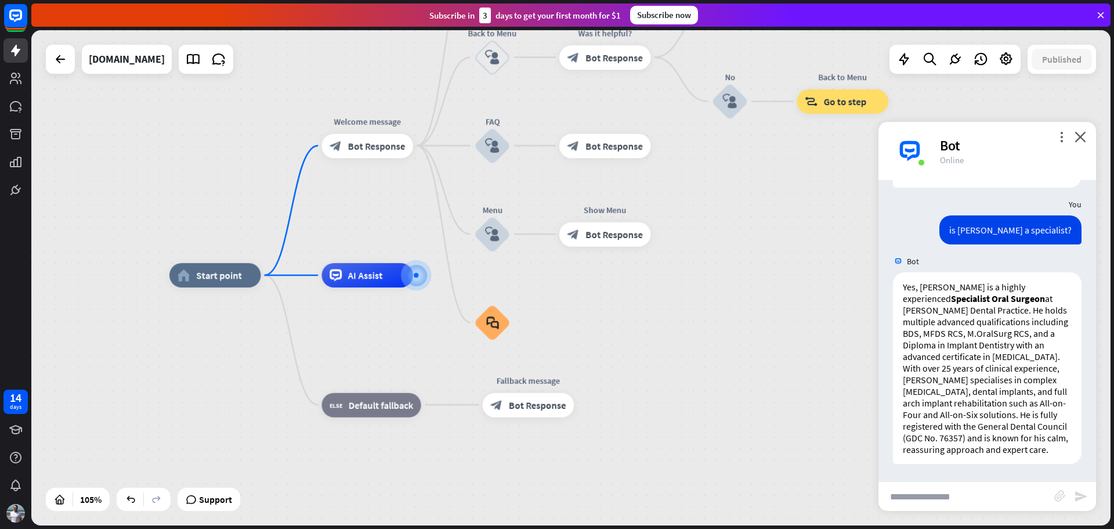
click at [933, 493] on input "text" at bounding box center [967, 496] width 176 height 29
type input "**********"
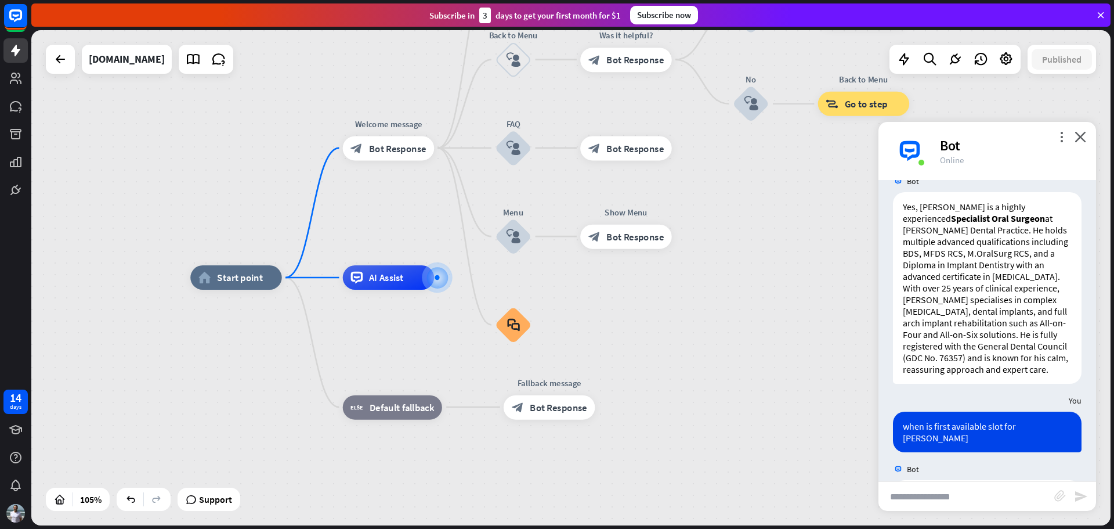
scroll to position [814, 0]
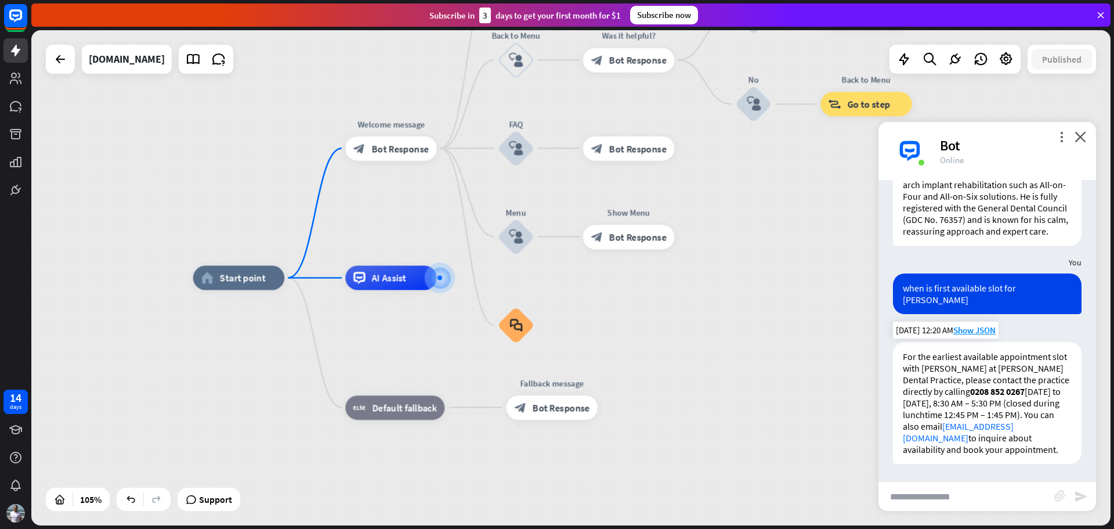
click at [972, 449] on p "For the earliest available appointment slot with [PERSON_NAME] at [PERSON_NAME]…" at bounding box center [987, 403] width 169 height 104
drag, startPoint x: 966, startPoint y: 409, endPoint x: 944, endPoint y: 447, distance: 44.2
click at [944, 447] on p "For the earliest available appointment slot with [PERSON_NAME] at [PERSON_NAME]…" at bounding box center [987, 403] width 169 height 104
click at [831, 354] on div "home_2 Start point Welcome message block_bot_response Bot Response About us blo…" at bounding box center [760, 538] width 1134 height 520
click at [984, 392] on p "For the earliest available appointment slot with [PERSON_NAME] at [PERSON_NAME]…" at bounding box center [987, 403] width 169 height 104
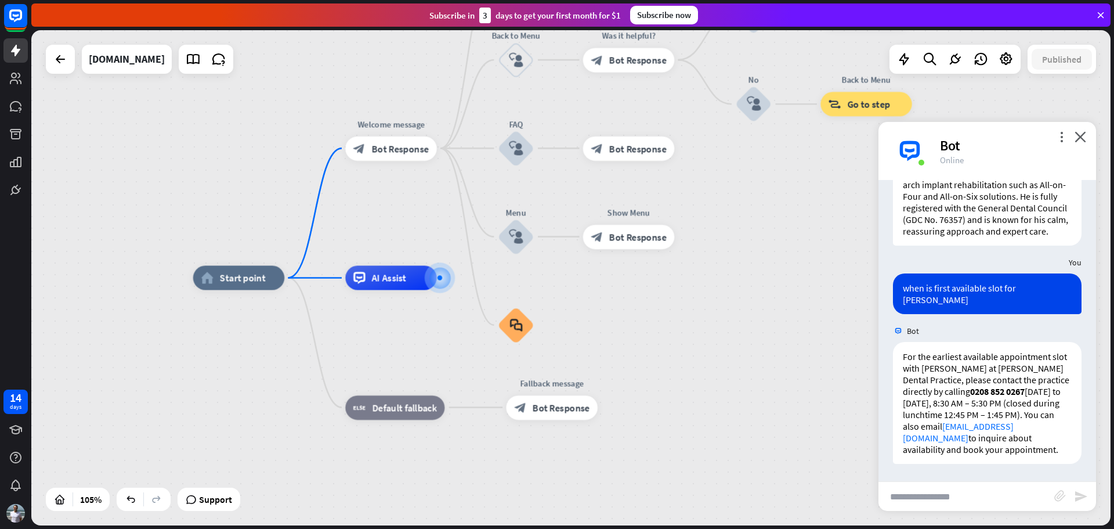
click at [904, 326] on div "Bot" at bounding box center [906, 331] width 26 height 10
click at [894, 326] on img at bounding box center [898, 331] width 10 height 10
click at [1060, 142] on div "Bot" at bounding box center [1011, 145] width 142 height 18
click at [1060, 135] on icon "more_vert" at bounding box center [1061, 136] width 11 height 11
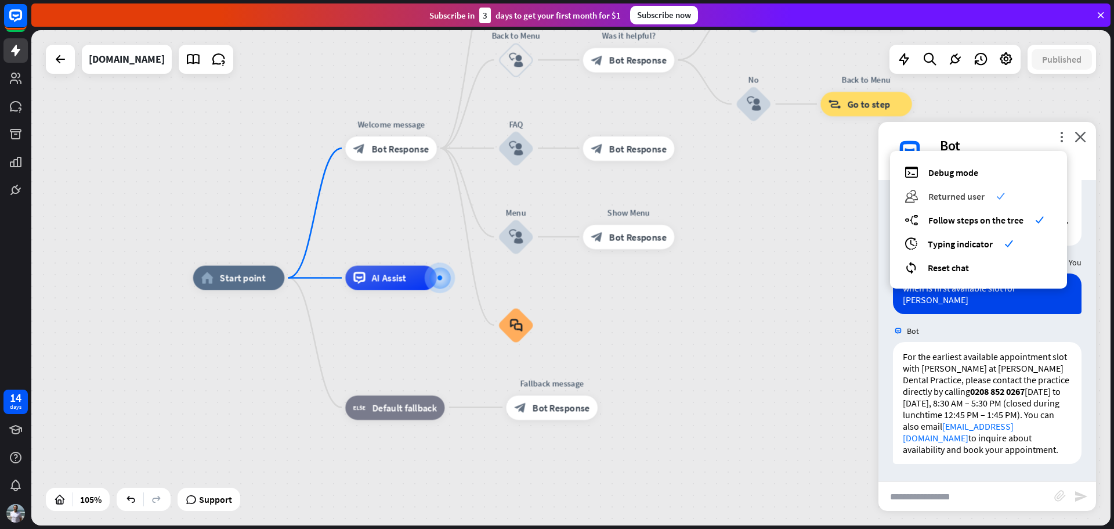
click at [945, 197] on span "Returned user" at bounding box center [957, 196] width 56 height 12
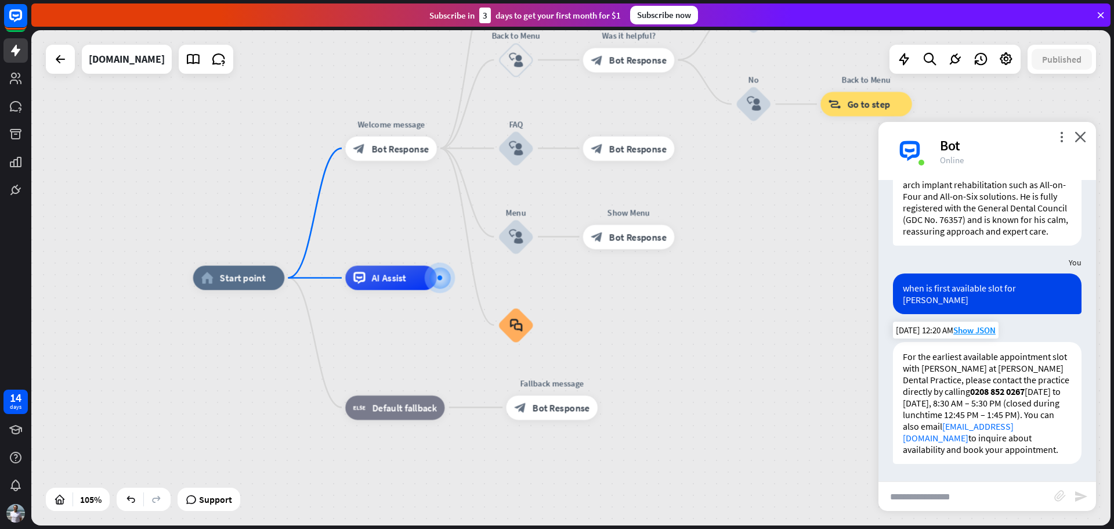
click at [953, 371] on p "For the earliest available appointment slot with [PERSON_NAME] at [PERSON_NAME]…" at bounding box center [987, 403] width 169 height 104
click at [1061, 138] on icon "more_vert" at bounding box center [1061, 136] width 11 height 11
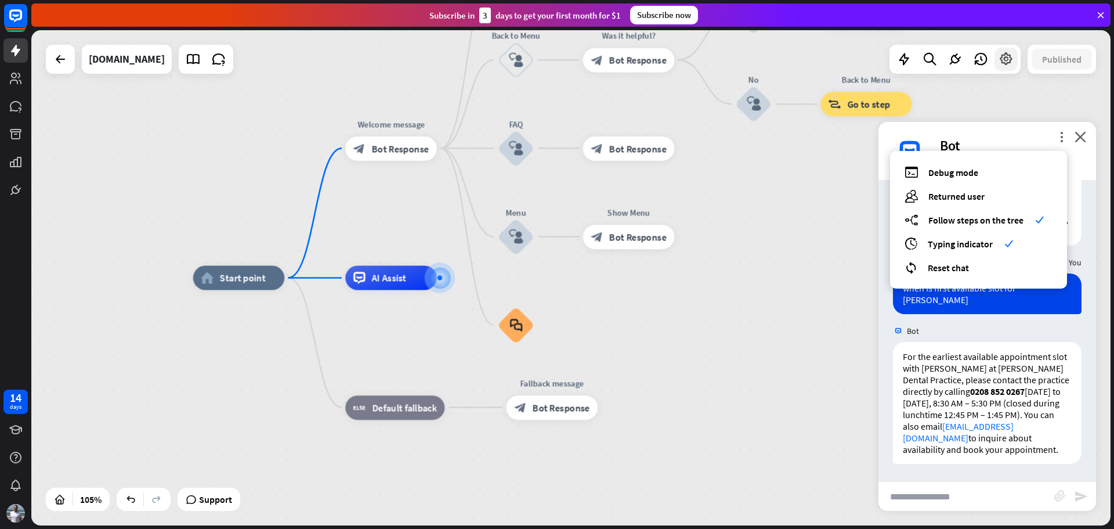
click at [999, 60] on icon at bounding box center [1006, 59] width 15 height 15
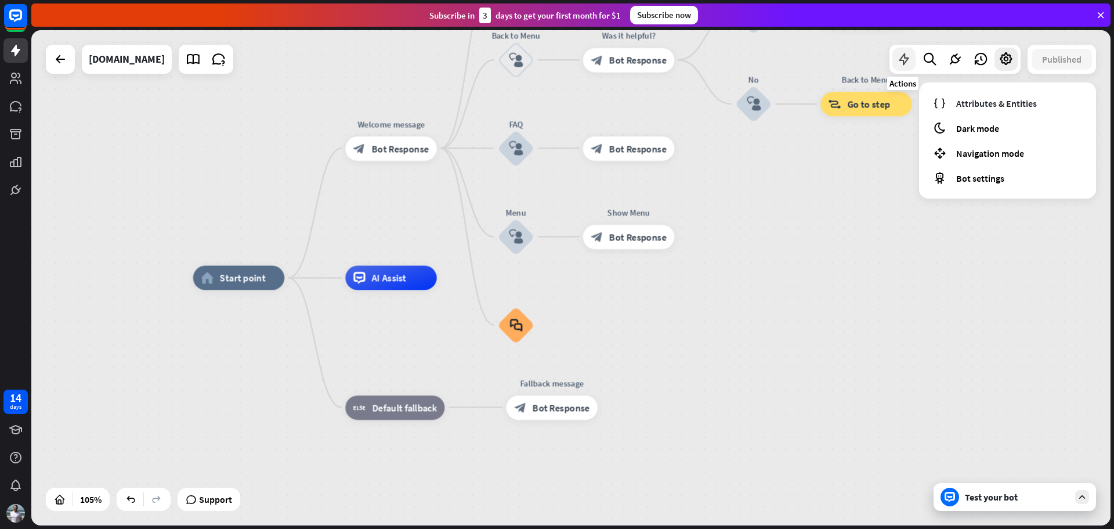
click at [903, 53] on icon at bounding box center [904, 59] width 15 height 15
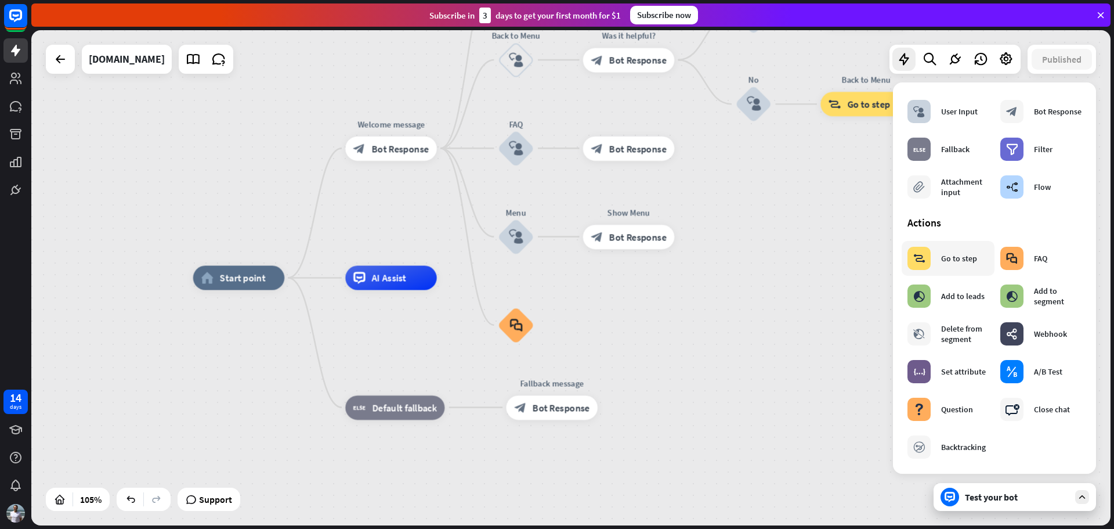
scroll to position [0, 0]
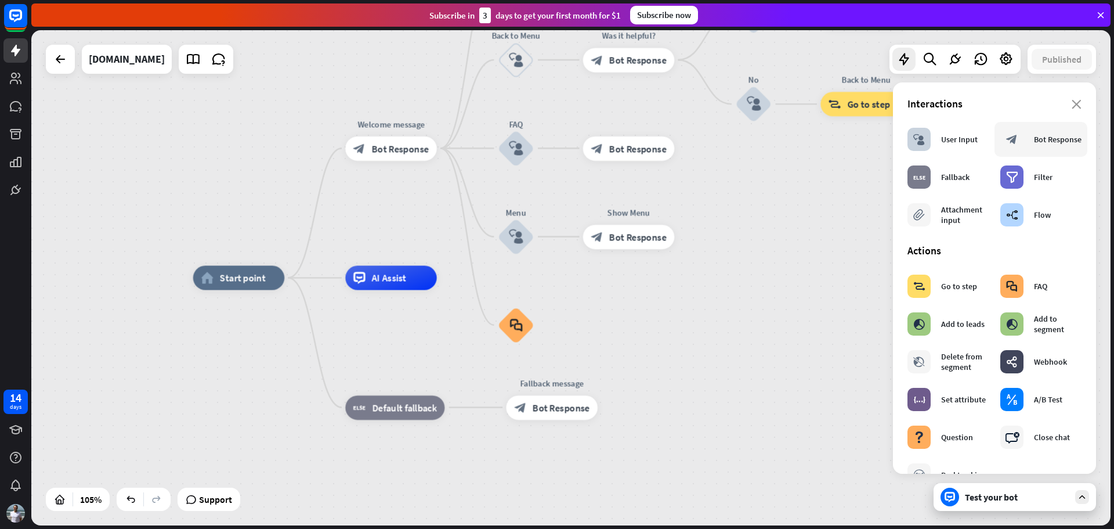
click at [1038, 140] on div "Bot Response" at bounding box center [1058, 139] width 48 height 10
click at [1022, 140] on div "block_bot_response Bot Response" at bounding box center [1041, 139] width 81 height 23
click at [1020, 143] on div "block_bot_response Bot Response" at bounding box center [1041, 139] width 81 height 23
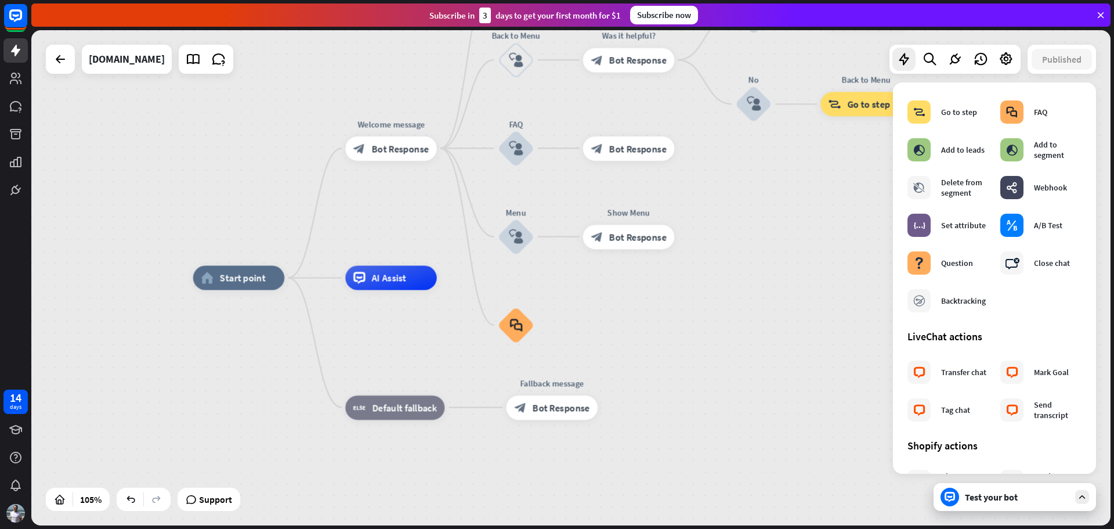
scroll to position [232, 0]
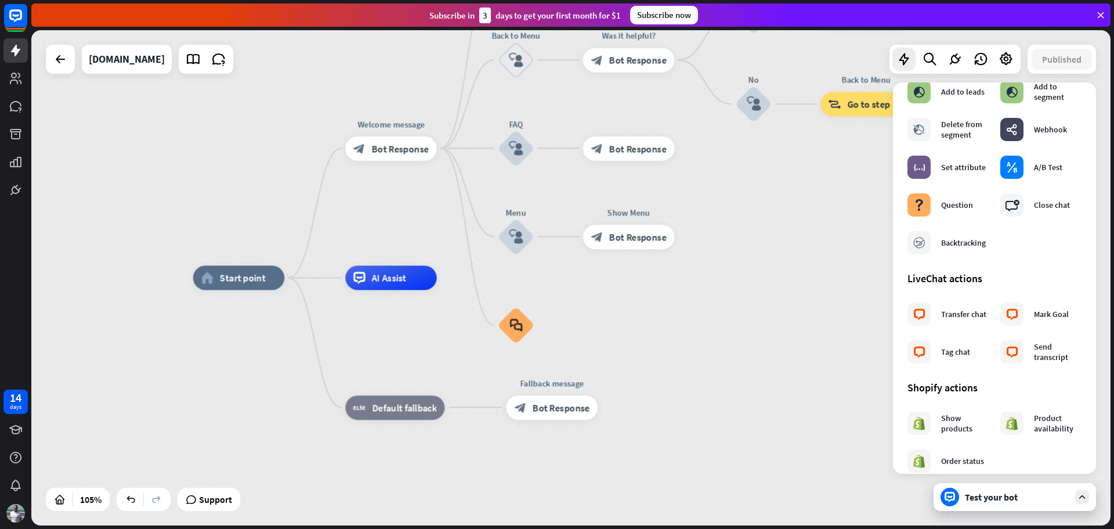
click at [811, 355] on div "home_2 Start point Welcome message block_bot_response Bot Response About us blo…" at bounding box center [760, 538] width 1134 height 520
click at [773, 338] on div "home_2 Start point Welcome message block_bot_response Bot Response About us blo…" at bounding box center [760, 538] width 1134 height 520
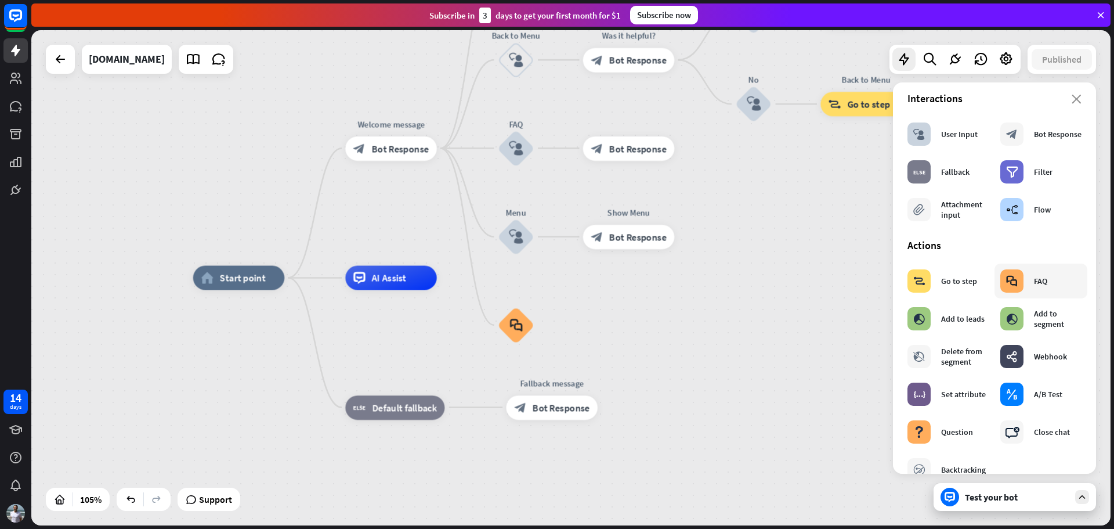
scroll to position [0, 0]
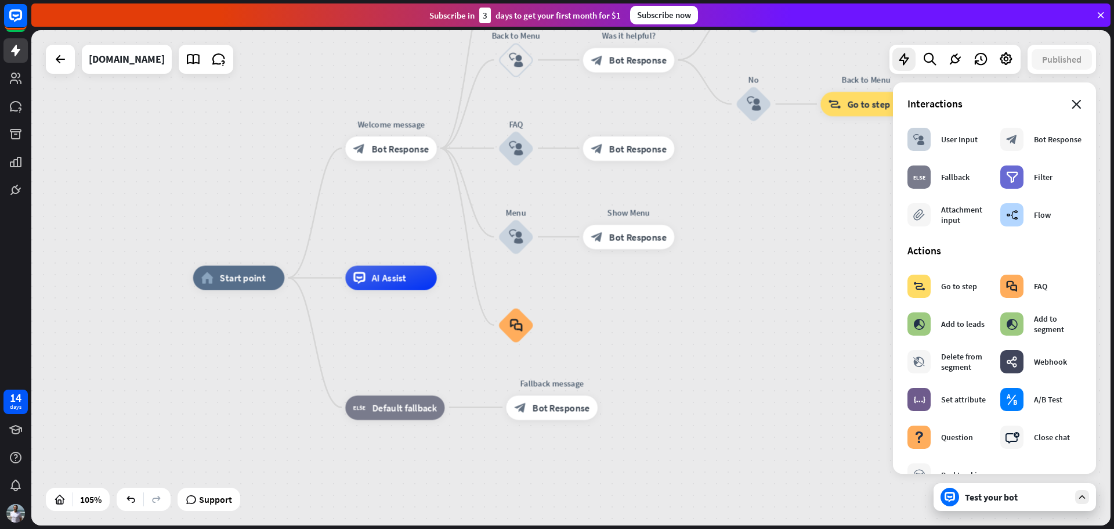
click at [1072, 102] on icon "close" at bounding box center [1077, 104] width 10 height 9
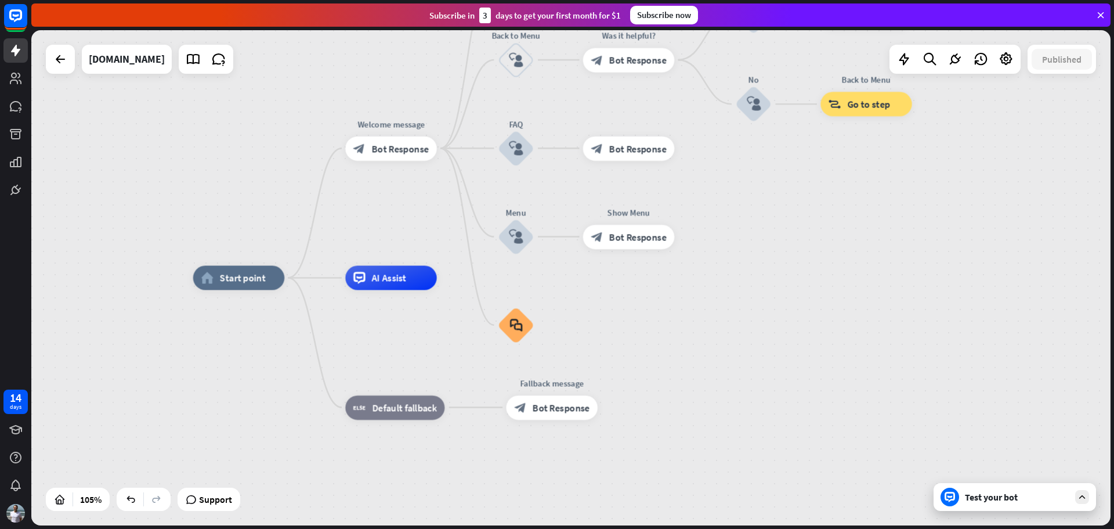
click at [982, 506] on div "Test your bot" at bounding box center [1015, 497] width 163 height 28
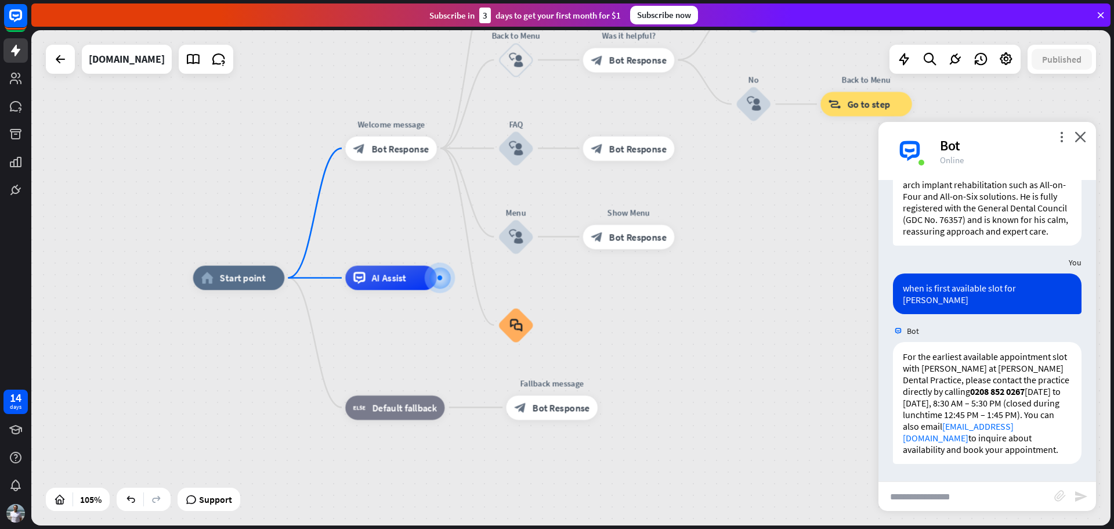
click at [921, 497] on input "text" at bounding box center [967, 496] width 176 height 29
type input "**********"
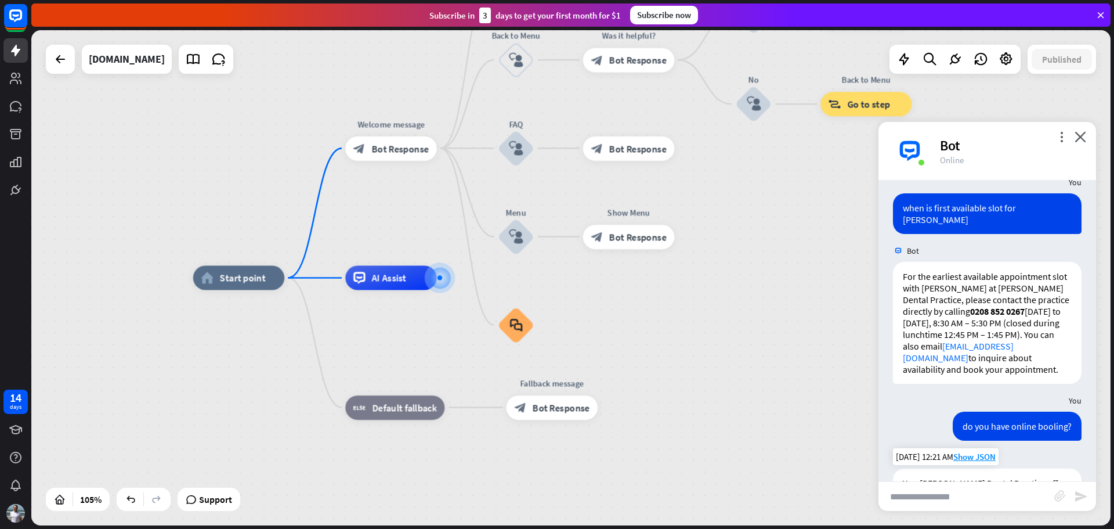
scroll to position [1088, 0]
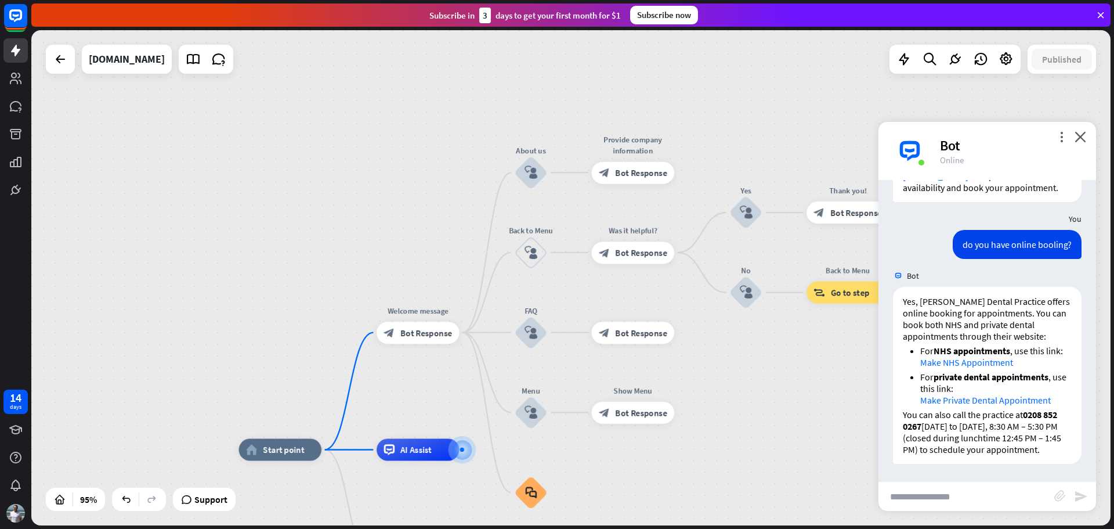
drag, startPoint x: 718, startPoint y: 239, endPoint x: 724, endPoint y: 416, distance: 177.7
click at [722, 430] on div "home_2 Start point Welcome message block_bot_response Bot Response About us blo…" at bounding box center [571, 277] width 1080 height 495
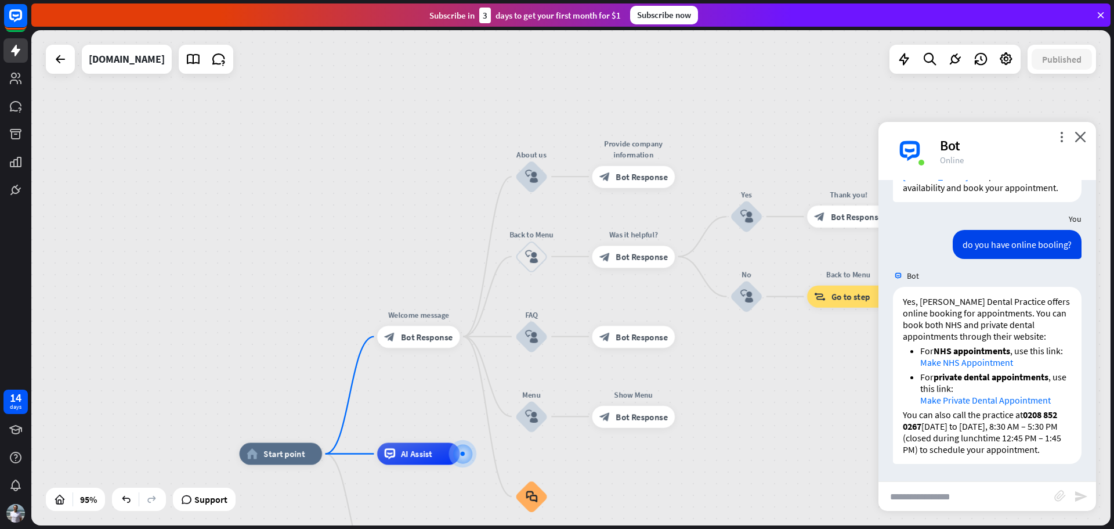
drag, startPoint x: 726, startPoint y: 362, endPoint x: 712, endPoint y: 402, distance: 42.4
click at [714, 406] on div "home_2 Start point Welcome message block_bot_response Bot Response About us blo…" at bounding box center [571, 277] width 1080 height 495
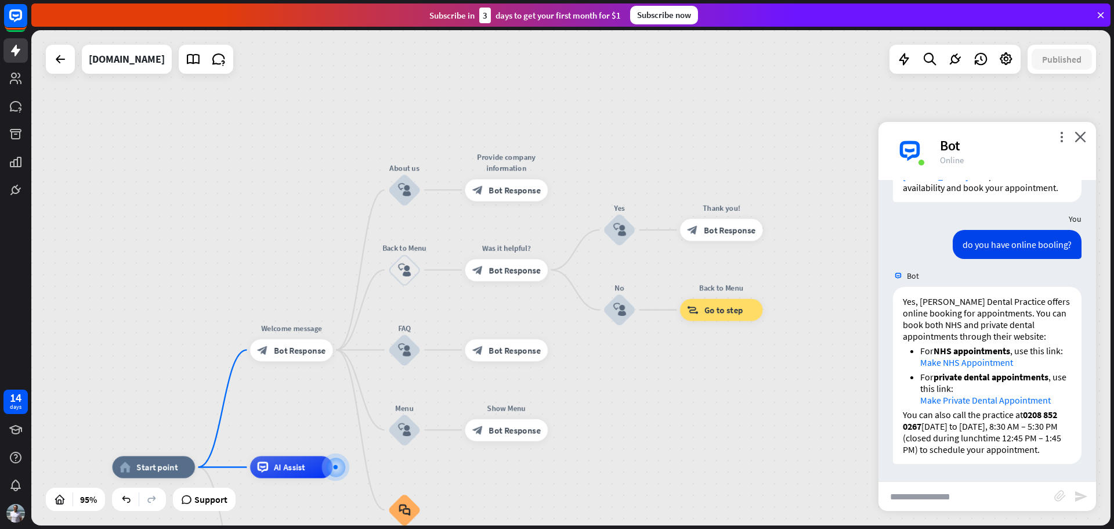
drag, startPoint x: 546, startPoint y: 102, endPoint x: 371, endPoint y: 121, distance: 175.8
click at [354, 48] on div "home_2 Start point Welcome message block_bot_response Bot Response About us blo…" at bounding box center [571, 277] width 1080 height 495
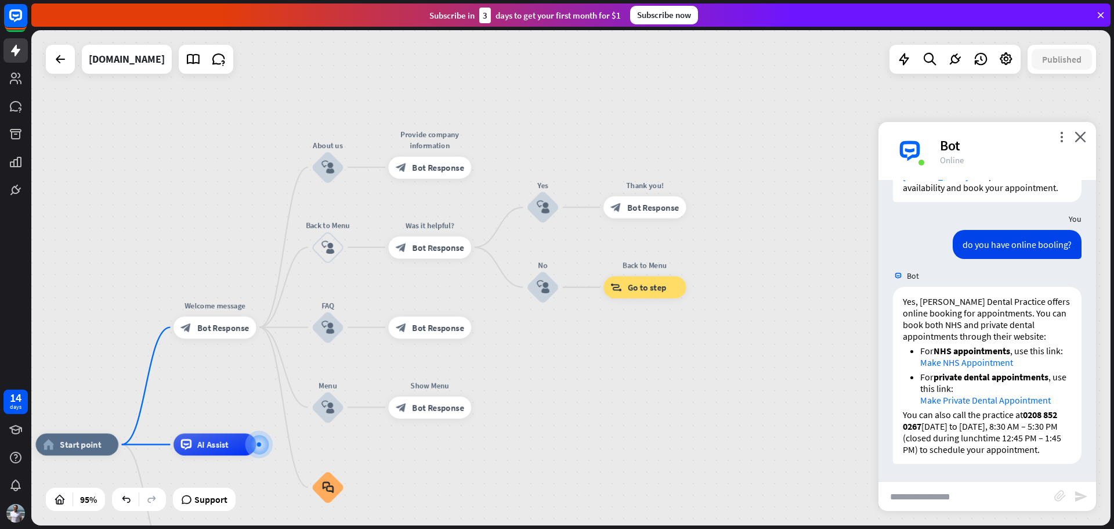
drag, startPoint x: 651, startPoint y: 384, endPoint x: 756, endPoint y: 255, distance: 165.4
click at [756, 255] on div "home_2 Start point Welcome message block_bot_response Bot Response About us blo…" at bounding box center [571, 277] width 1080 height 495
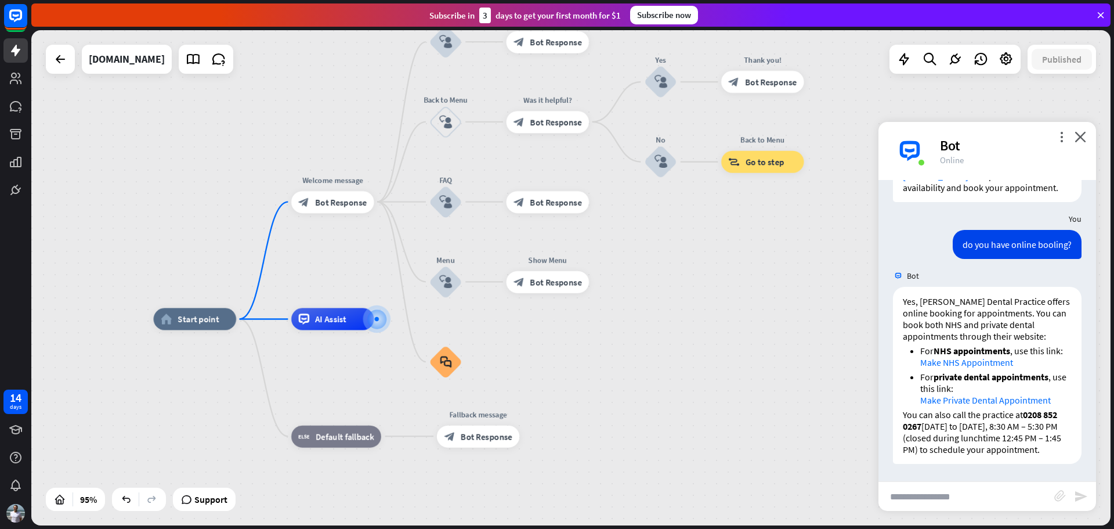
drag, startPoint x: 721, startPoint y: 322, endPoint x: 768, endPoint y: 333, distance: 48.4
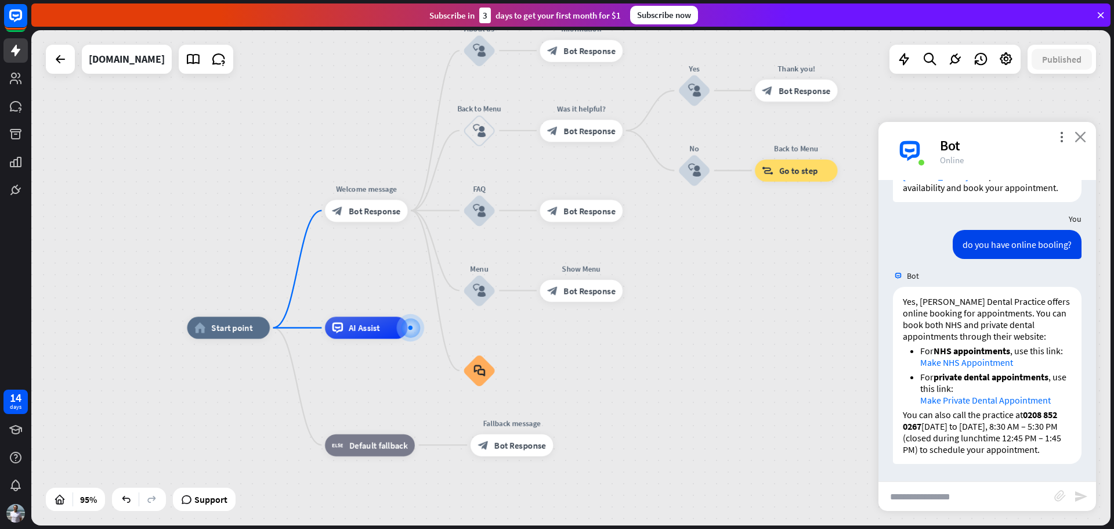
click at [1080, 133] on icon "close" at bounding box center [1081, 136] width 12 height 11
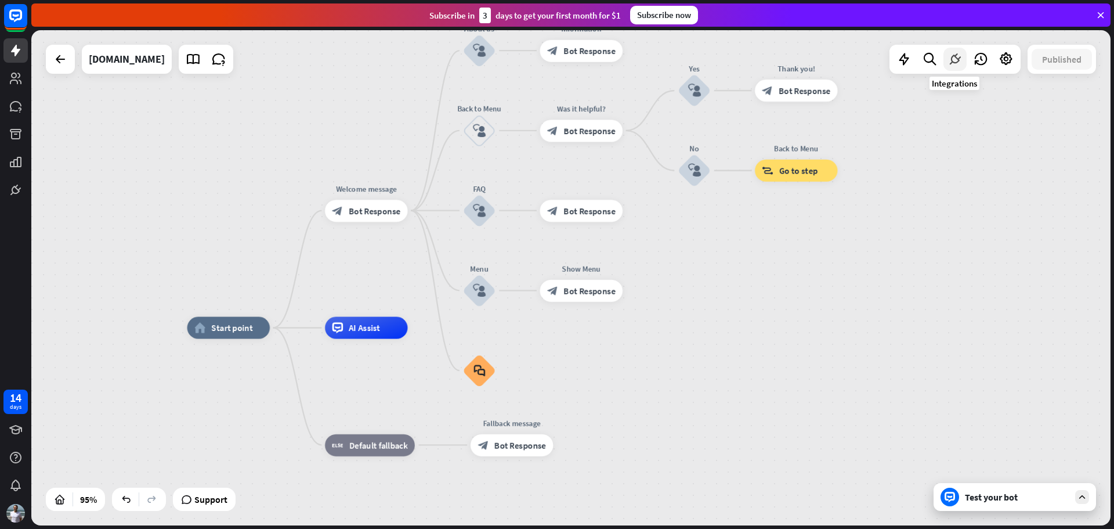
click at [952, 57] on icon at bounding box center [955, 59] width 15 height 15
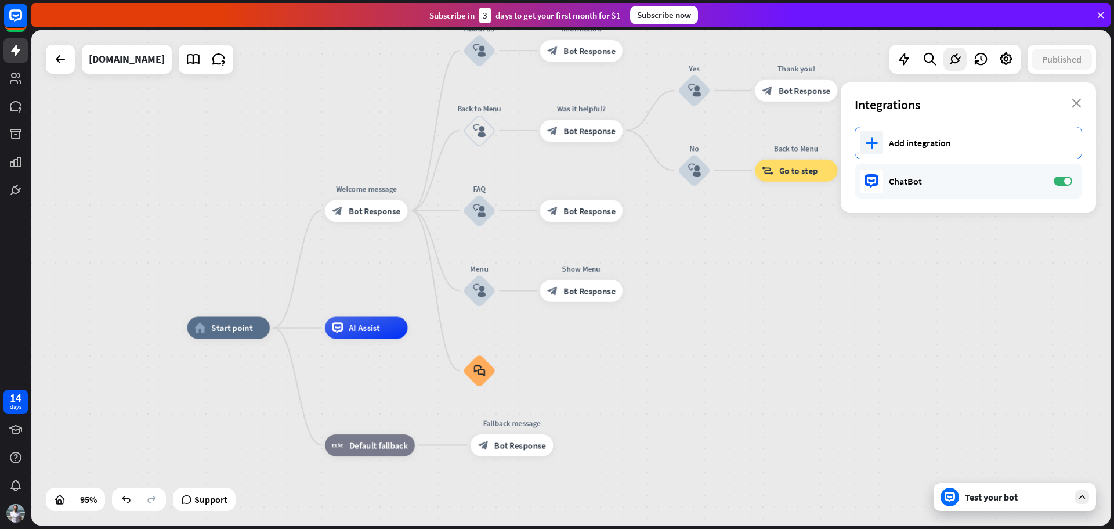
click at [939, 139] on div "Add integration" at bounding box center [979, 143] width 181 height 12
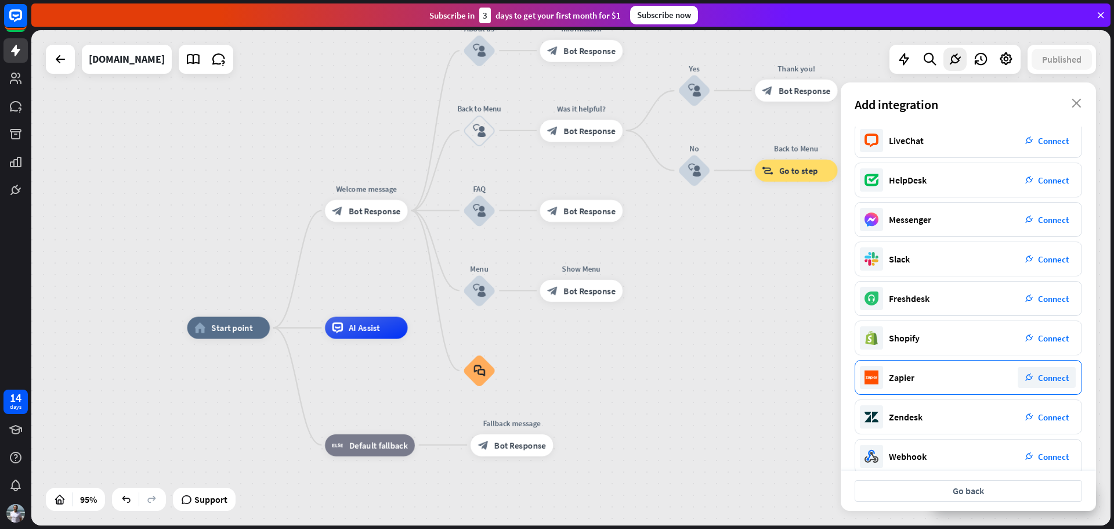
scroll to position [0, 0]
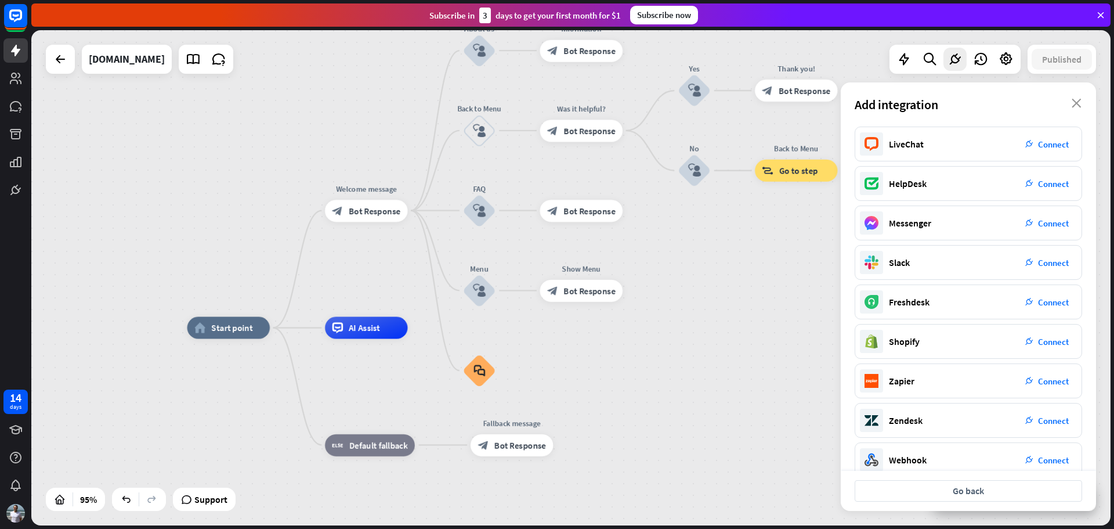
click at [744, 322] on div "home_2 Start point Welcome message block_bot_response Bot Response About us blo…" at bounding box center [571, 277] width 1080 height 495
click at [50, 63] on div at bounding box center [60, 59] width 23 height 23
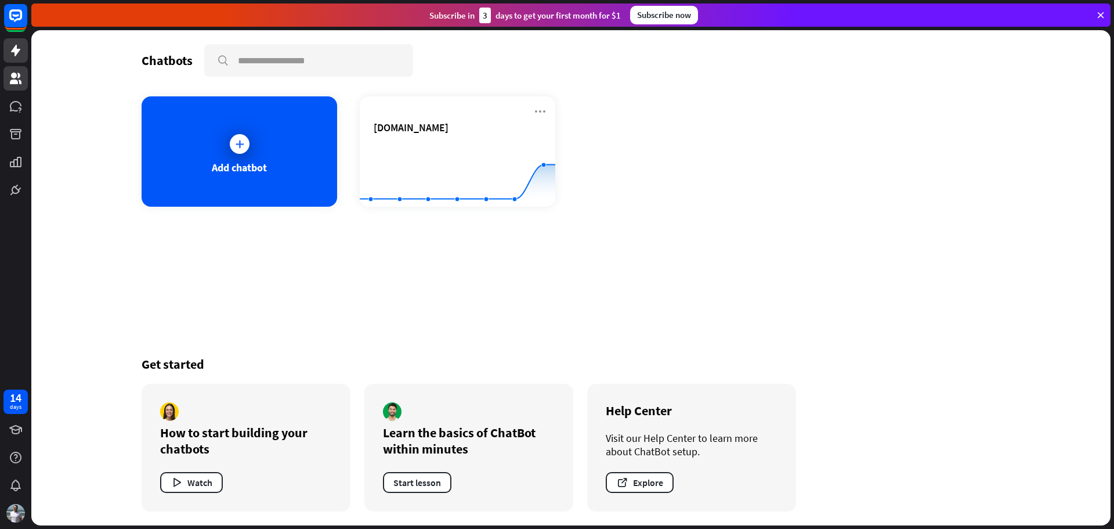
click at [19, 81] on icon at bounding box center [16, 79] width 12 height 12
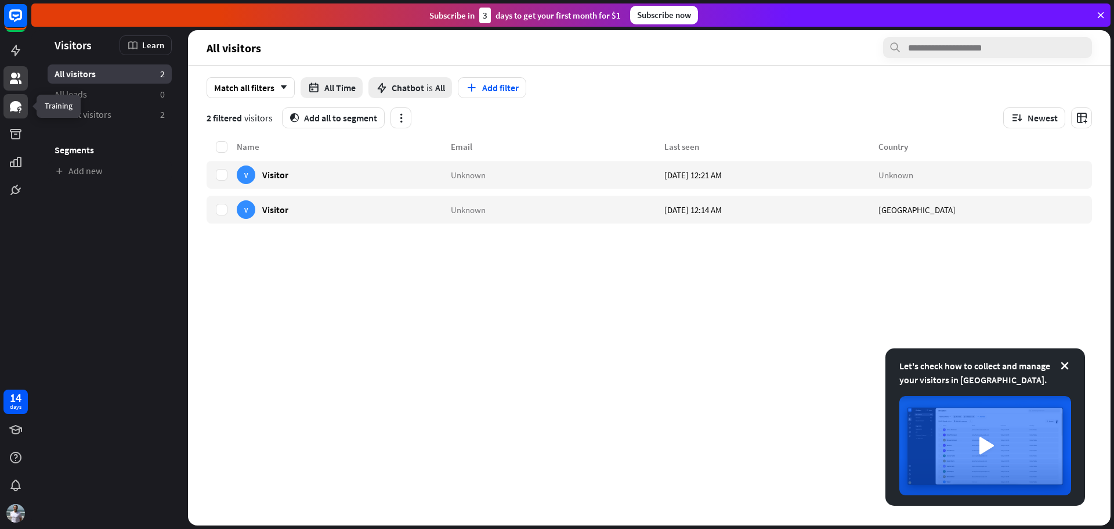
click at [14, 111] on icon at bounding box center [16, 106] width 12 height 10
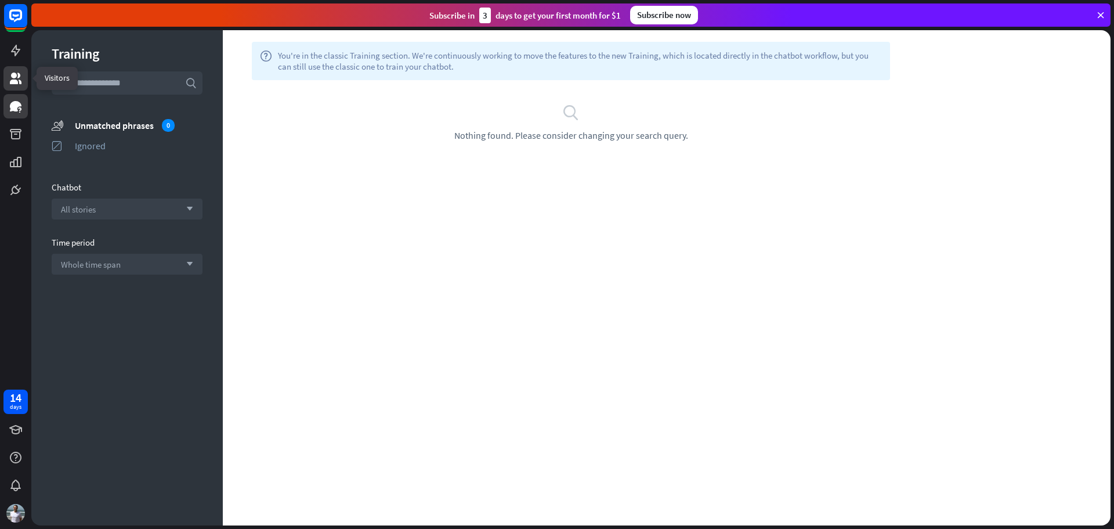
click at [9, 69] on link at bounding box center [15, 78] width 24 height 24
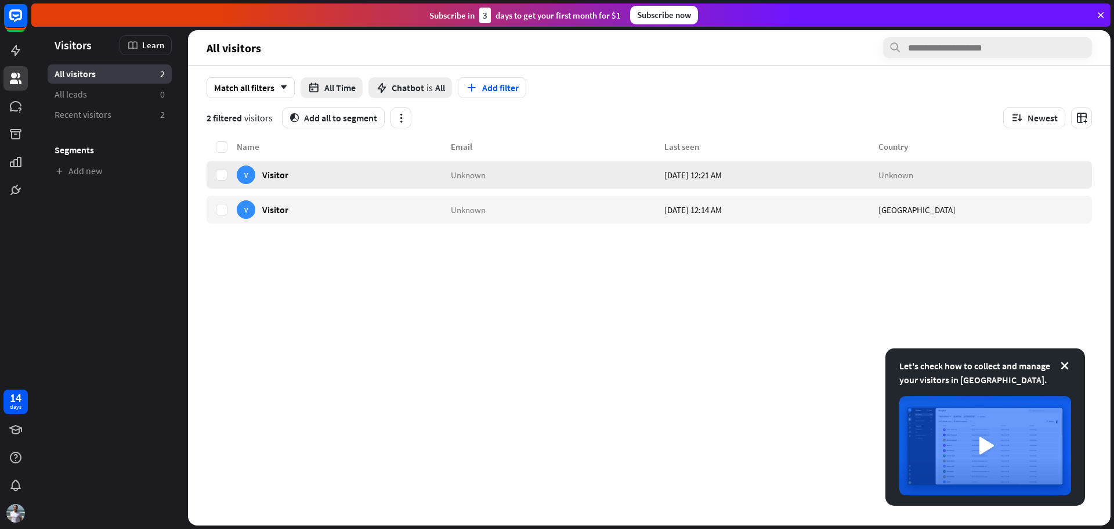
click at [568, 172] on div "Unknown" at bounding box center [558, 175] width 214 height 28
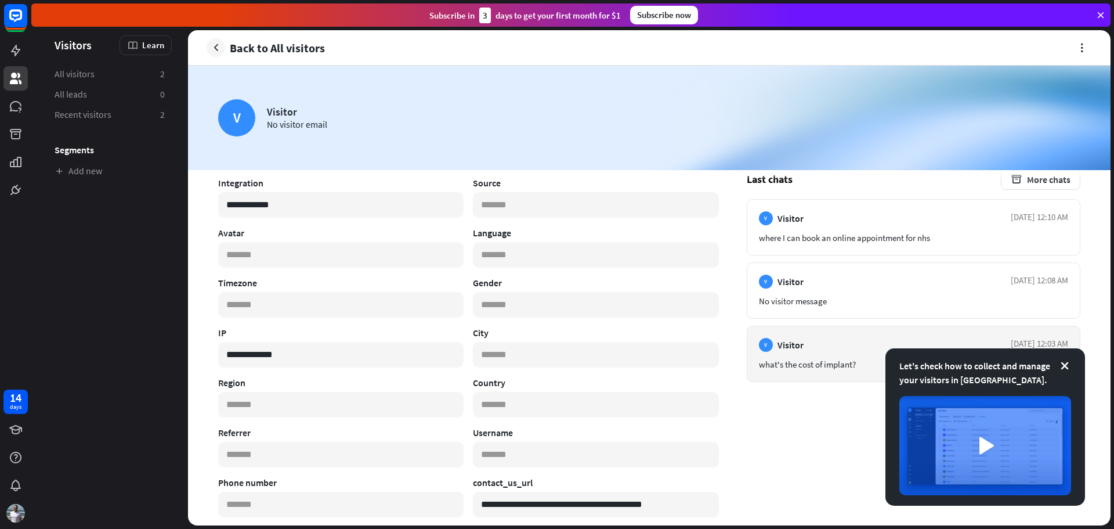
scroll to position [58, 0]
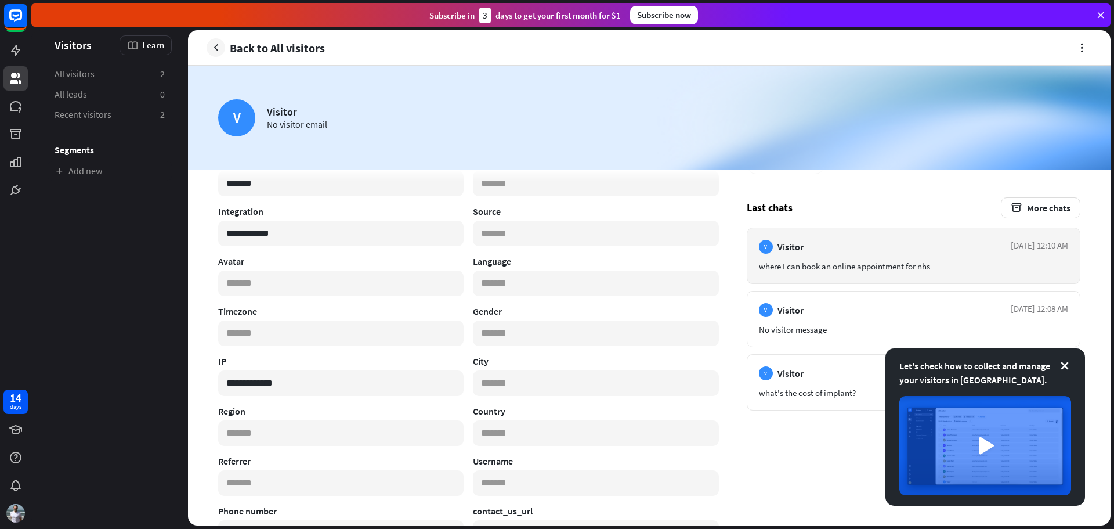
click at [844, 259] on article "V Visitor [DATE] 12:10 AM where I can book an online appointment for nhs" at bounding box center [914, 256] width 334 height 56
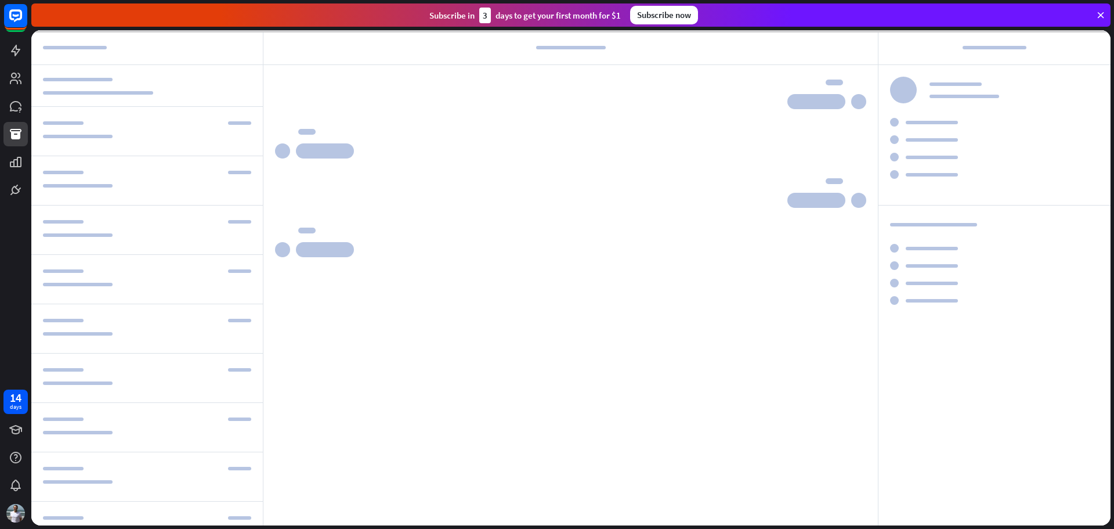
scroll to position [441, 0]
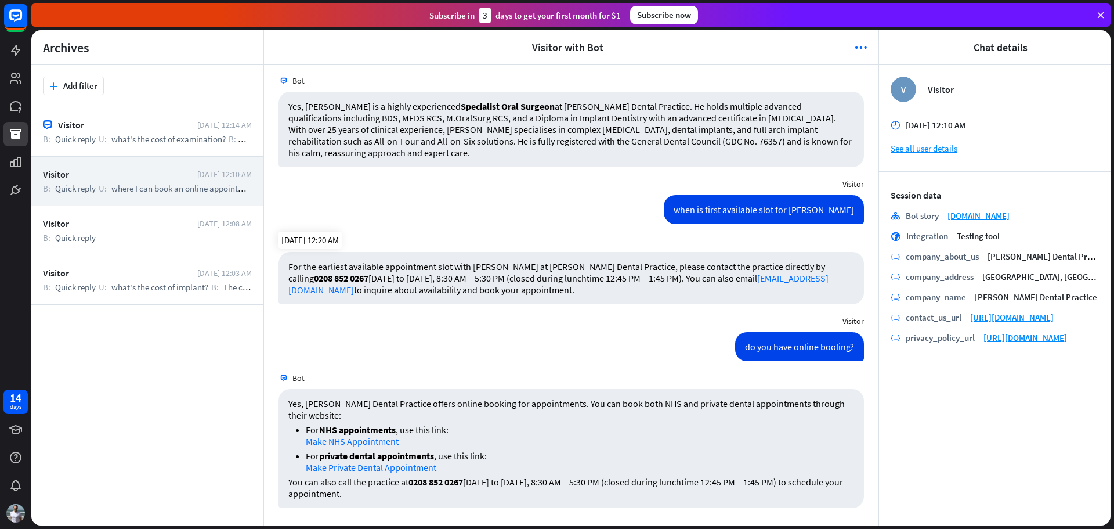
click at [512, 276] on p "For the earliest available appointment slot with [PERSON_NAME] at [PERSON_NAME]…" at bounding box center [571, 278] width 566 height 35
click at [559, 280] on p "For the earliest available appointment slot with [PERSON_NAME] at [PERSON_NAME]…" at bounding box center [571, 278] width 566 height 35
click at [339, 279] on p "For the earliest available appointment slot with [PERSON_NAME] at [PERSON_NAME]…" at bounding box center [571, 278] width 566 height 35
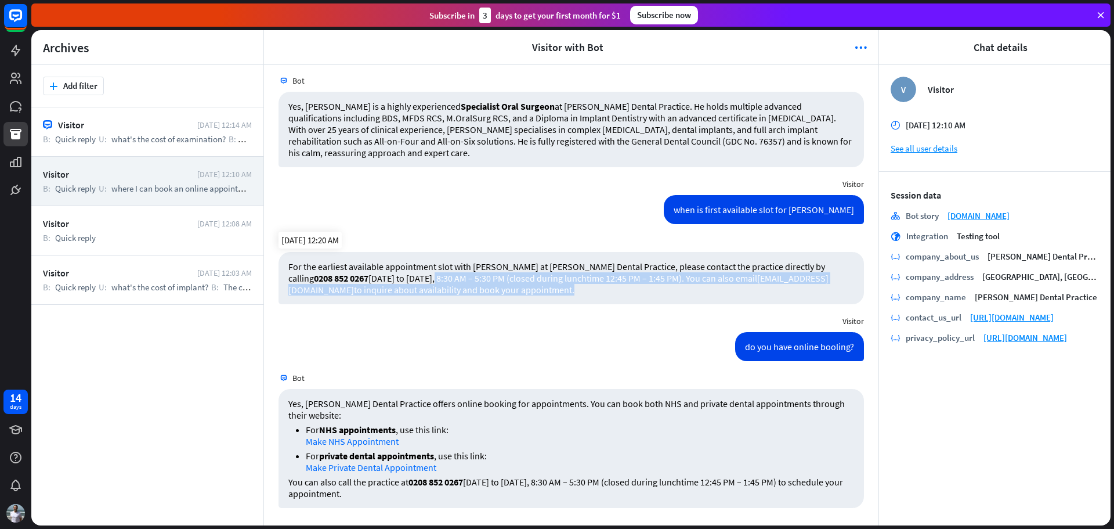
drag, startPoint x: 376, startPoint y: 275, endPoint x: 511, endPoint y: 285, distance: 135.6
click at [506, 285] on p "For the earliest available appointment slot with [PERSON_NAME] at [PERSON_NAME]…" at bounding box center [571, 278] width 566 height 35
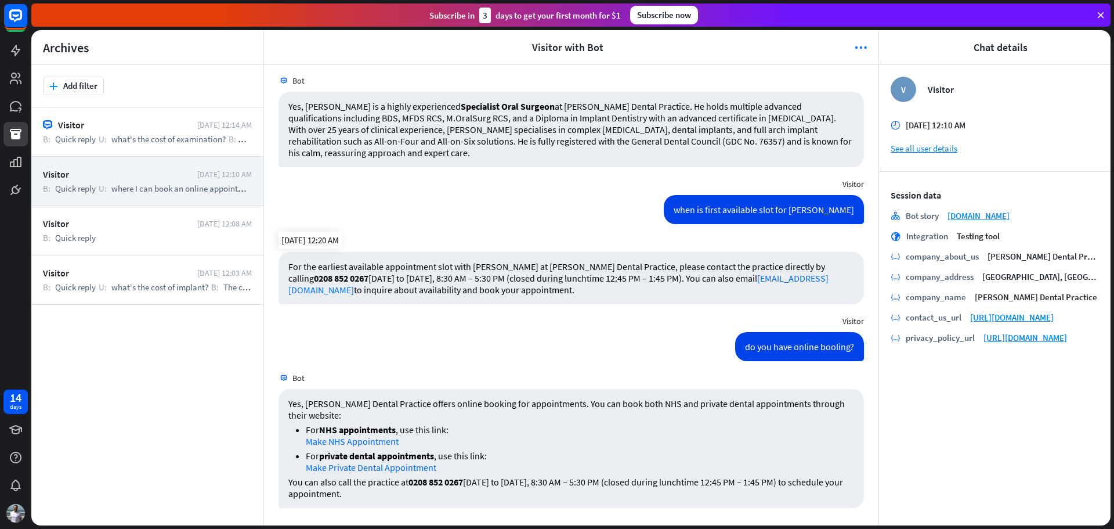
click at [529, 291] on p "For the earliest available appointment slot with [PERSON_NAME] at [PERSON_NAME]…" at bounding box center [571, 278] width 566 height 35
click at [62, 82] on button "plus Add filter" at bounding box center [73, 86] width 61 height 19
click at [86, 182] on div "stories Story" at bounding box center [79, 176] width 67 height 21
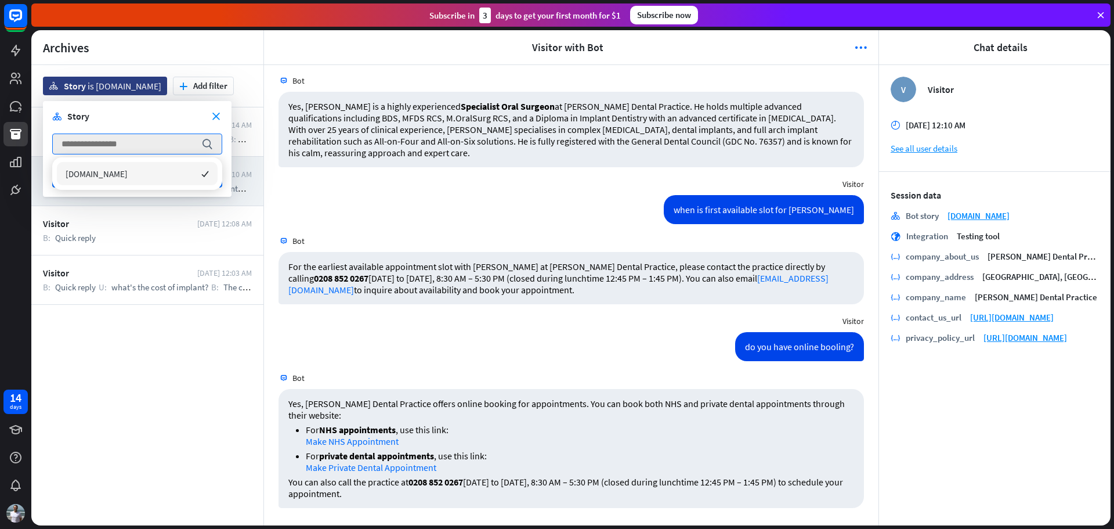
click at [121, 392] on div "Visitor [DATE] 12:14 AM B: Quick reply U: what's the cost of examination? B: Th…" at bounding box center [147, 316] width 232 height 418
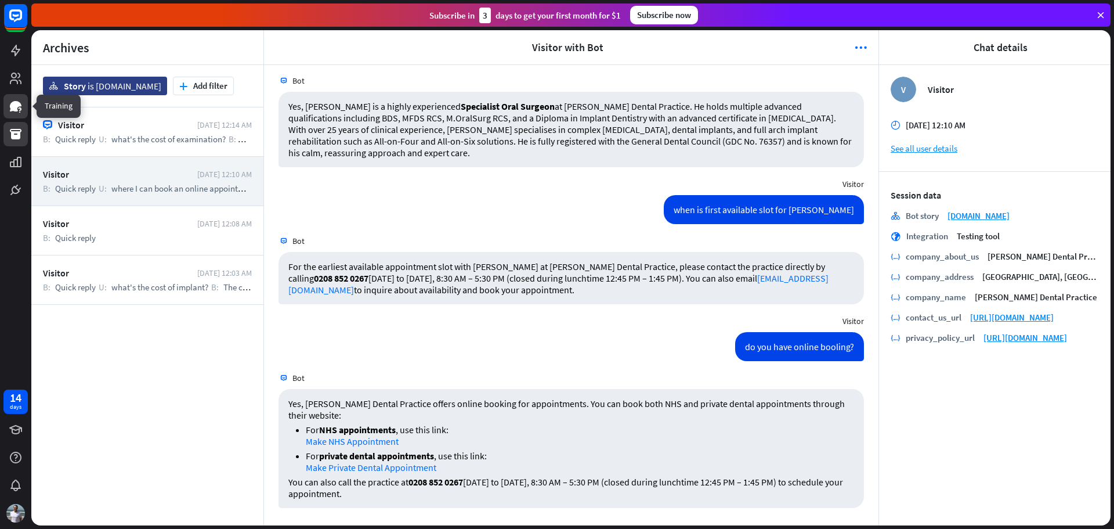
click at [10, 100] on icon at bounding box center [16, 106] width 14 height 14
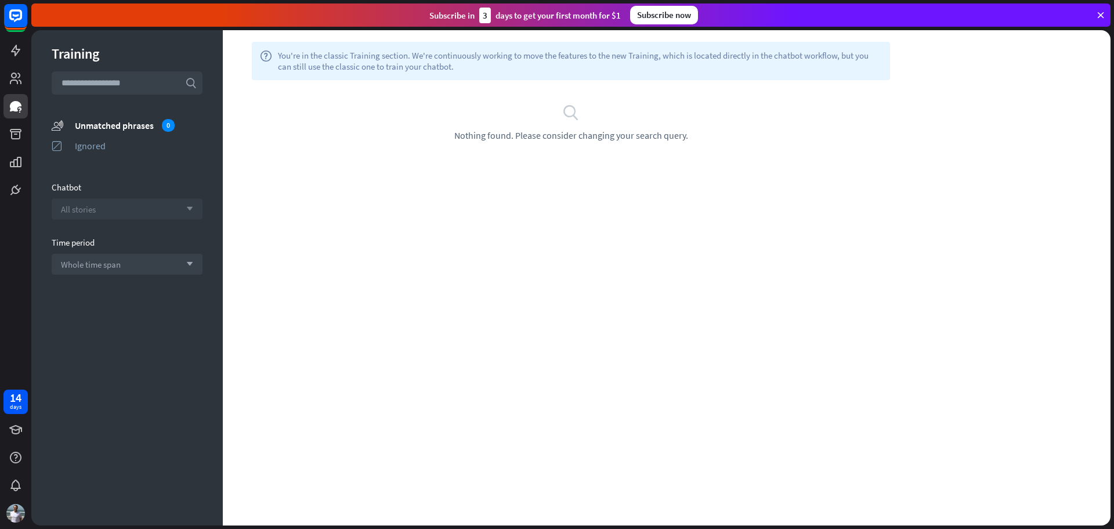
click at [149, 208] on div "All stories arrow_down" at bounding box center [127, 208] width 151 height 21
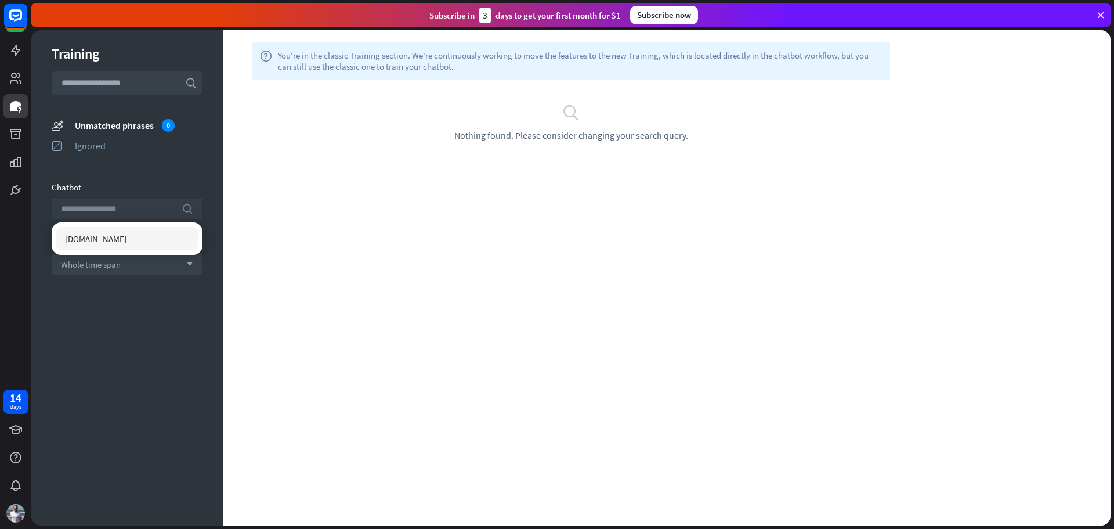
click at [149, 205] on input "search" at bounding box center [118, 209] width 115 height 20
click at [127, 240] on span "[DOMAIN_NAME]" at bounding box center [96, 238] width 62 height 11
click at [125, 269] on div "Whole time span arrow_down" at bounding box center [127, 264] width 151 height 21
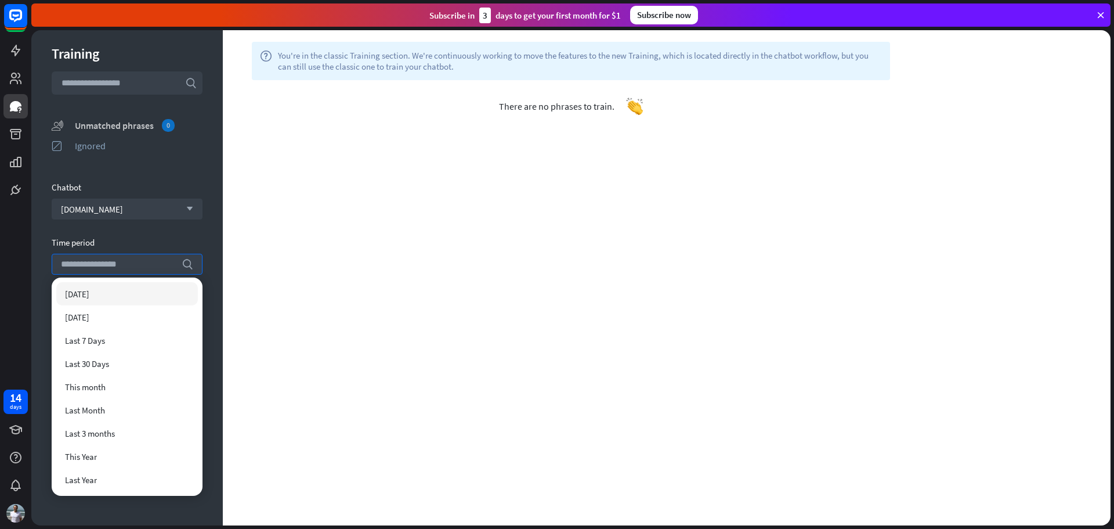
click at [125, 127] on div "Unmatched phrases 0" at bounding box center [139, 125] width 128 height 13
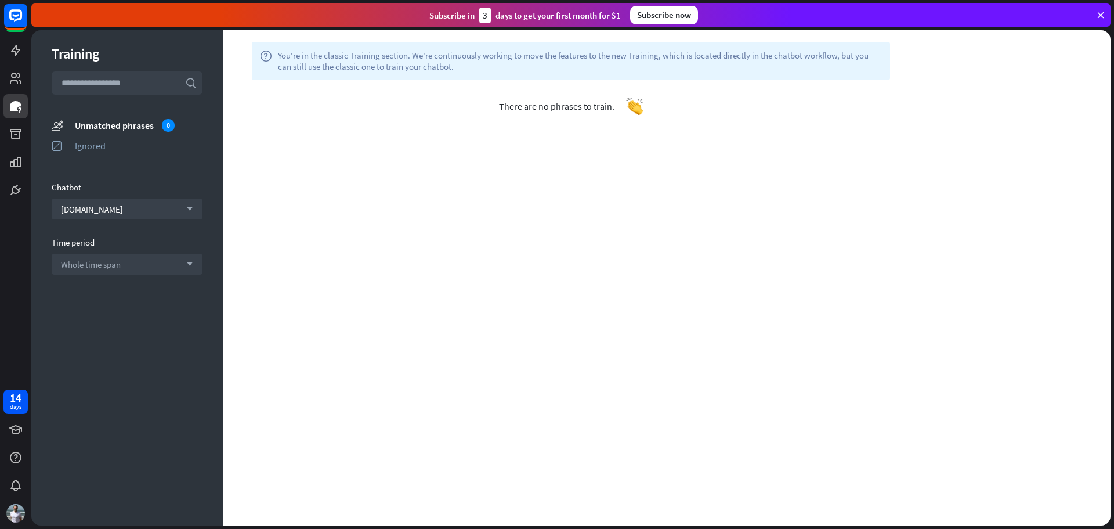
click at [125, 78] on input "text" at bounding box center [127, 82] width 151 height 23
click at [91, 144] on div "Ignored" at bounding box center [139, 146] width 128 height 12
click at [99, 124] on div "Unmatched phrases" at bounding box center [139, 126] width 128 height 12
click at [107, 85] on input "text" at bounding box center [127, 82] width 151 height 23
click at [109, 265] on span "Whole time span" at bounding box center [91, 264] width 60 height 11
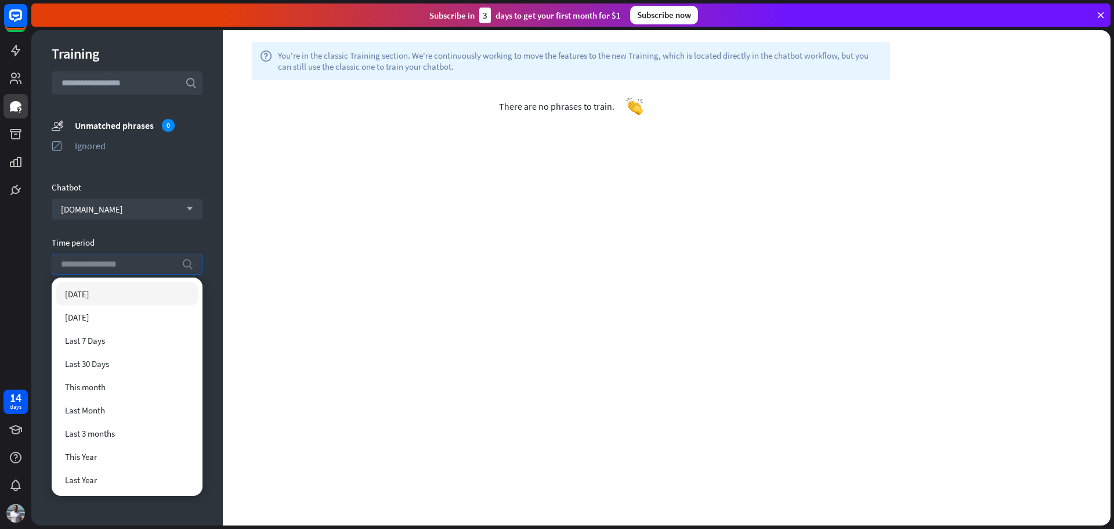
click at [111, 289] on div "[DATE]" at bounding box center [127, 293] width 142 height 23
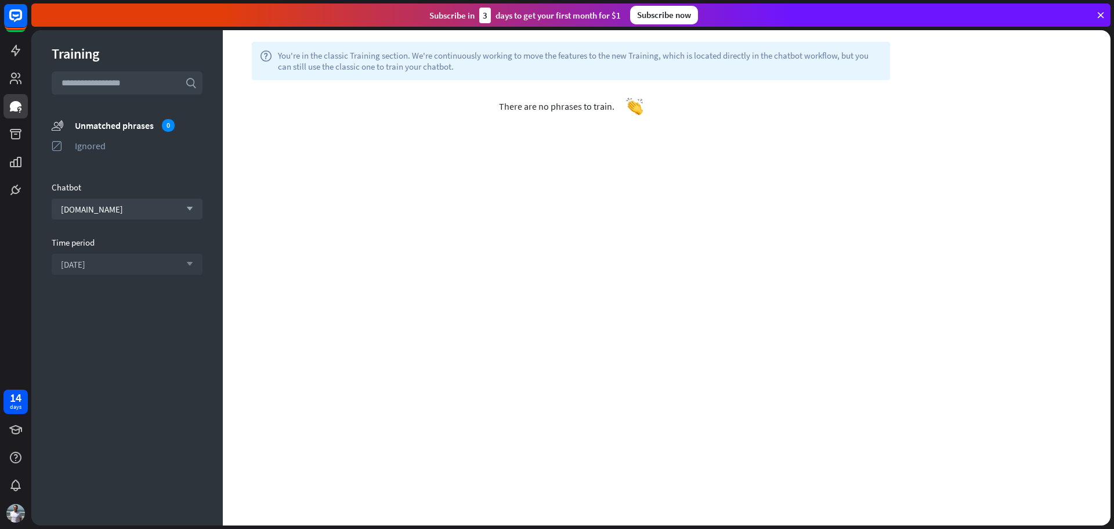
click at [132, 264] on div "[DATE] arrow_down" at bounding box center [127, 264] width 151 height 21
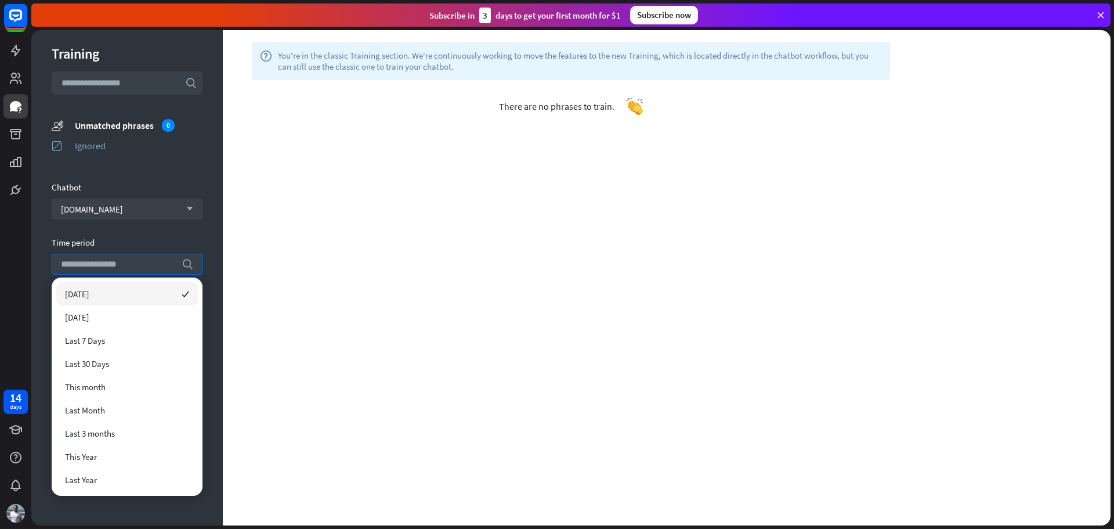
click at [324, 267] on div "help You're in the classic Training section. We're continuously working to move…" at bounding box center [667, 277] width 888 height 495
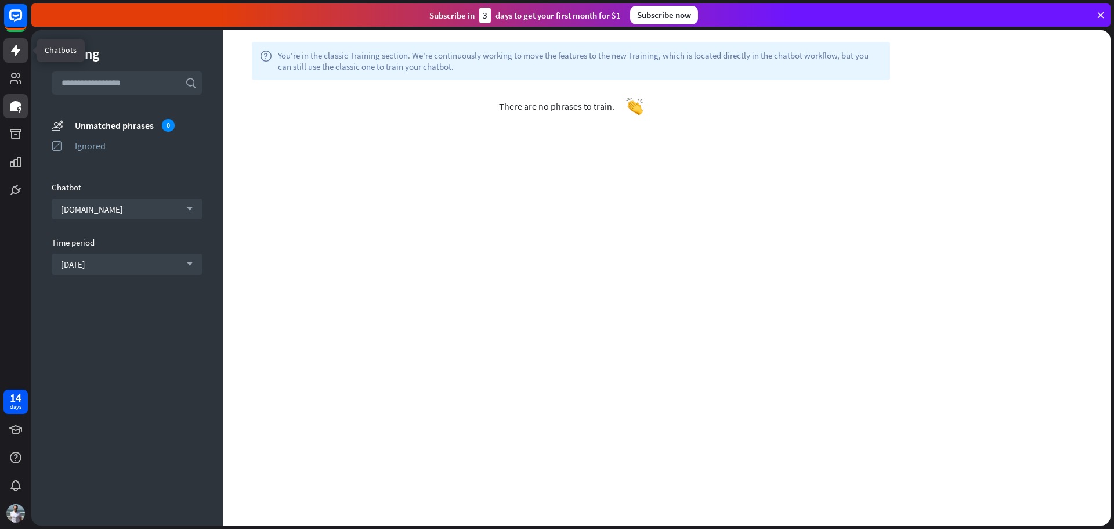
click at [19, 51] on icon at bounding box center [15, 51] width 9 height 12
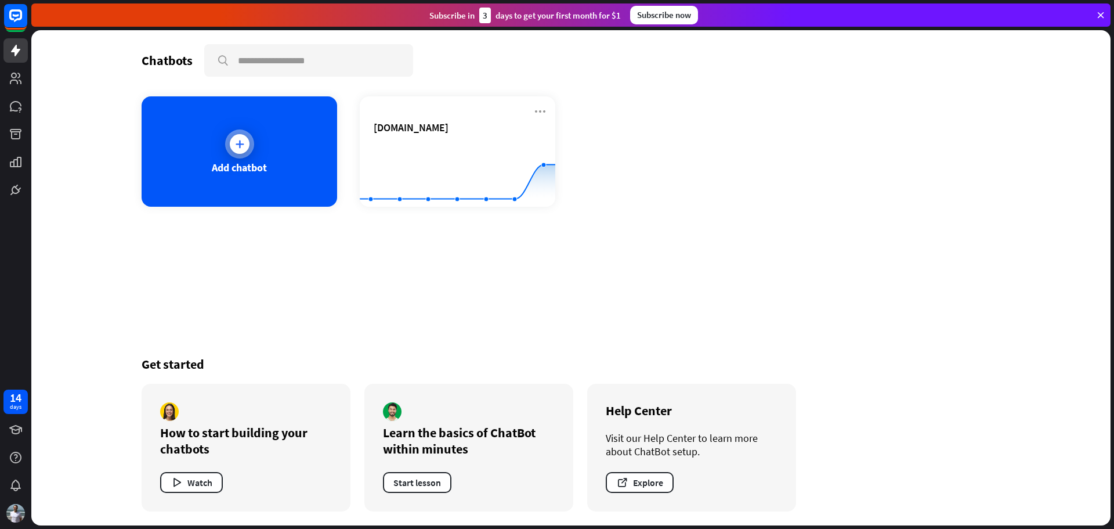
click at [223, 141] on div "Add chatbot" at bounding box center [240, 151] width 196 height 110
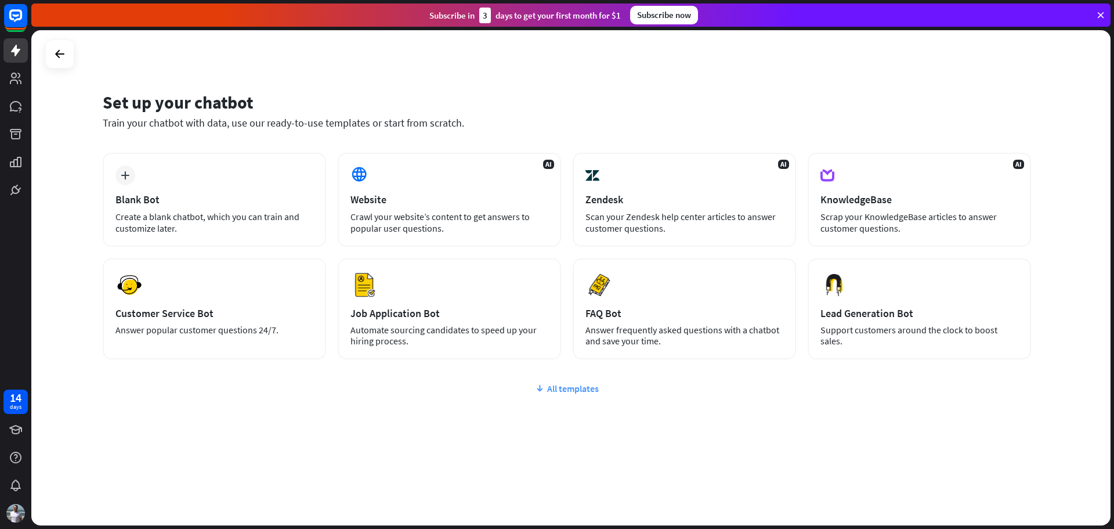
click at [562, 389] on div "All templates" at bounding box center [567, 388] width 929 height 12
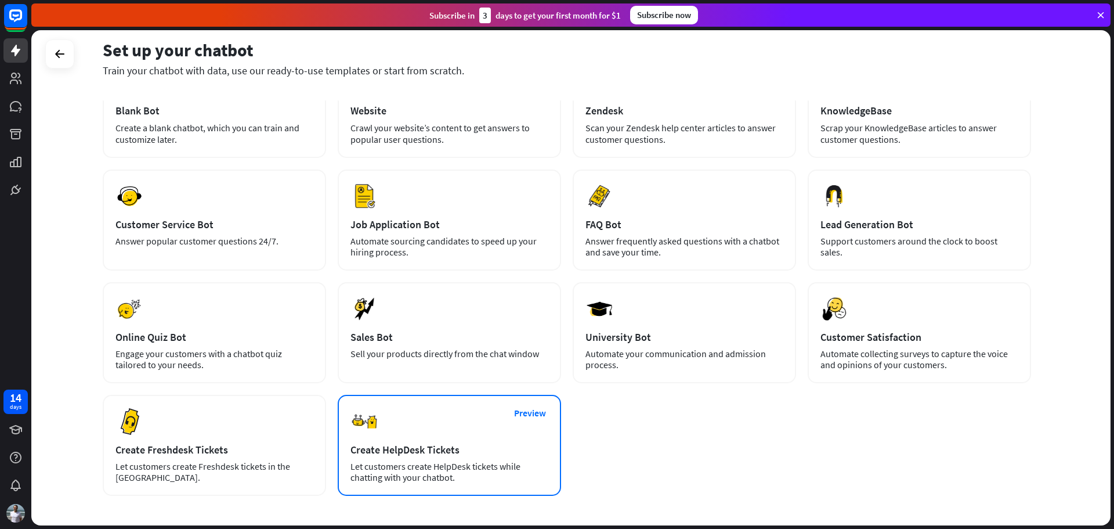
scroll to position [116, 0]
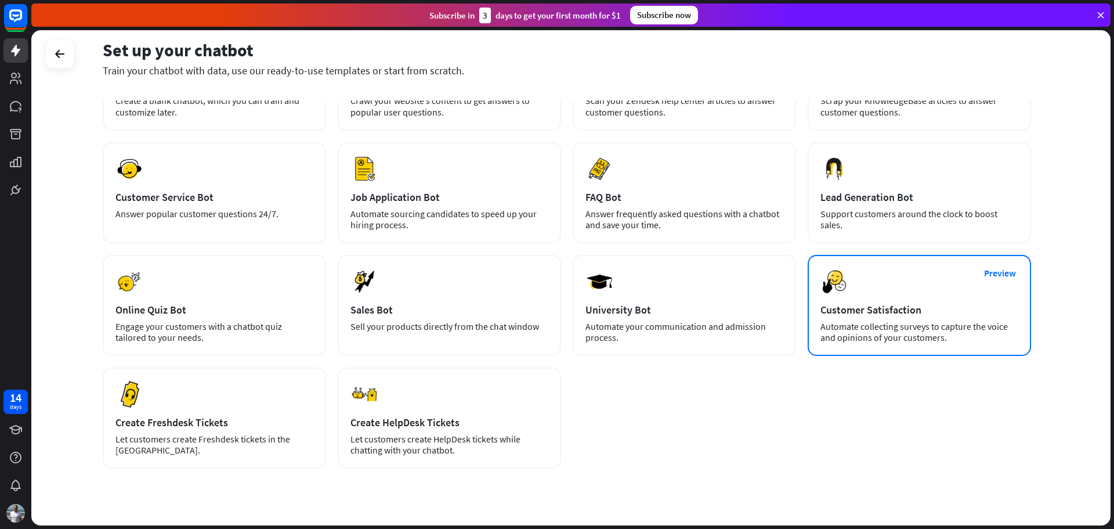
click at [862, 329] on div "Automate collecting surveys to capture the voice and opinions of your customers." at bounding box center [920, 332] width 198 height 22
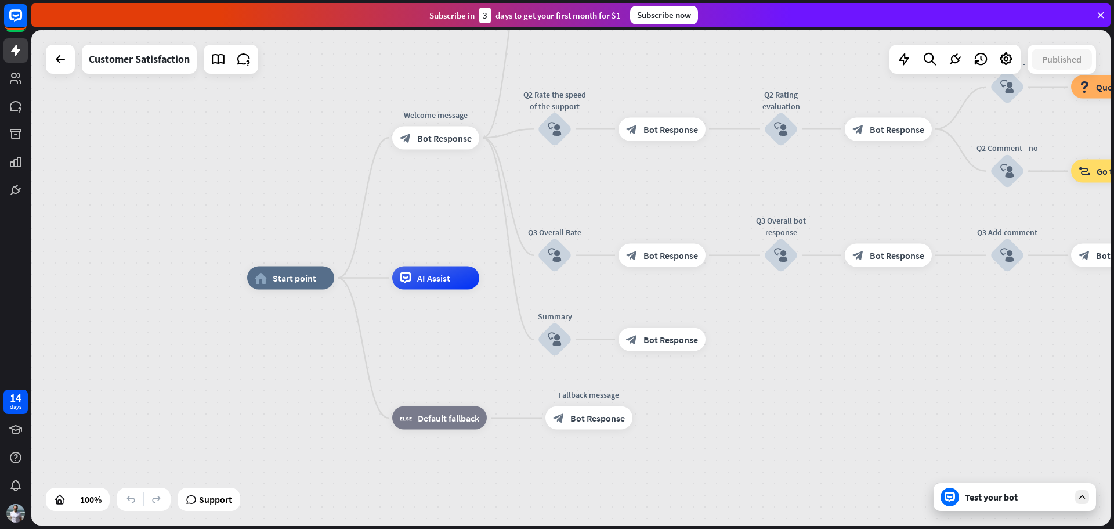
click at [979, 499] on div "Test your bot" at bounding box center [1017, 497] width 104 height 12
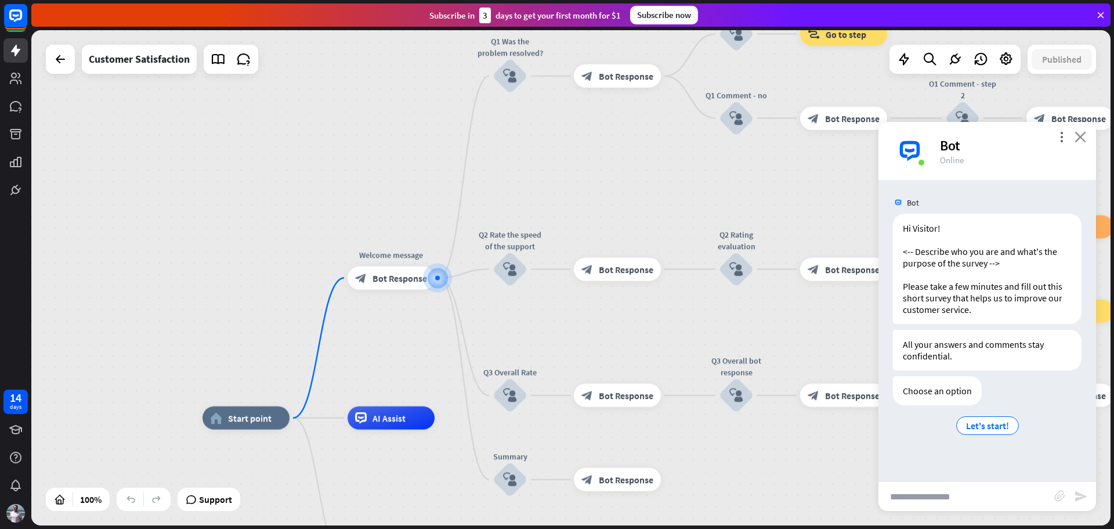
click at [1082, 136] on icon "close" at bounding box center [1081, 136] width 12 height 11
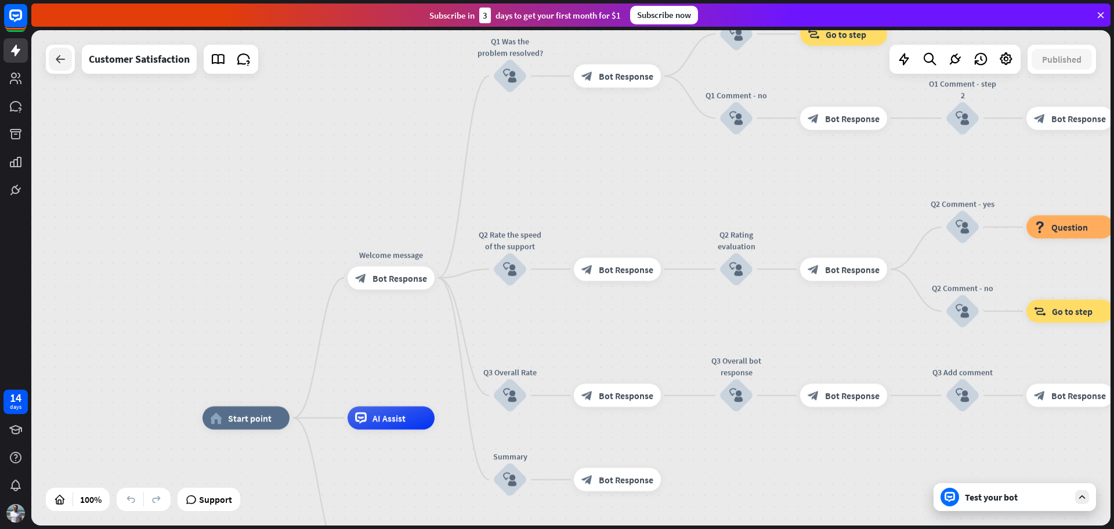
click at [49, 53] on div at bounding box center [60, 59] width 23 height 23
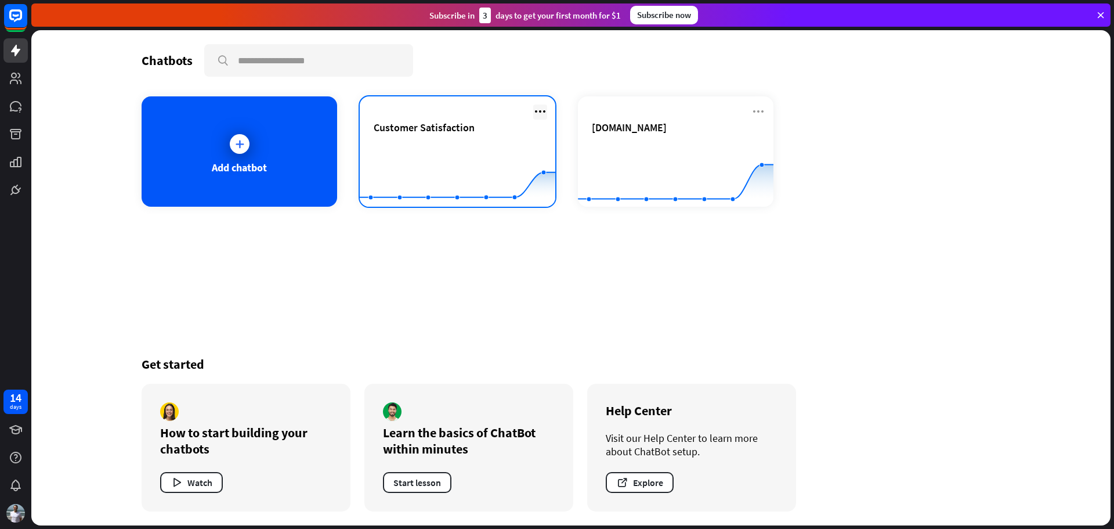
click at [543, 108] on icon at bounding box center [540, 111] width 14 height 14
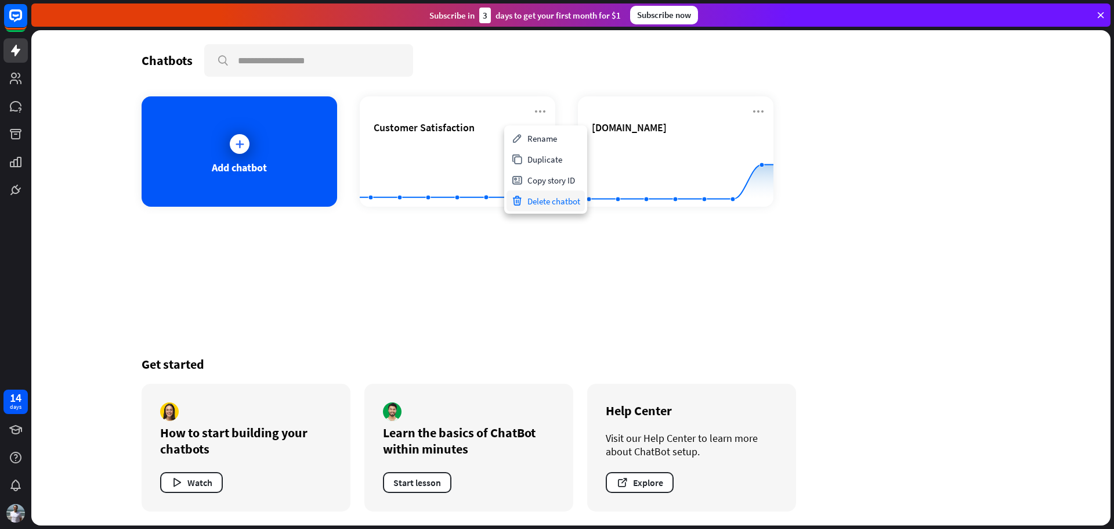
click at [550, 202] on div "Delete chatbot" at bounding box center [546, 200] width 78 height 21
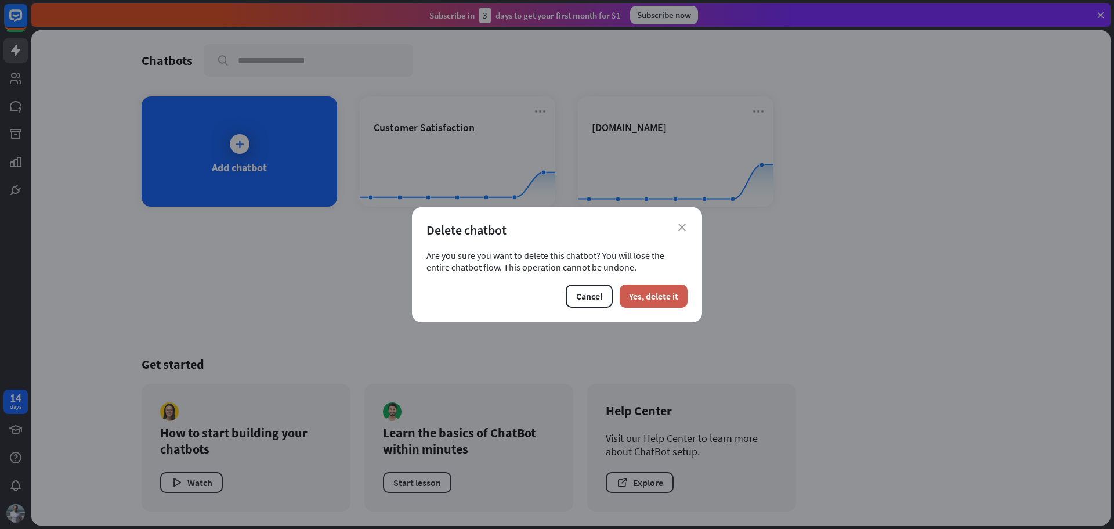
click at [640, 297] on button "Yes, delete it" at bounding box center [654, 295] width 68 height 23
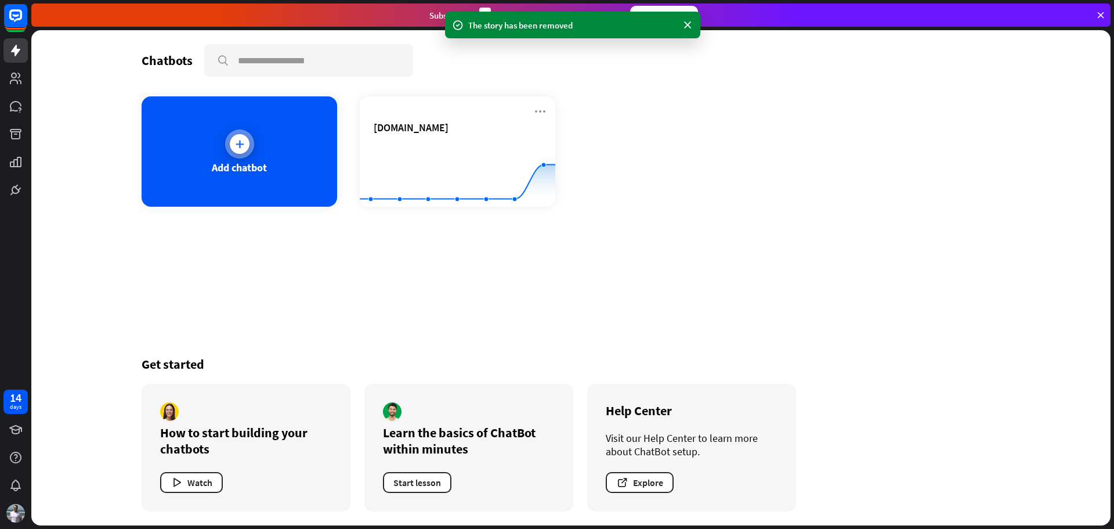
click at [230, 142] on div at bounding box center [240, 144] width 20 height 20
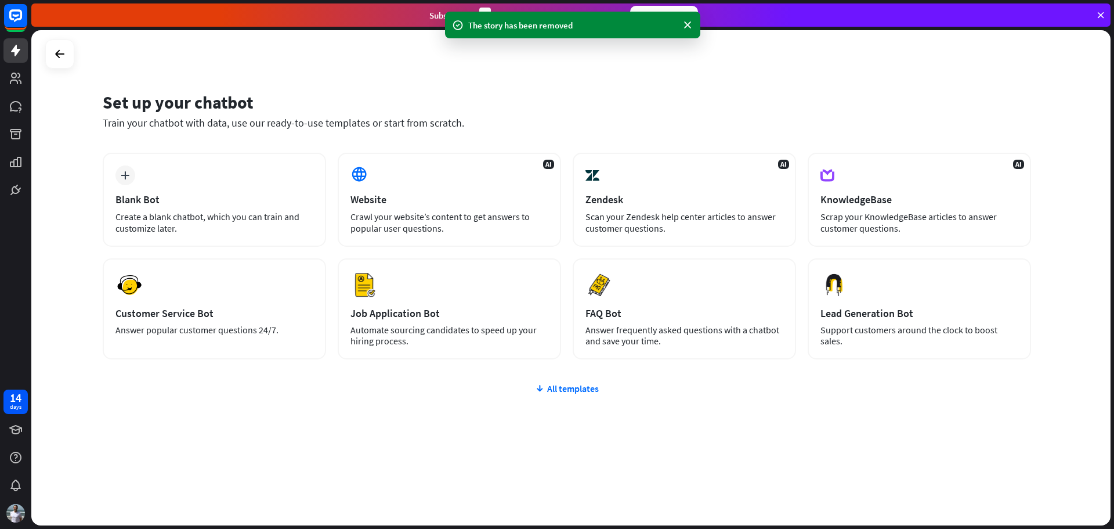
click at [564, 394] on div "plus Blank Bot Create a blank chatbot, which you can train and customize later.…" at bounding box center [567, 326] width 929 height 346
click at [561, 382] on div "All templates" at bounding box center [567, 388] width 929 height 12
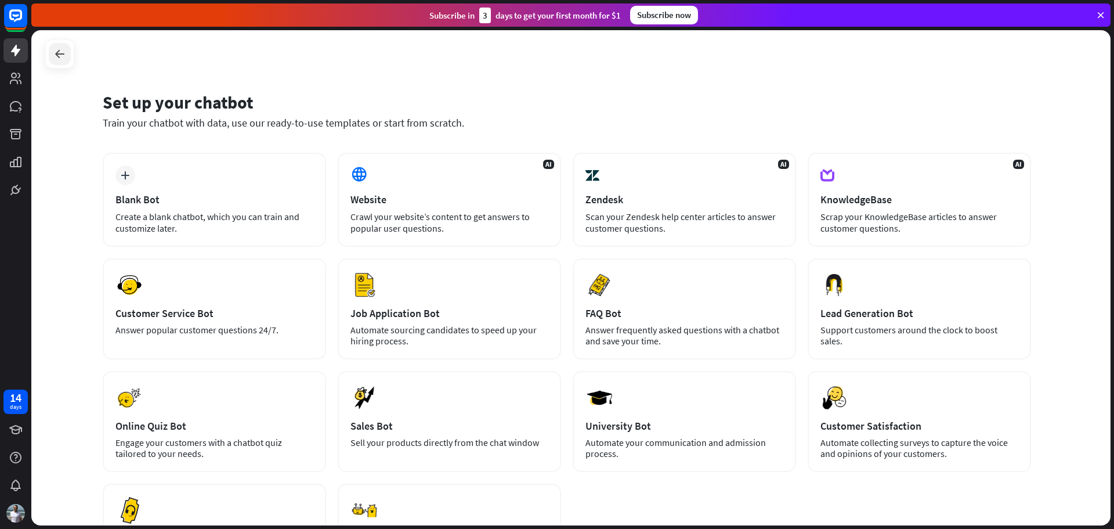
click at [58, 60] on icon at bounding box center [60, 54] width 14 height 14
